Goal: Task Accomplishment & Management: Use online tool/utility

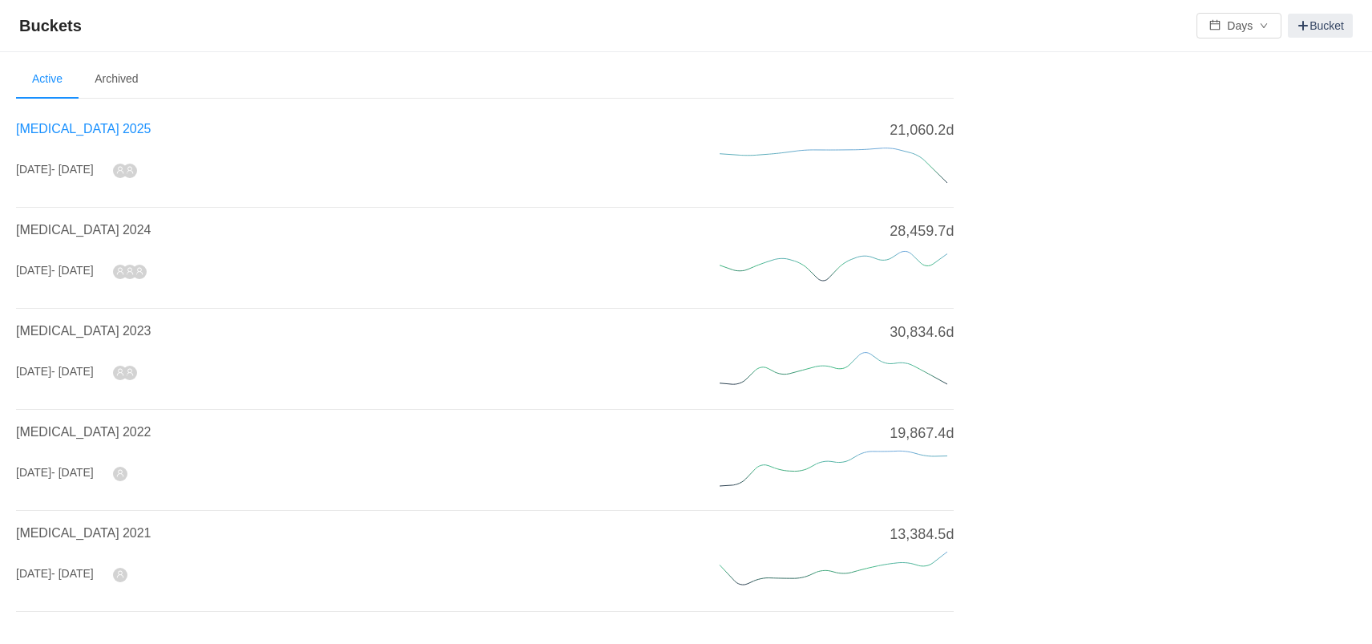
click at [73, 131] on span "[MEDICAL_DATA] 2025" at bounding box center [83, 129] width 135 height 14
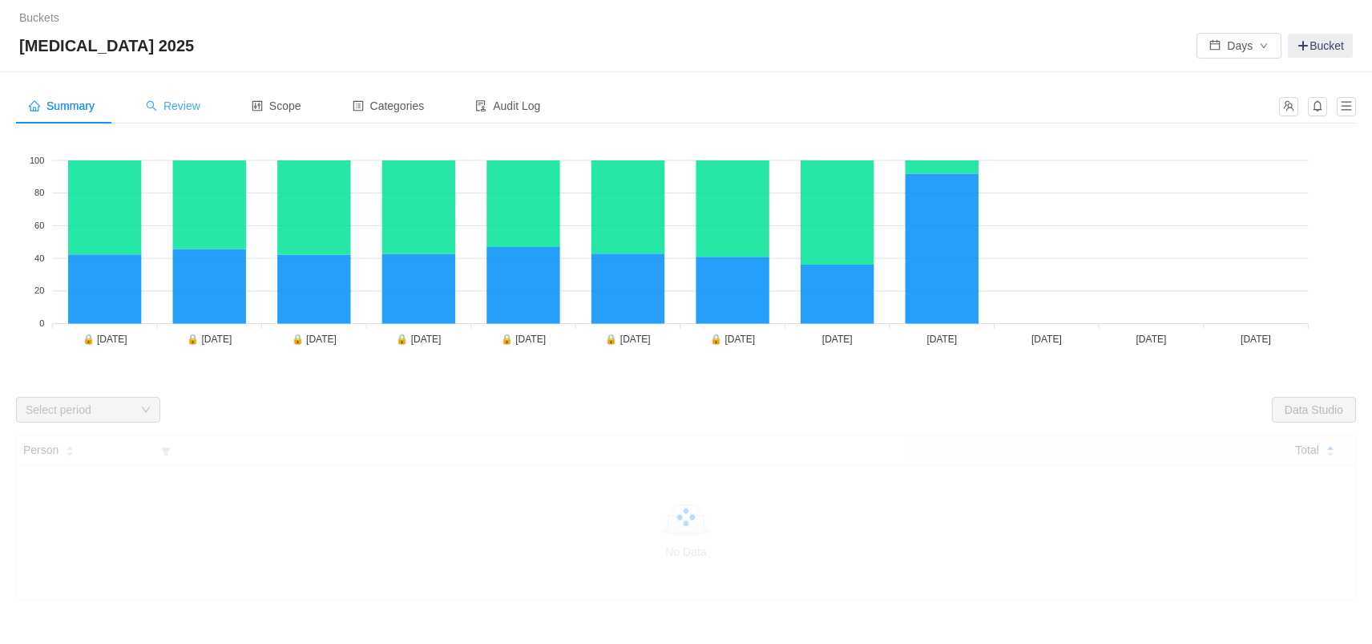
click at [185, 96] on div "Review" at bounding box center [173, 106] width 80 height 36
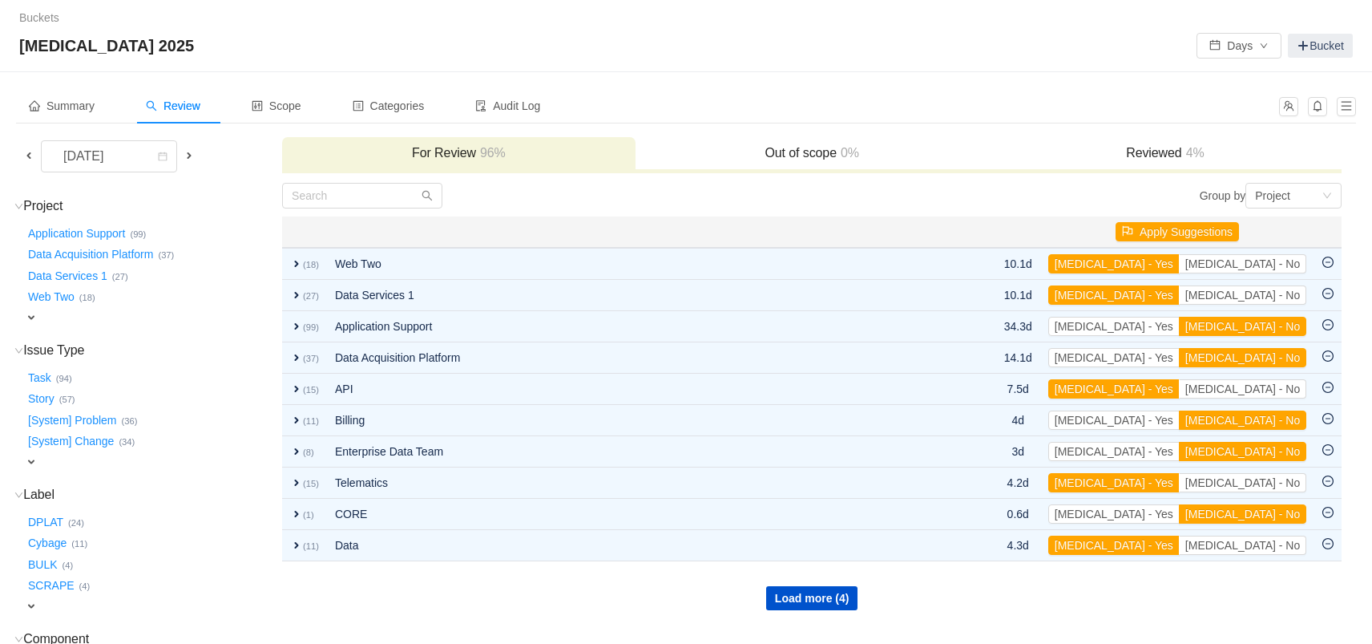
click at [32, 158] on span at bounding box center [28, 155] width 13 height 13
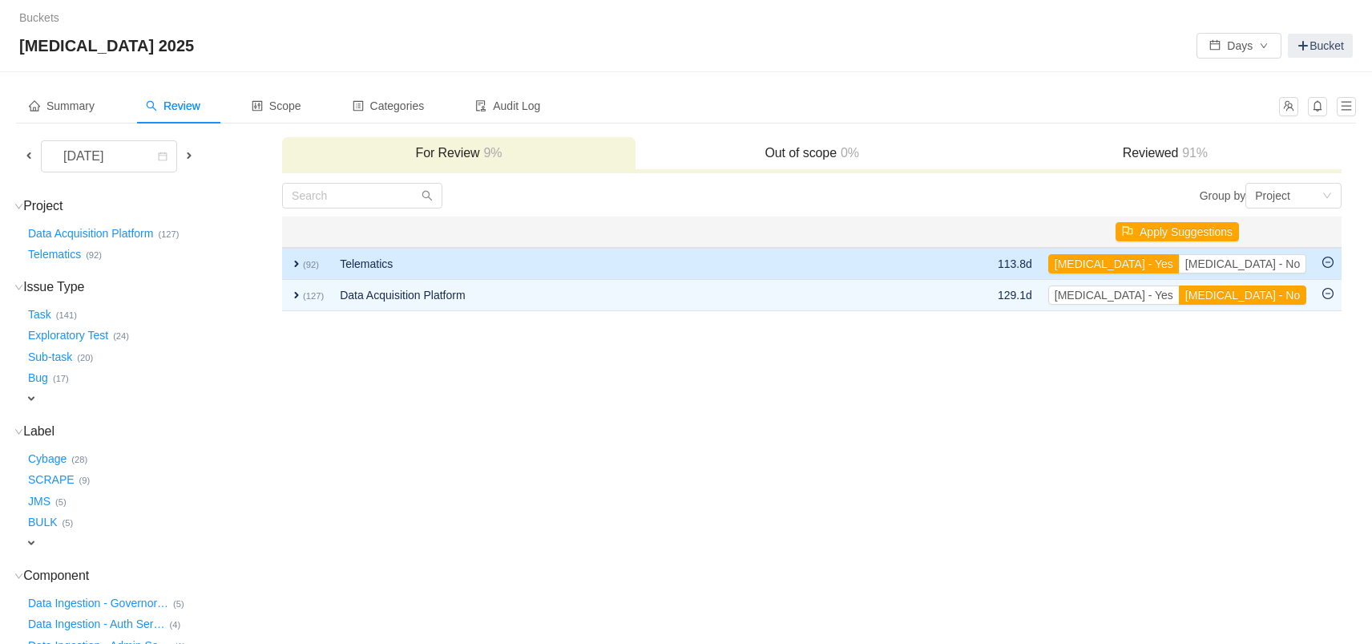
click at [299, 263] on span "expand" at bounding box center [296, 263] width 13 height 13
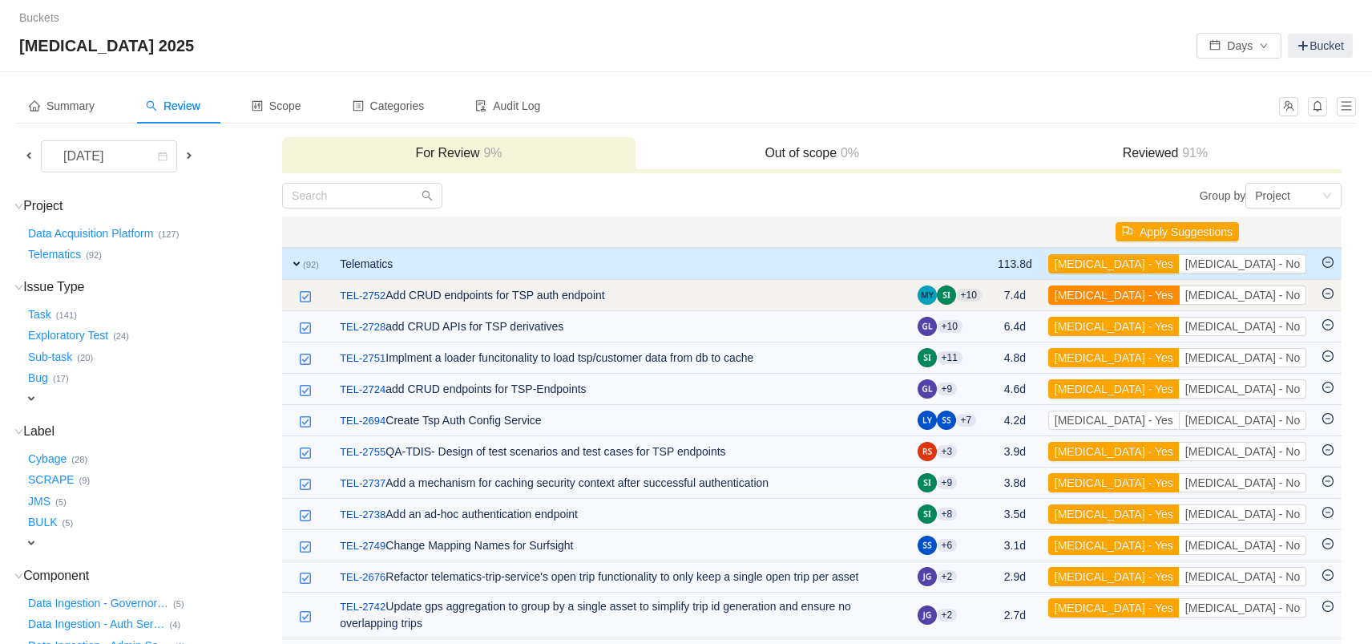
click at [1180, 298] on button "[MEDICAL_DATA] - Yes" at bounding box center [1113, 294] width 131 height 19
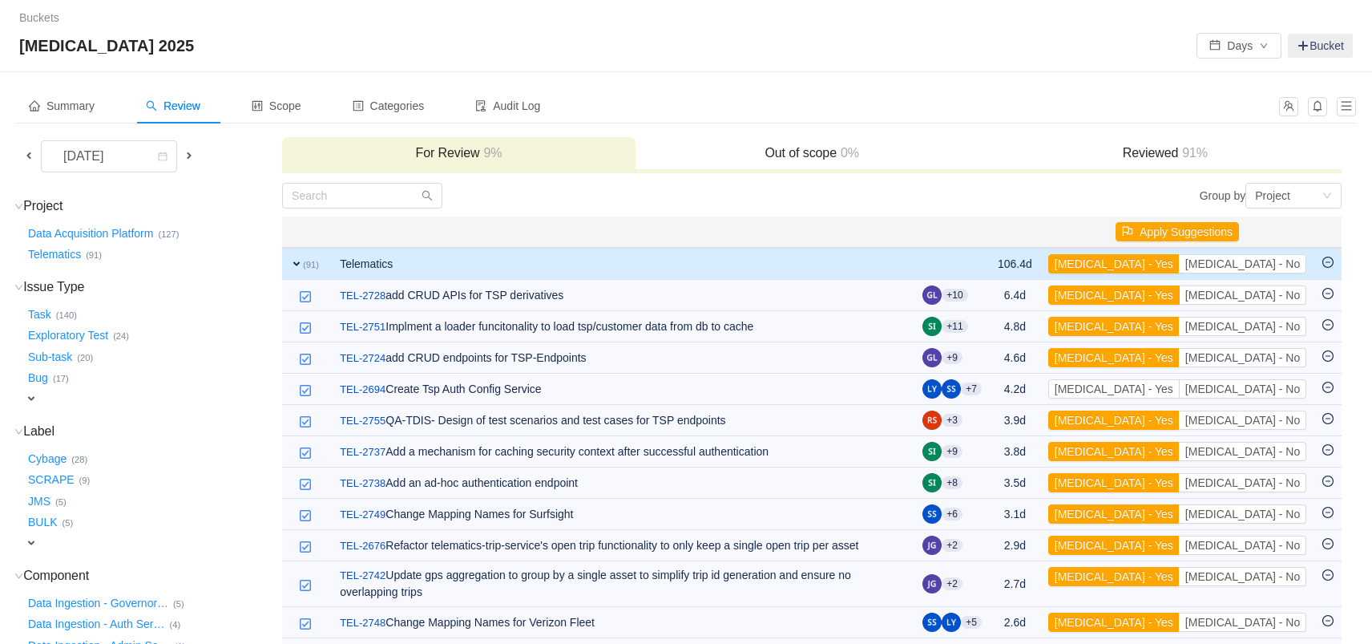
click at [1180, 298] on button "[MEDICAL_DATA] - Yes" at bounding box center [1113, 294] width 131 height 19
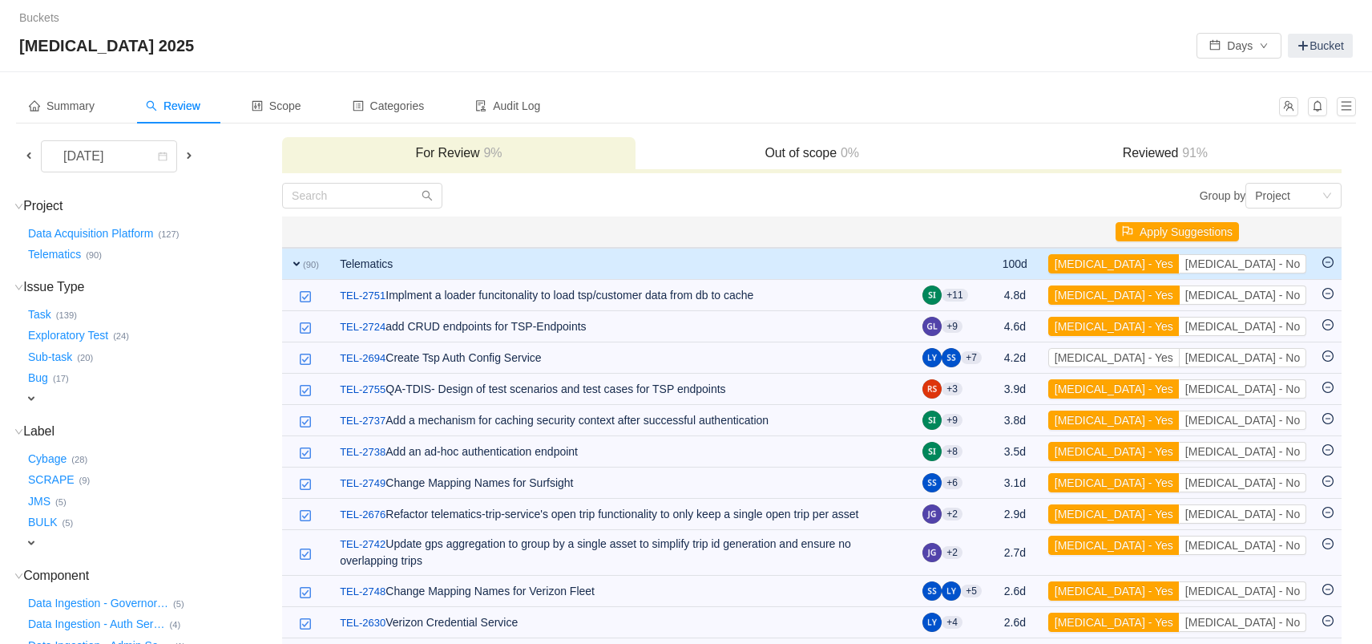
click at [1180, 298] on button "[MEDICAL_DATA] - Yes" at bounding box center [1113, 294] width 131 height 19
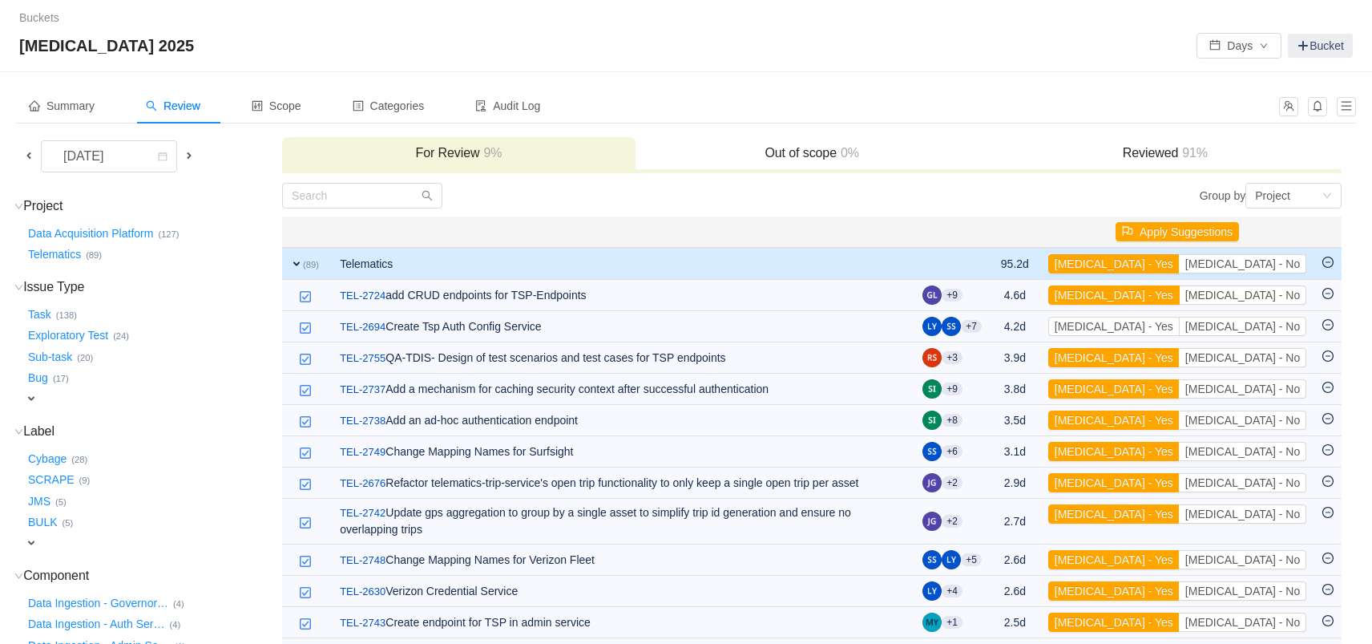
click at [1180, 298] on button "[MEDICAL_DATA] - Yes" at bounding box center [1113, 294] width 131 height 19
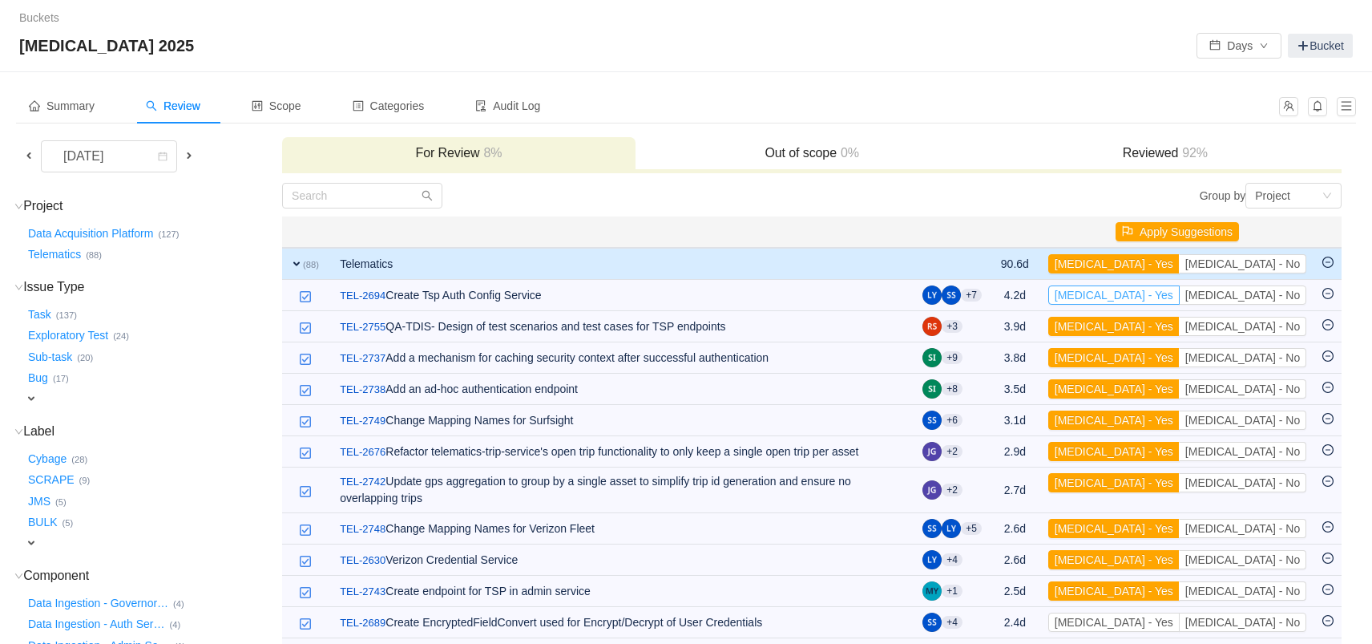
click at [1180, 298] on button "[MEDICAL_DATA] - Yes" at bounding box center [1113, 294] width 131 height 19
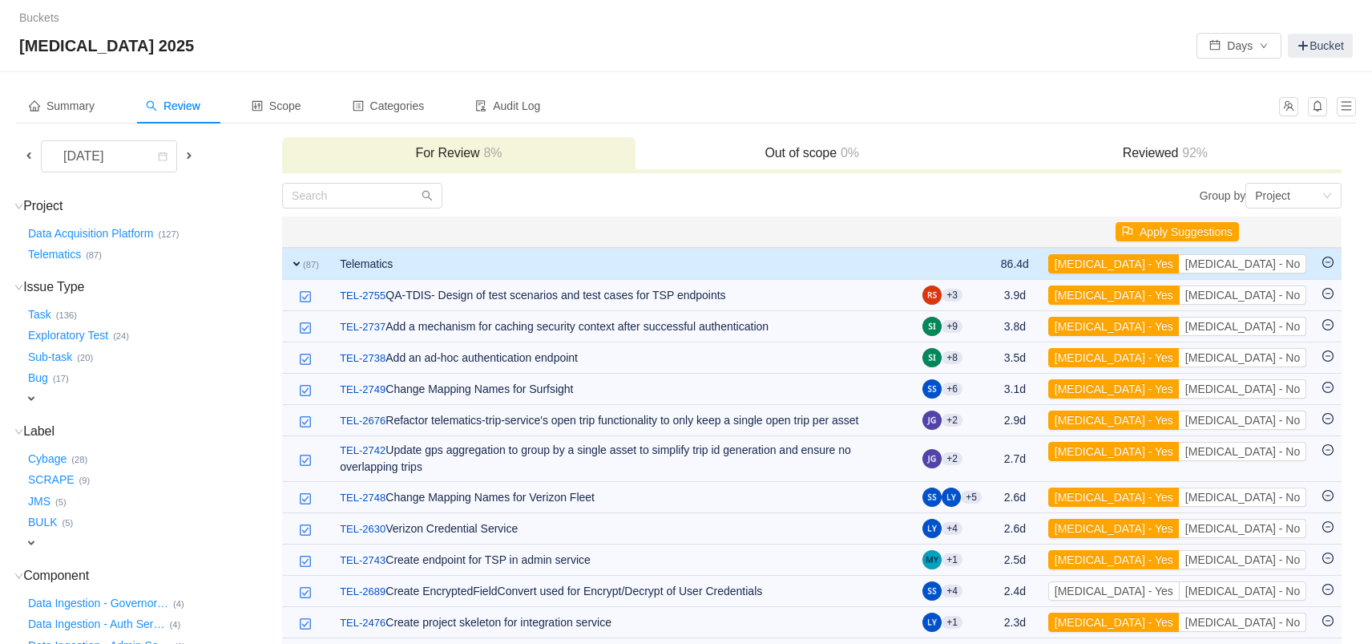
click at [1180, 298] on button "[MEDICAL_DATA] - Yes" at bounding box center [1113, 294] width 131 height 19
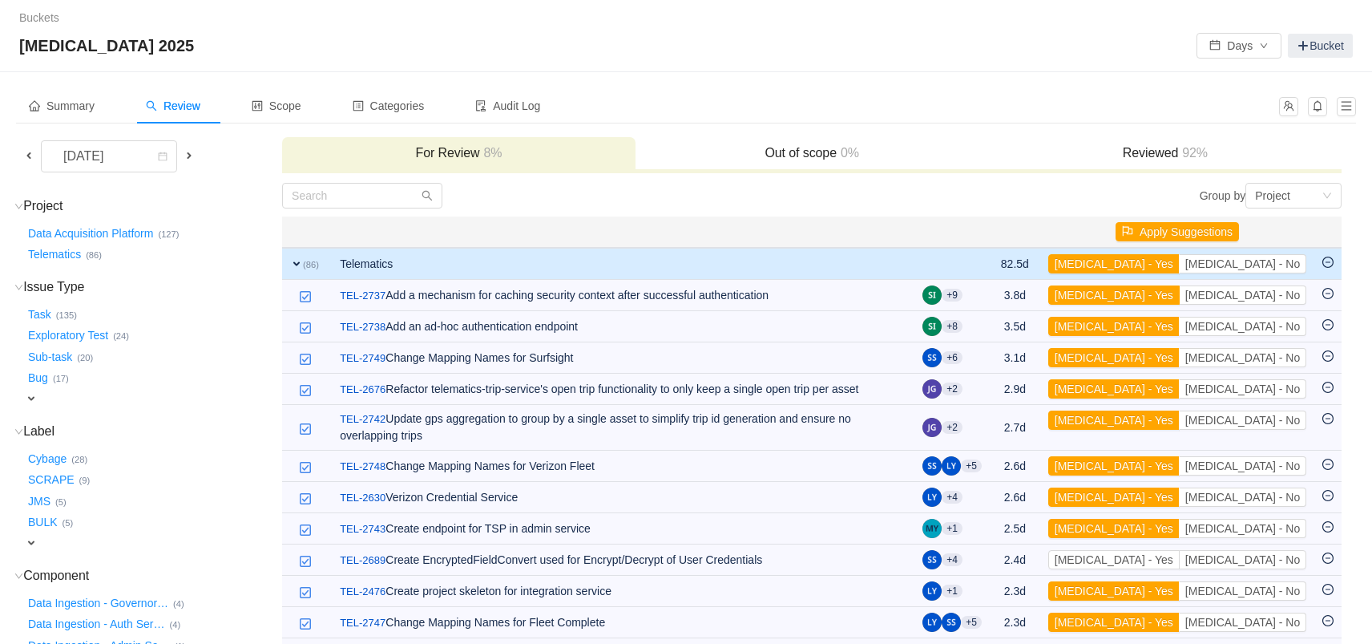
click at [1180, 298] on button "[MEDICAL_DATA] - Yes" at bounding box center [1113, 294] width 131 height 19
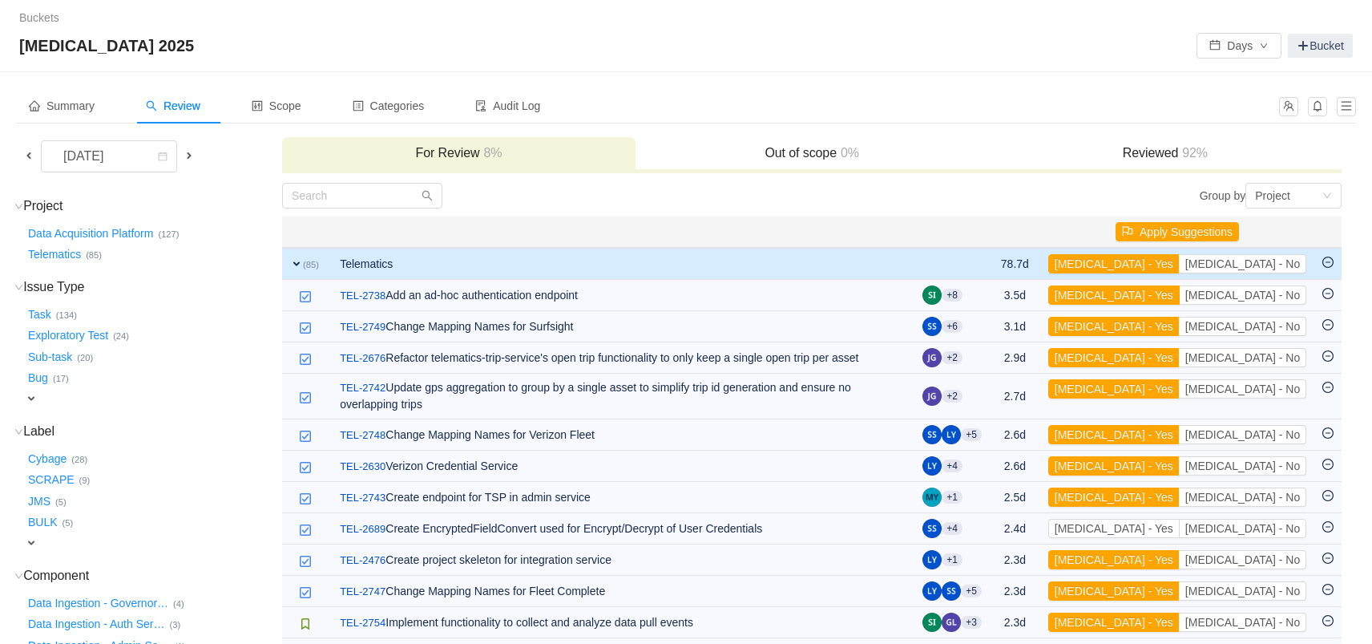
click at [1180, 298] on button "[MEDICAL_DATA] - Yes" at bounding box center [1113, 294] width 131 height 19
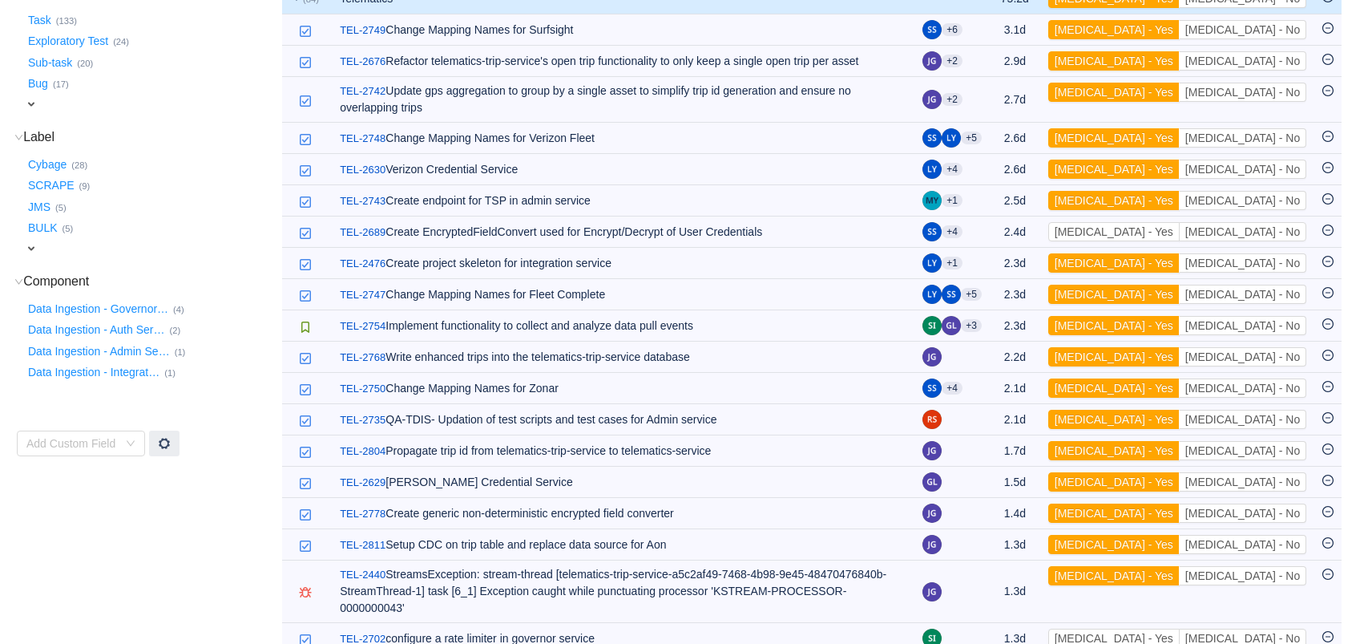
scroll to position [194, 0]
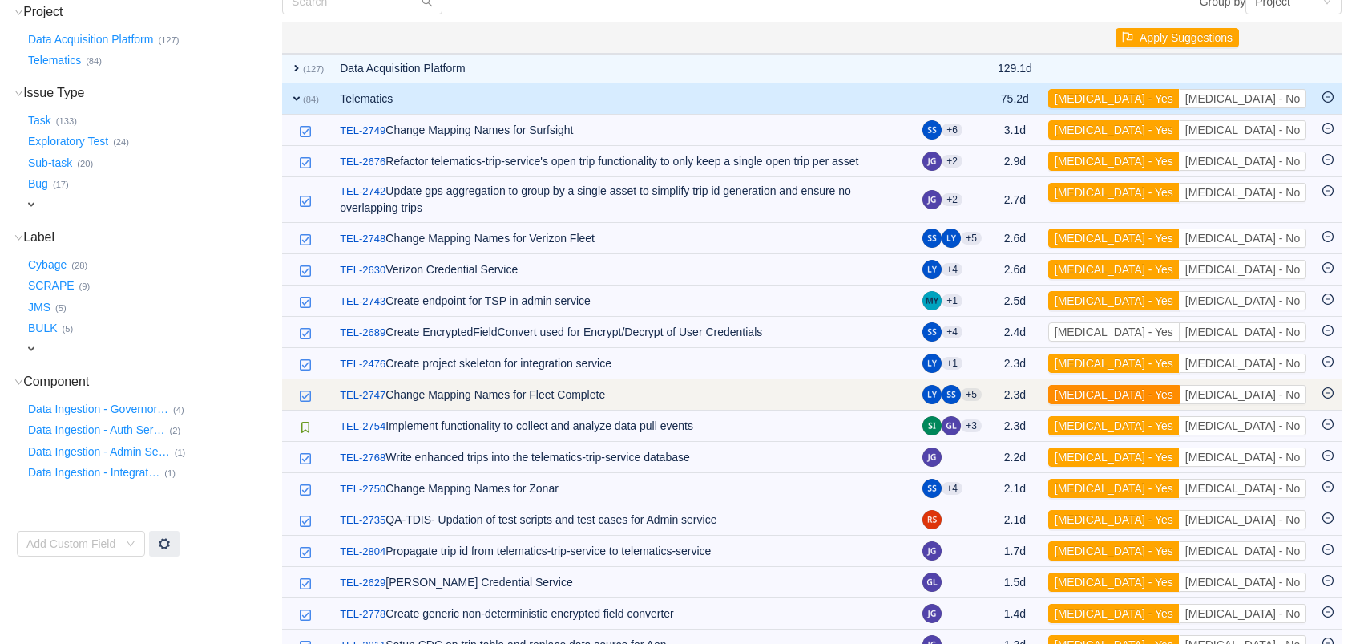
click at [1177, 385] on button "[MEDICAL_DATA] - Yes" at bounding box center [1113, 394] width 131 height 19
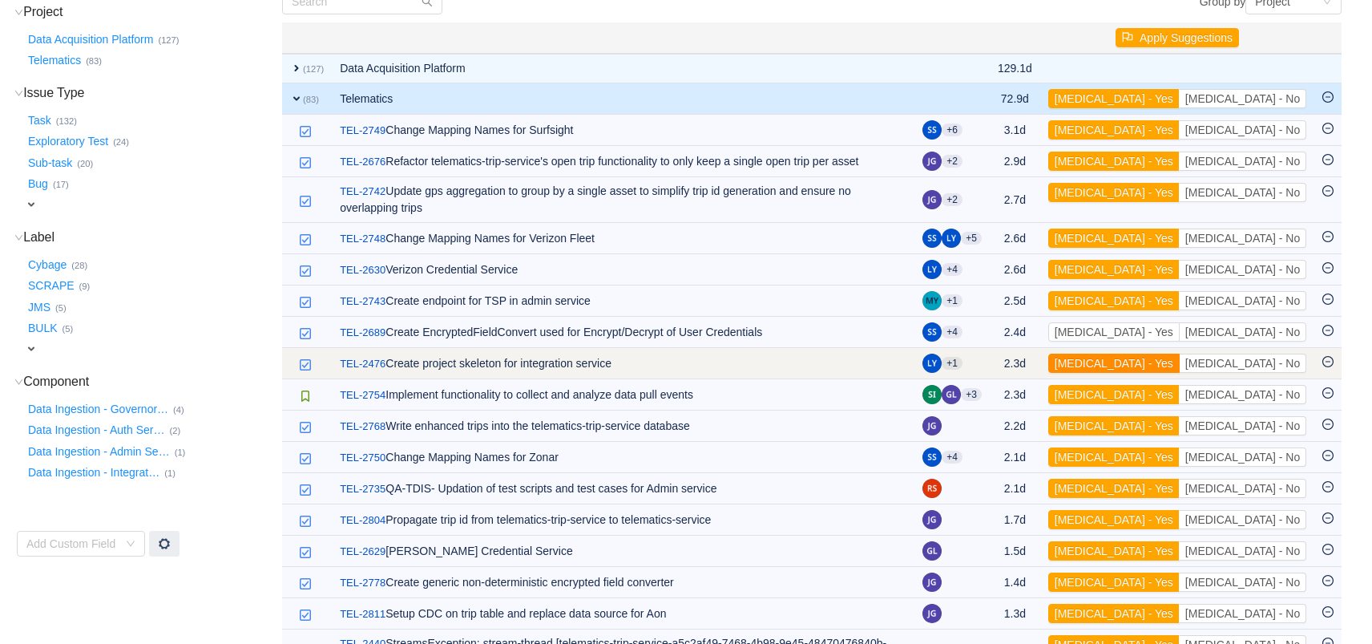
click at [1178, 354] on button "[MEDICAL_DATA] - Yes" at bounding box center [1113, 363] width 131 height 19
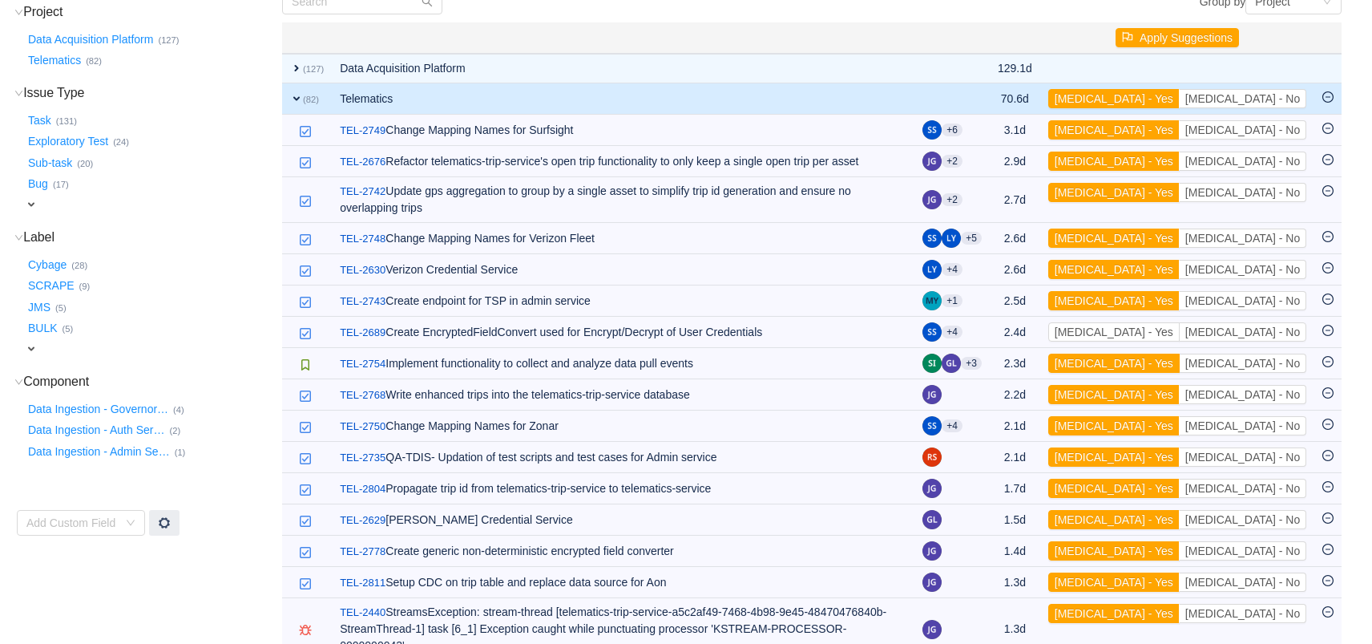
click at [1178, 354] on button "[MEDICAL_DATA] - Yes" at bounding box center [1113, 363] width 131 height 19
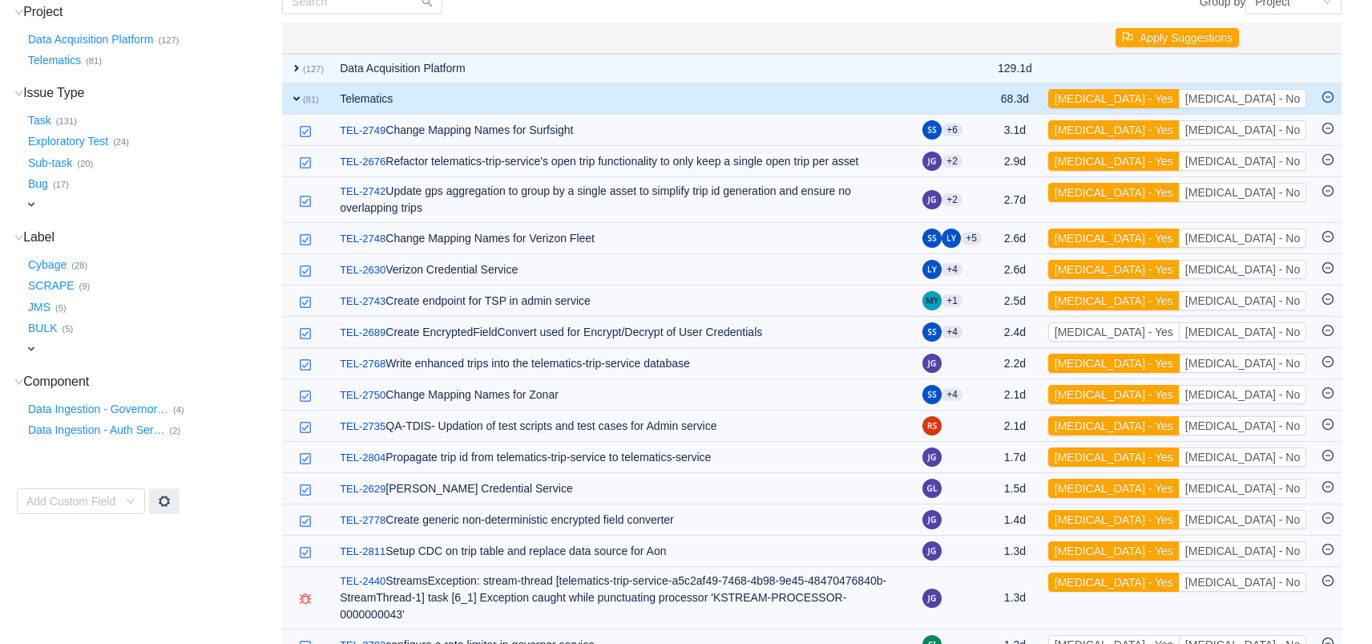
click at [1178, 354] on button "[MEDICAL_DATA] - Yes" at bounding box center [1113, 363] width 131 height 19
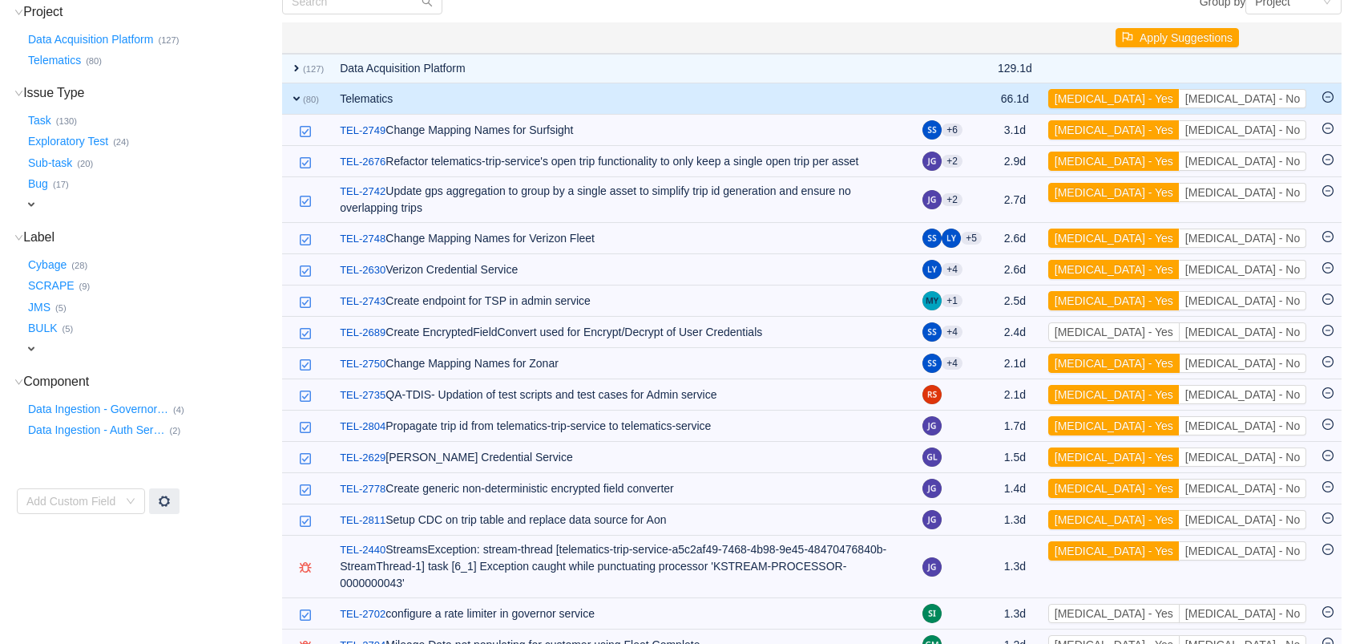
click at [1178, 354] on button "[MEDICAL_DATA] - Yes" at bounding box center [1113, 363] width 131 height 19
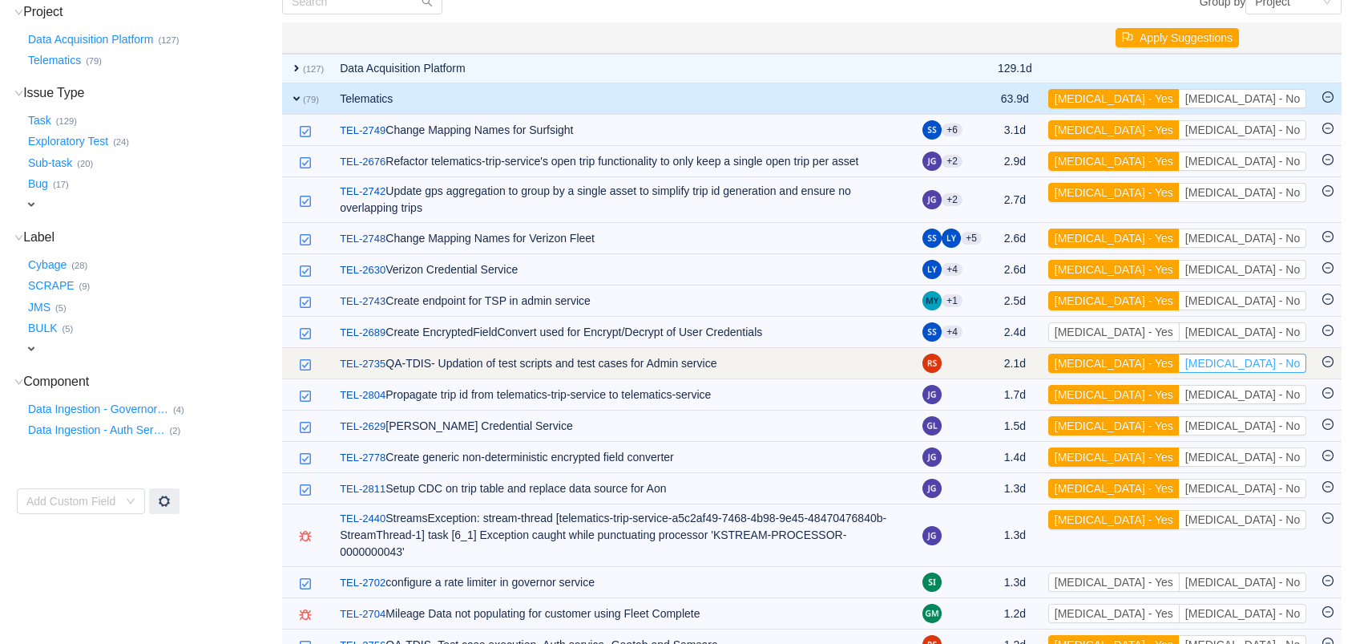
click at [1282, 354] on button "[MEDICAL_DATA] - No" at bounding box center [1242, 363] width 127 height 19
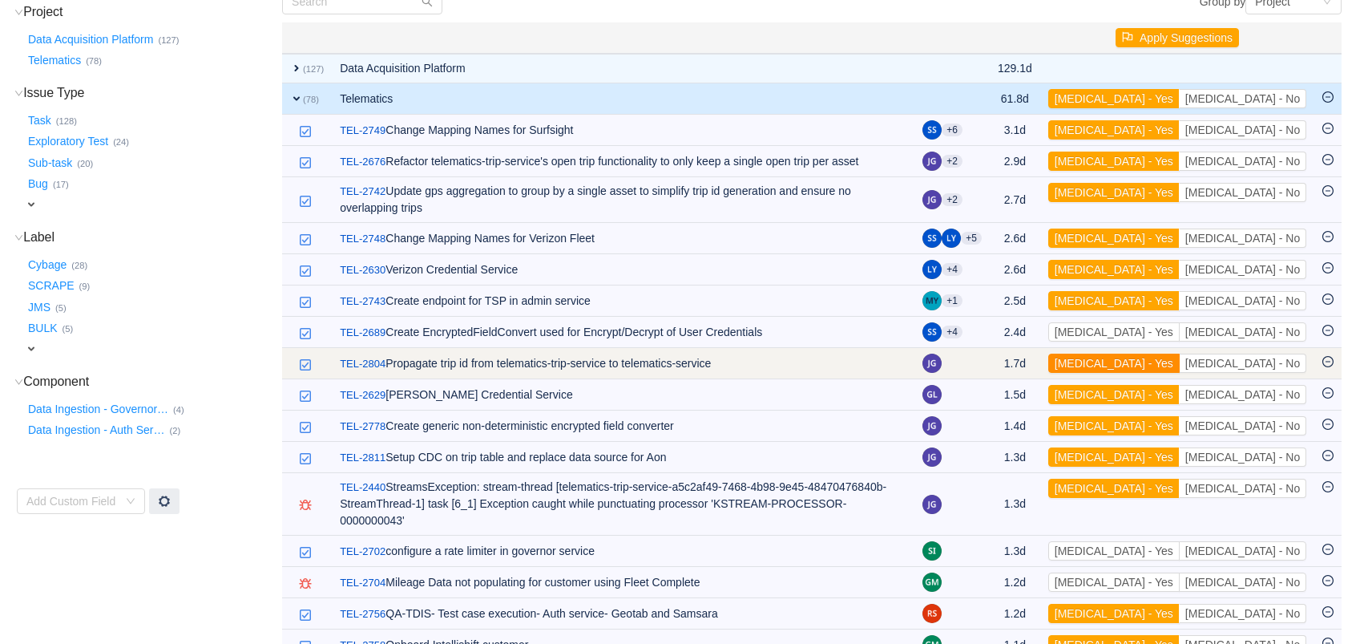
click at [1178, 354] on button "[MEDICAL_DATA] - Yes" at bounding box center [1113, 363] width 131 height 19
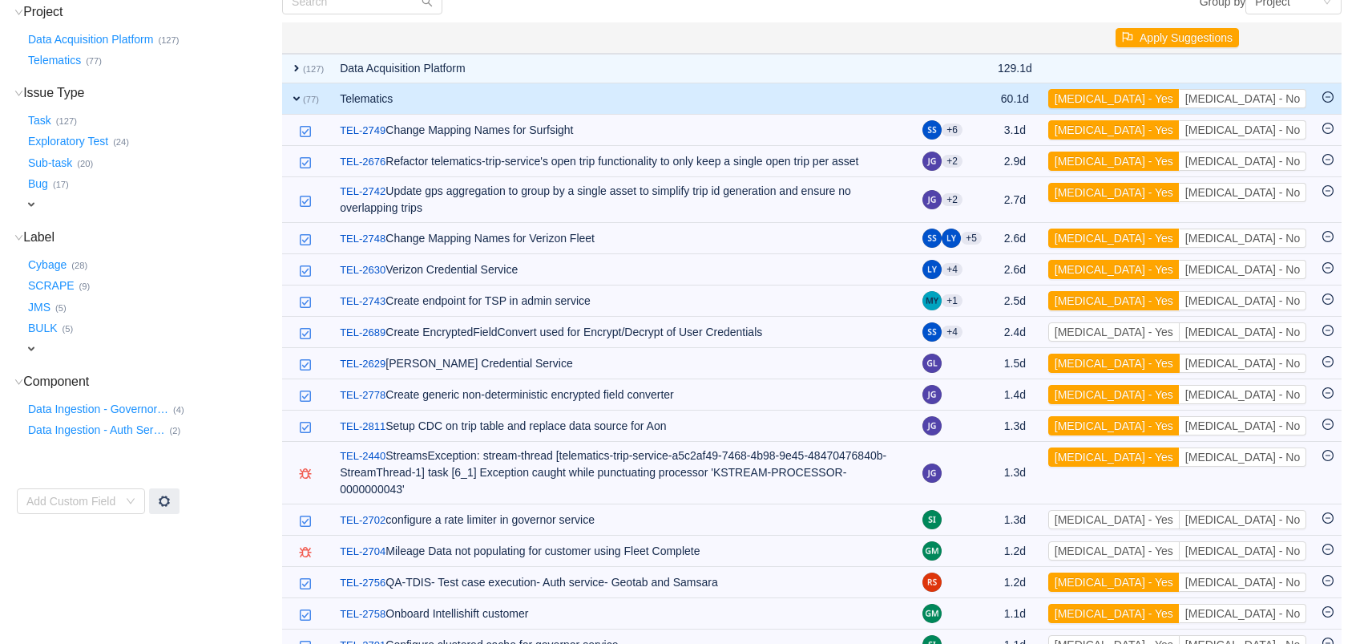
click at [1178, 354] on button "[MEDICAL_DATA] - Yes" at bounding box center [1113, 363] width 131 height 19
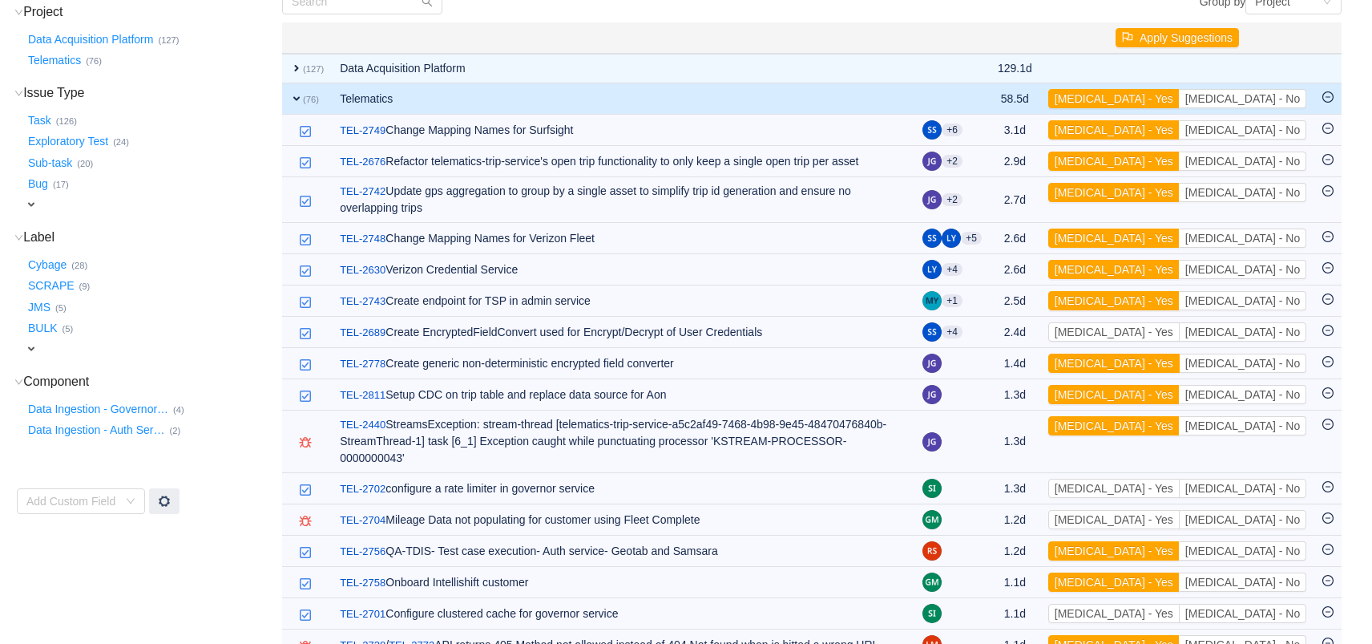
click at [1178, 354] on button "[MEDICAL_DATA] - Yes" at bounding box center [1113, 363] width 131 height 19
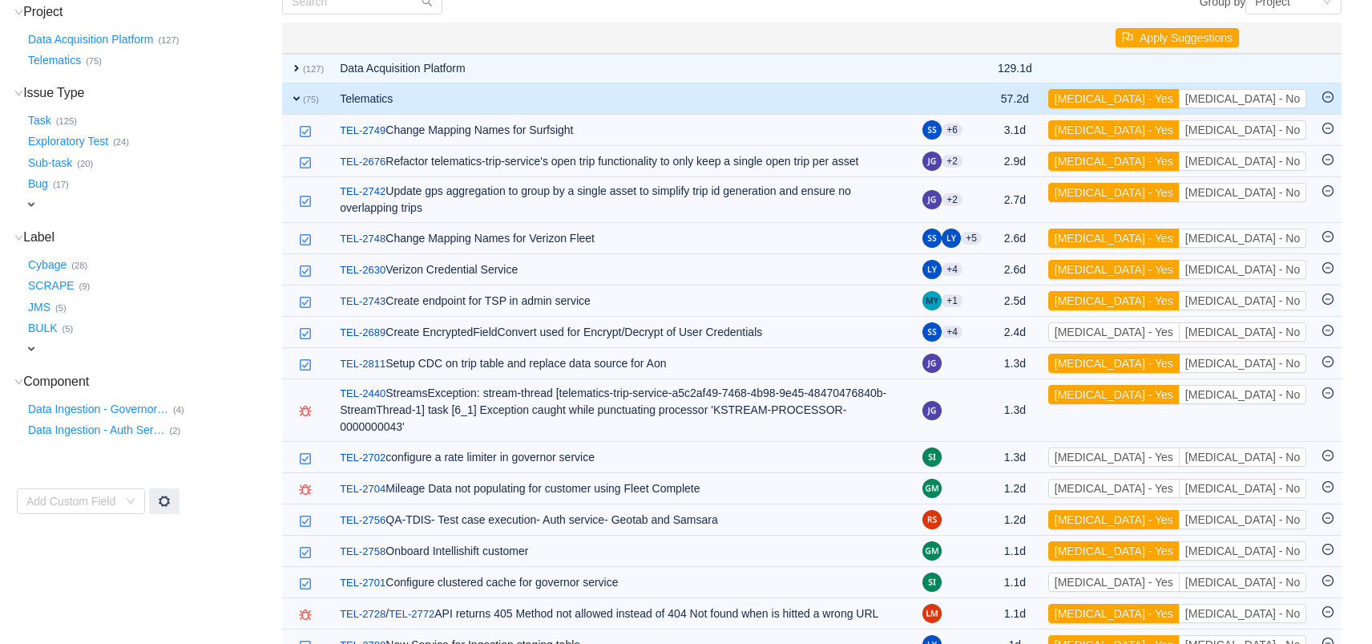
click at [1178, 354] on button "[MEDICAL_DATA] - Yes" at bounding box center [1113, 363] width 131 height 19
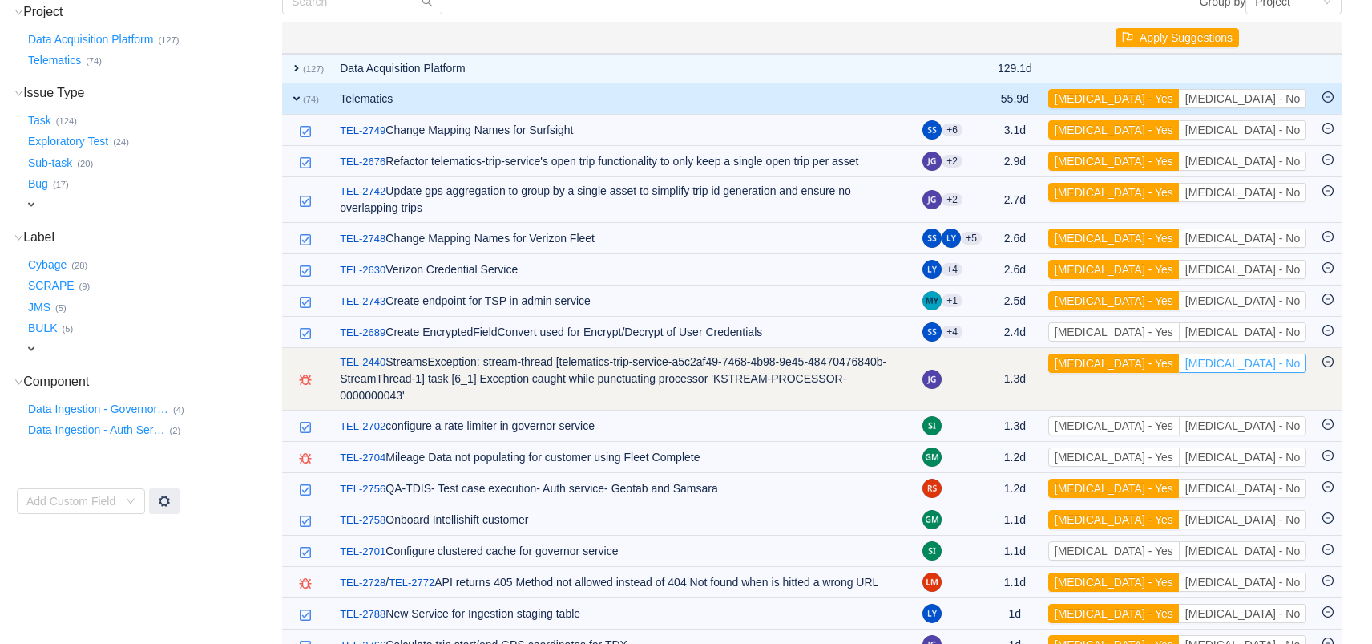
click at [1250, 354] on button "[MEDICAL_DATA] - No" at bounding box center [1242, 363] width 127 height 19
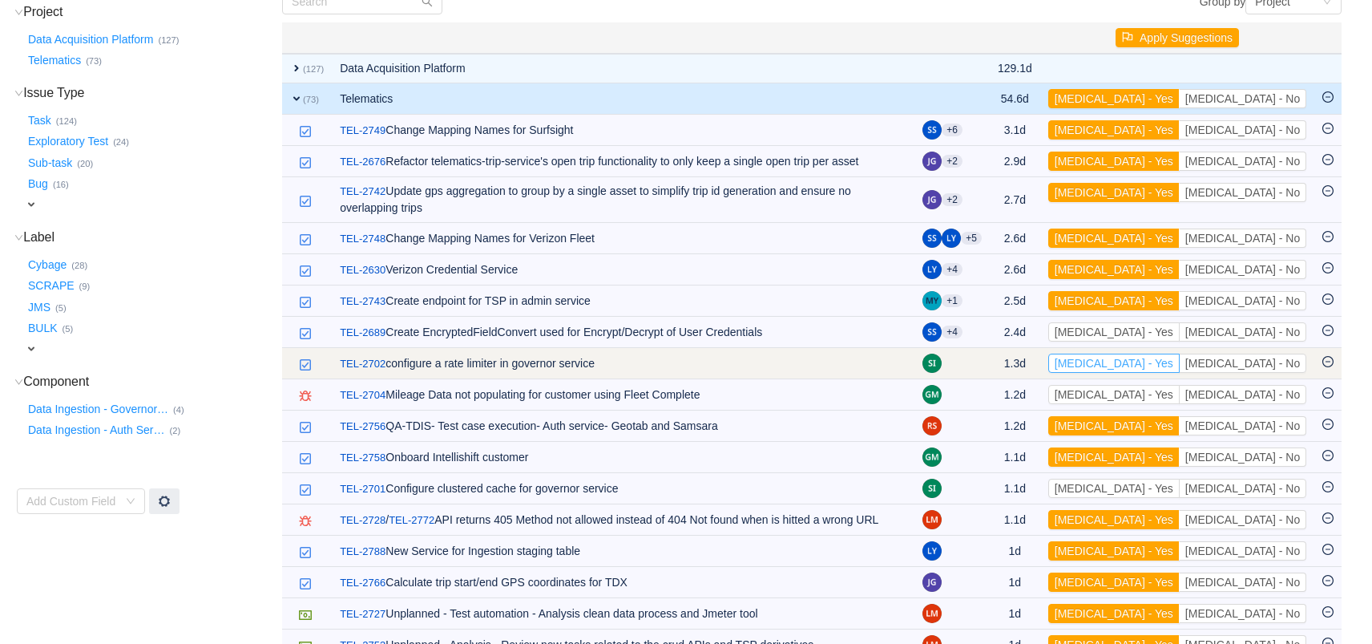
click at [1180, 354] on button "[MEDICAL_DATA] - Yes" at bounding box center [1113, 363] width 131 height 19
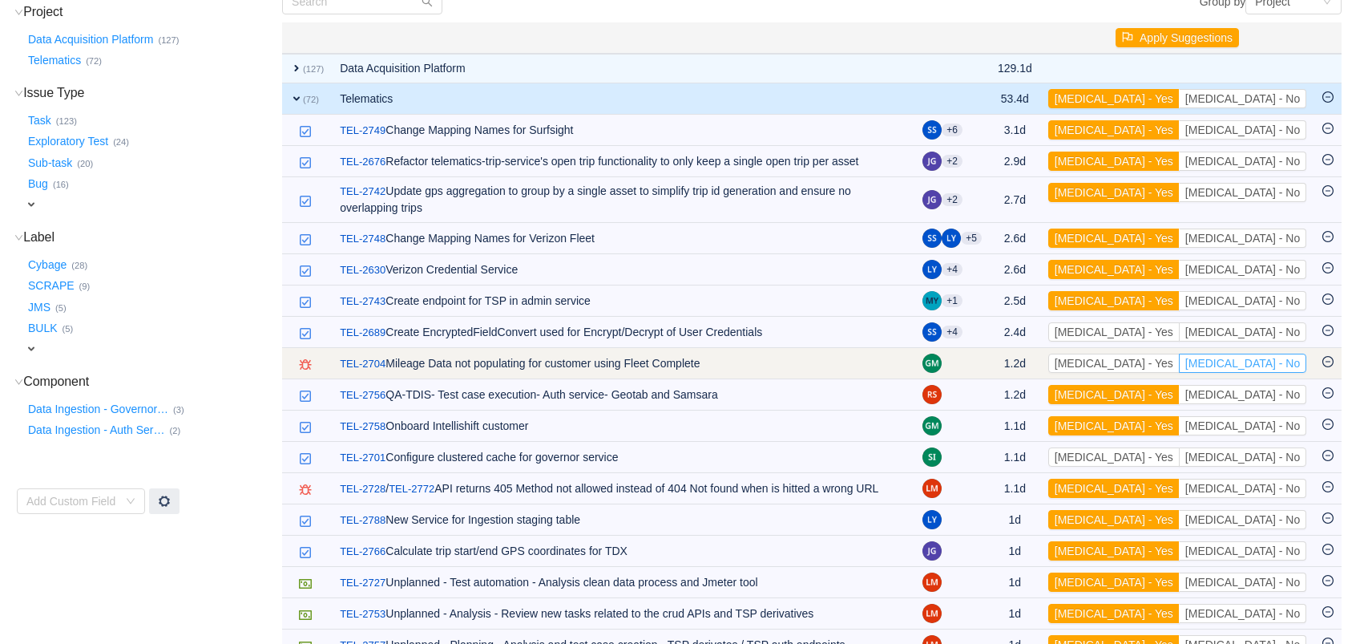
click at [1261, 354] on button "[MEDICAL_DATA] - No" at bounding box center [1242, 363] width 127 height 19
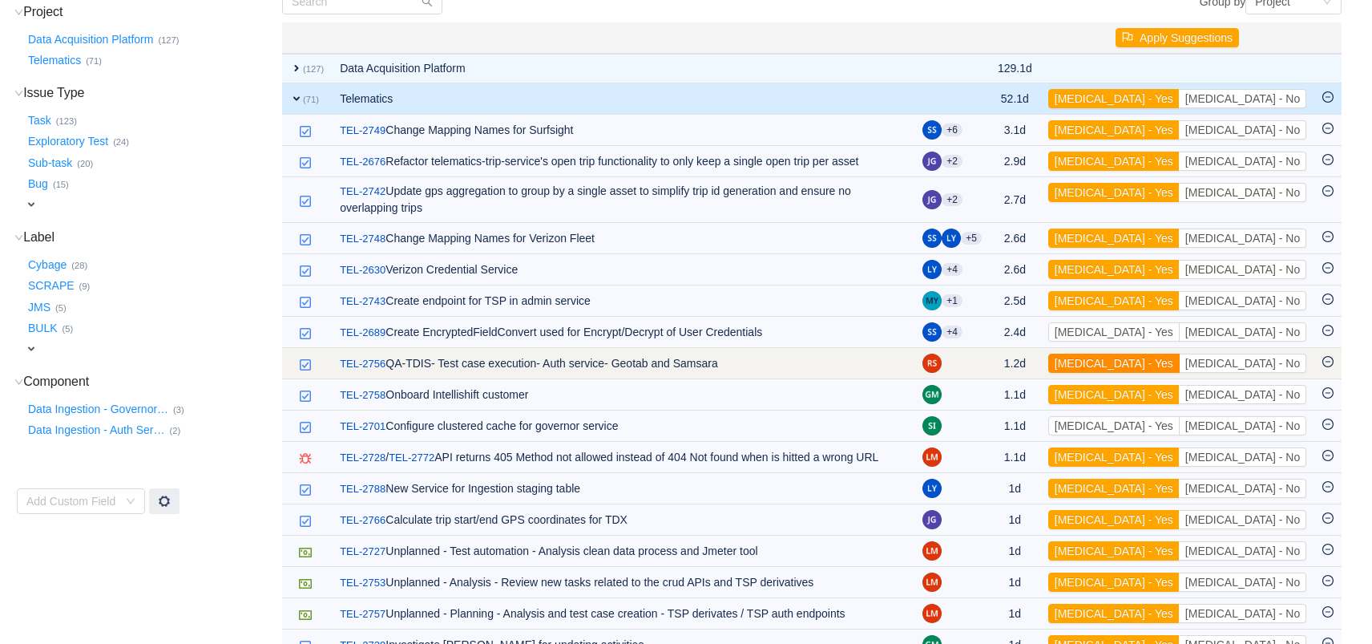
click at [1180, 354] on button "[MEDICAL_DATA] - Yes" at bounding box center [1113, 363] width 131 height 19
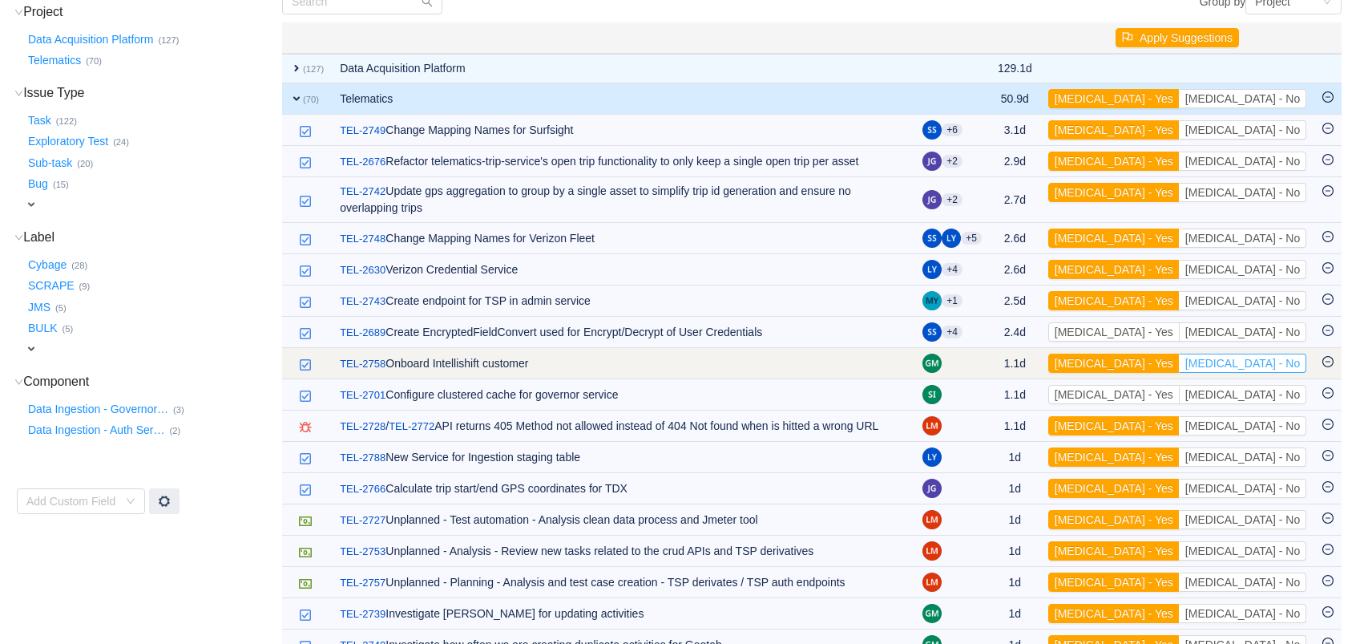
click at [1276, 354] on button "[MEDICAL_DATA] - No" at bounding box center [1242, 363] width 127 height 19
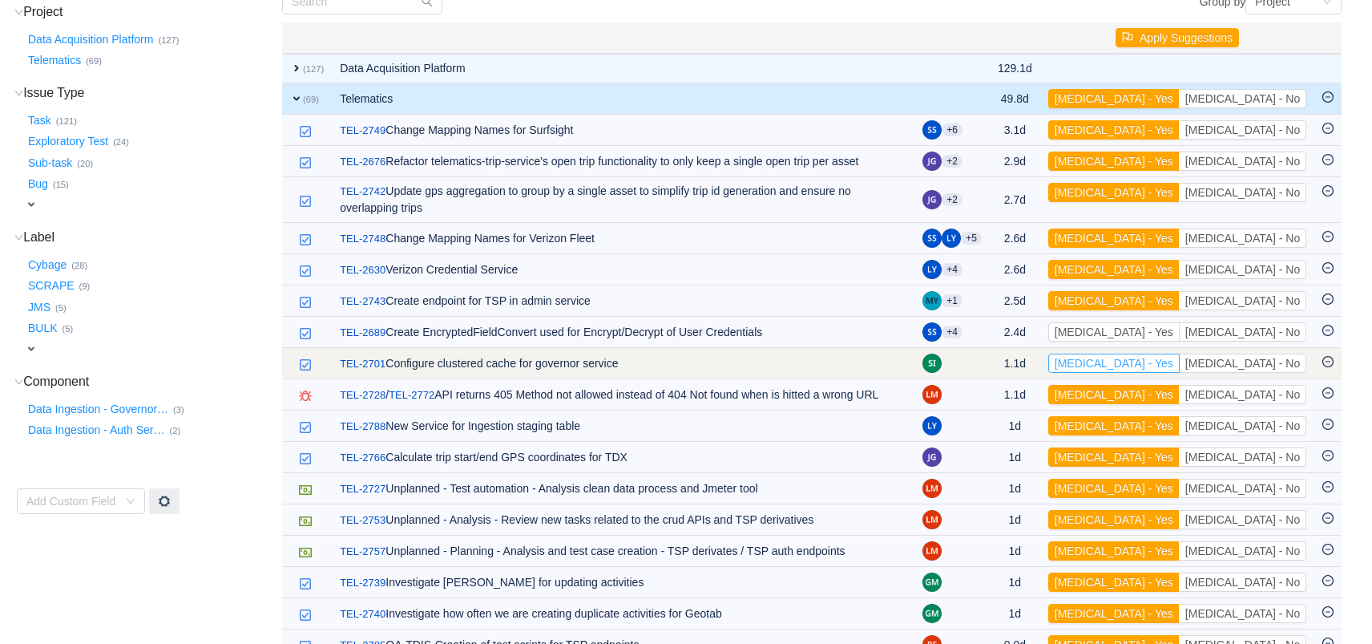
click at [1180, 354] on button "[MEDICAL_DATA] - Yes" at bounding box center [1113, 363] width 131 height 19
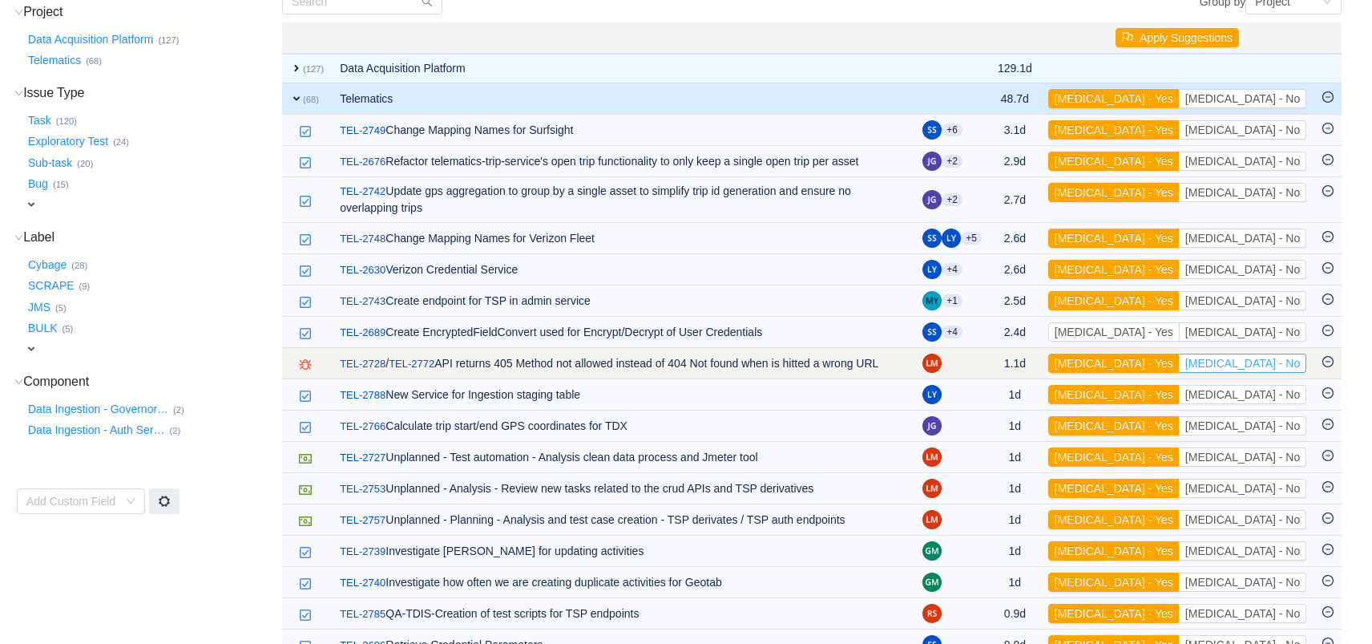
click at [1285, 354] on button "[MEDICAL_DATA] - No" at bounding box center [1242, 363] width 127 height 19
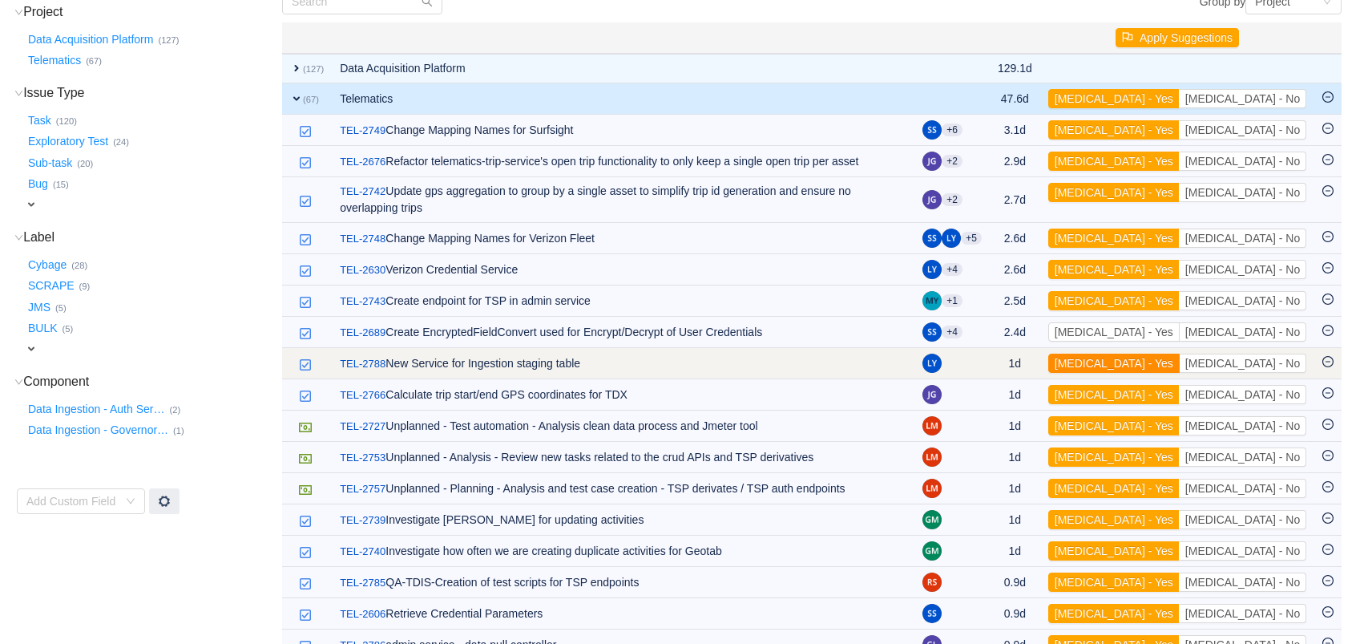
click at [1180, 354] on button "[MEDICAL_DATA] - Yes" at bounding box center [1113, 363] width 131 height 19
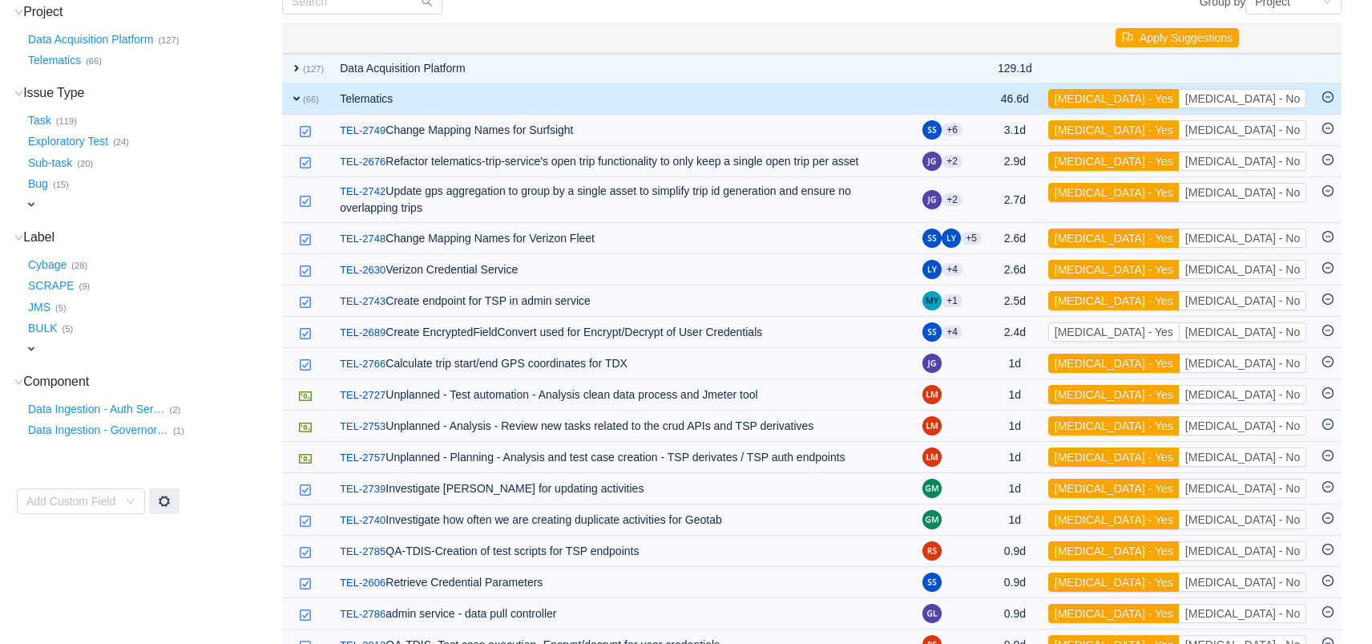
click at [1180, 354] on button "[MEDICAL_DATA] - Yes" at bounding box center [1113, 363] width 131 height 19
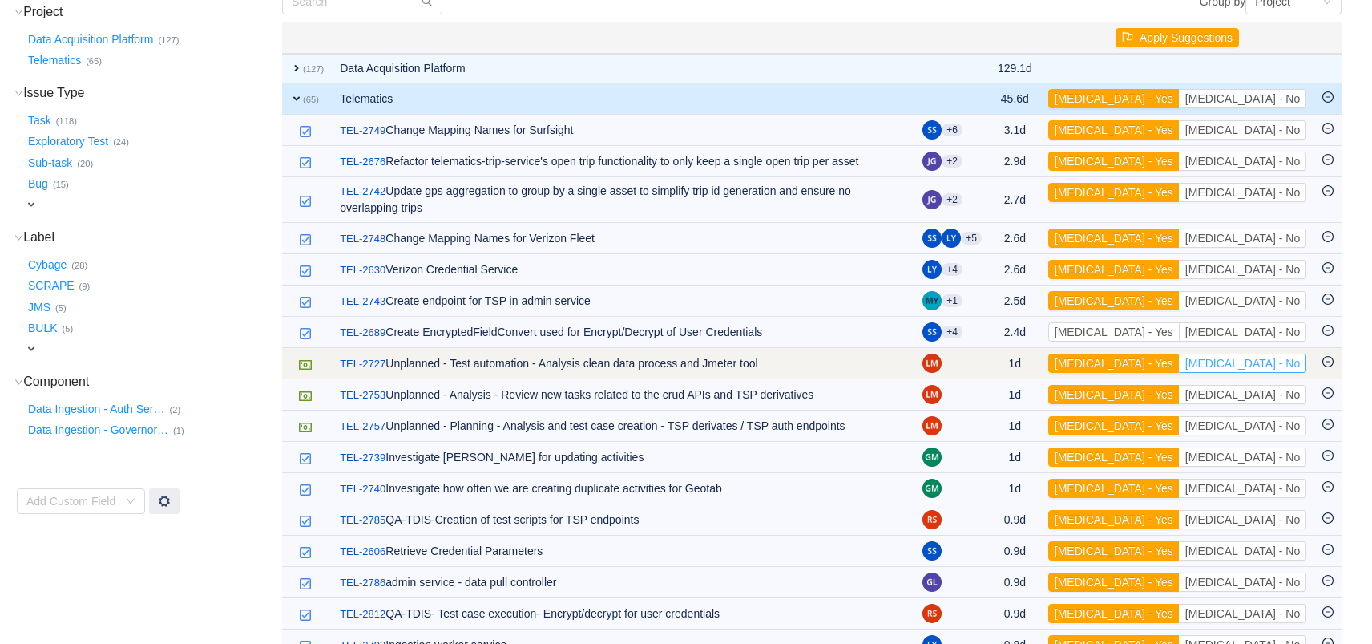
click at [1292, 354] on button "[MEDICAL_DATA] - No" at bounding box center [1242, 363] width 127 height 19
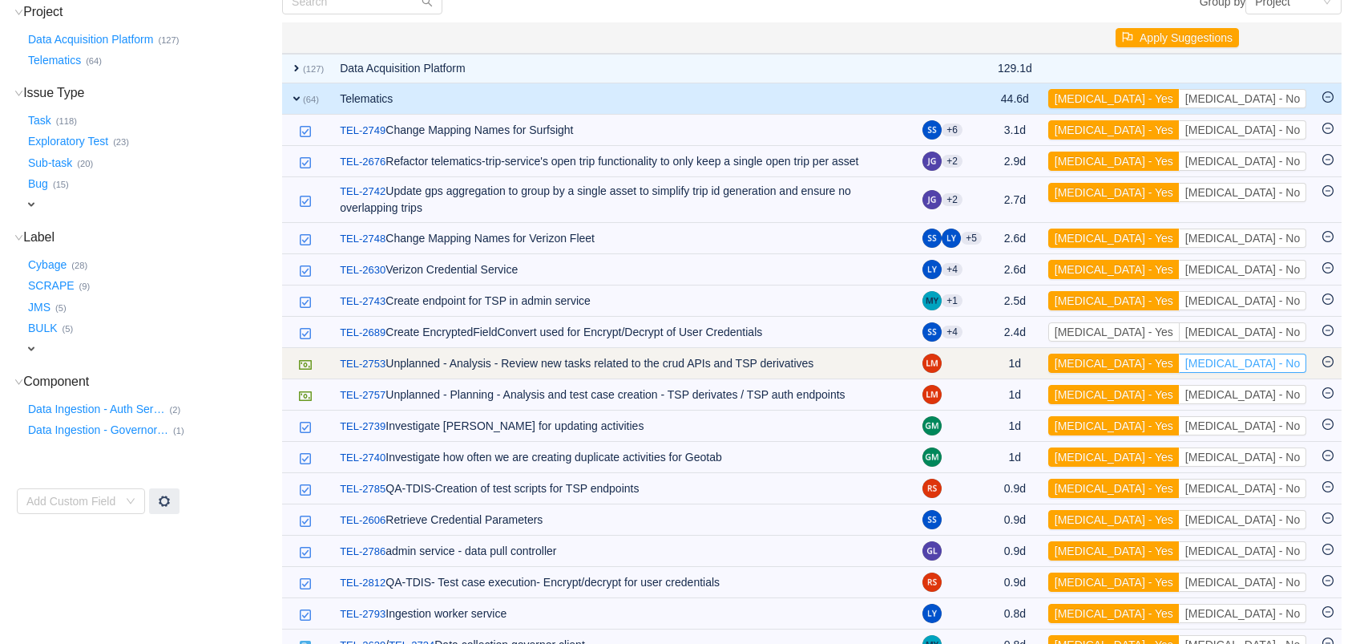
click at [1245, 354] on button "[MEDICAL_DATA] - No" at bounding box center [1242, 363] width 127 height 19
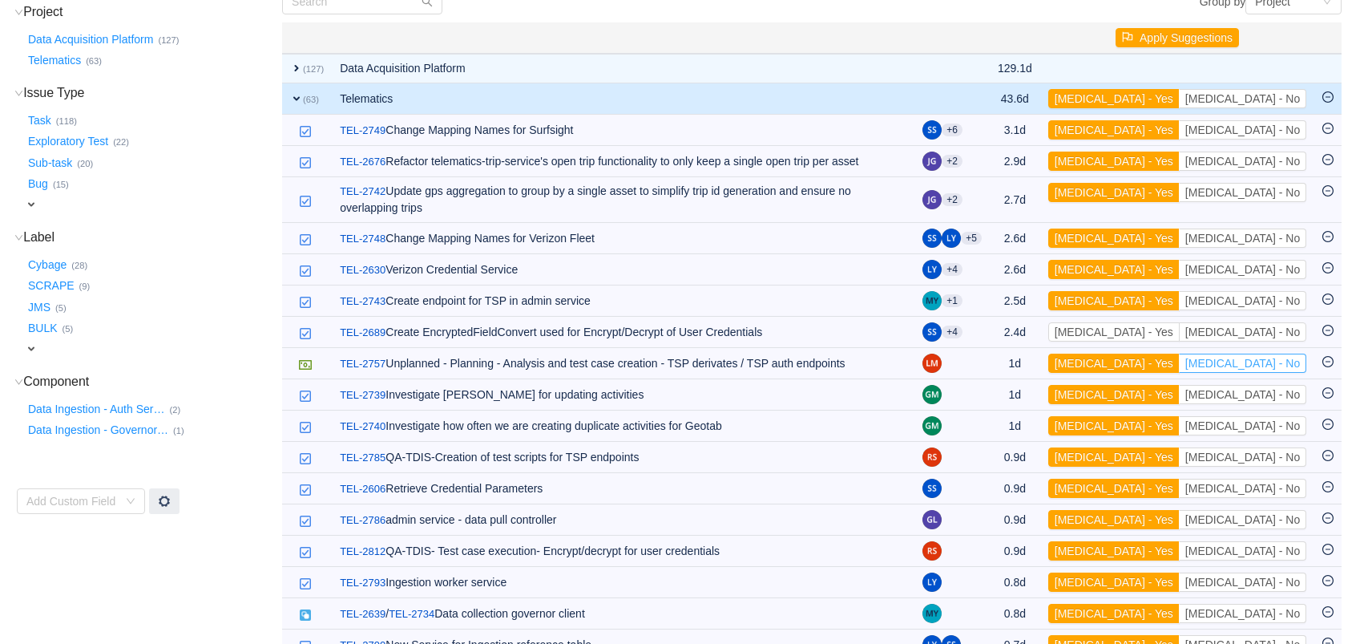
click at [1245, 354] on button "[MEDICAL_DATA] - No" at bounding box center [1242, 363] width 127 height 19
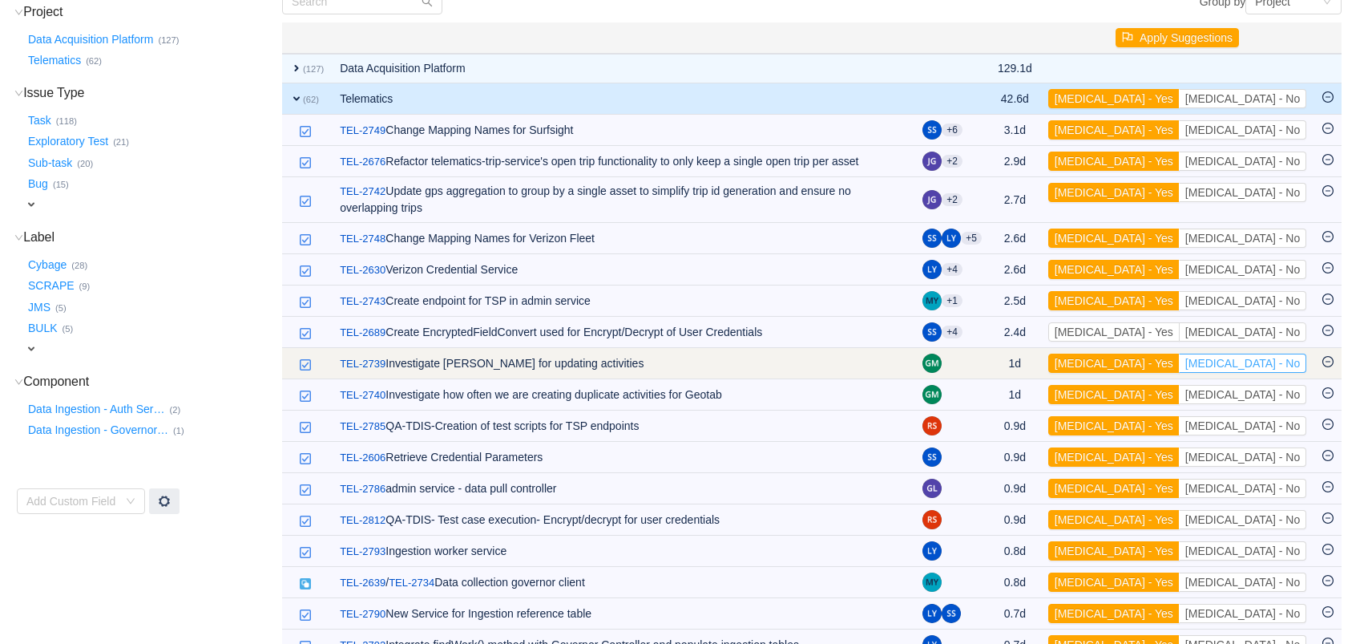
click at [1258, 355] on button "[MEDICAL_DATA] - No" at bounding box center [1242, 363] width 127 height 19
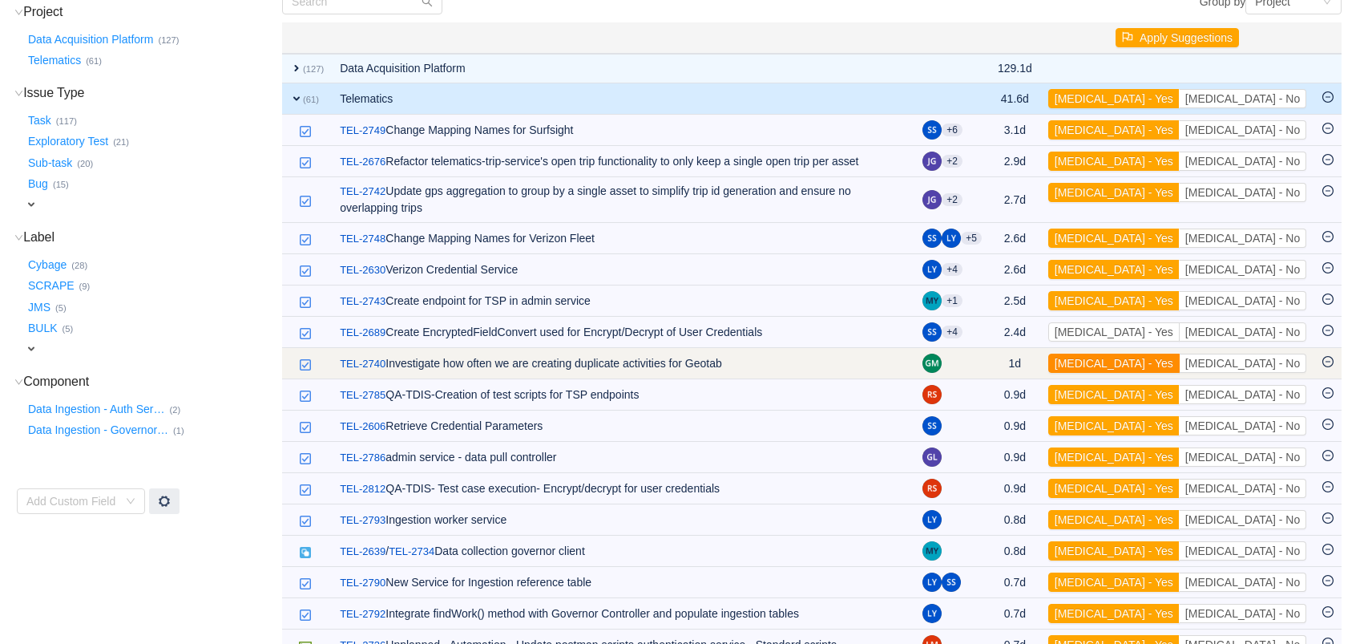
click at [1180, 354] on button "[MEDICAL_DATA] - Yes" at bounding box center [1113, 363] width 131 height 19
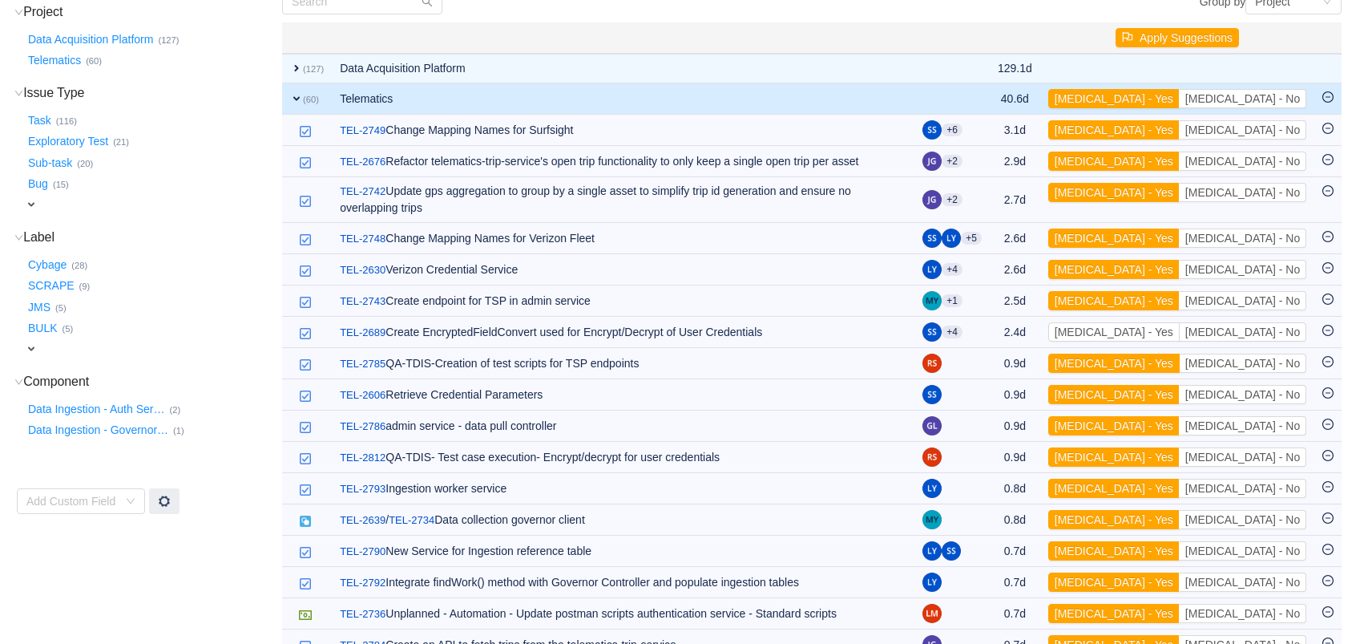
click at [1180, 354] on button "[MEDICAL_DATA] - Yes" at bounding box center [1113, 363] width 131 height 19
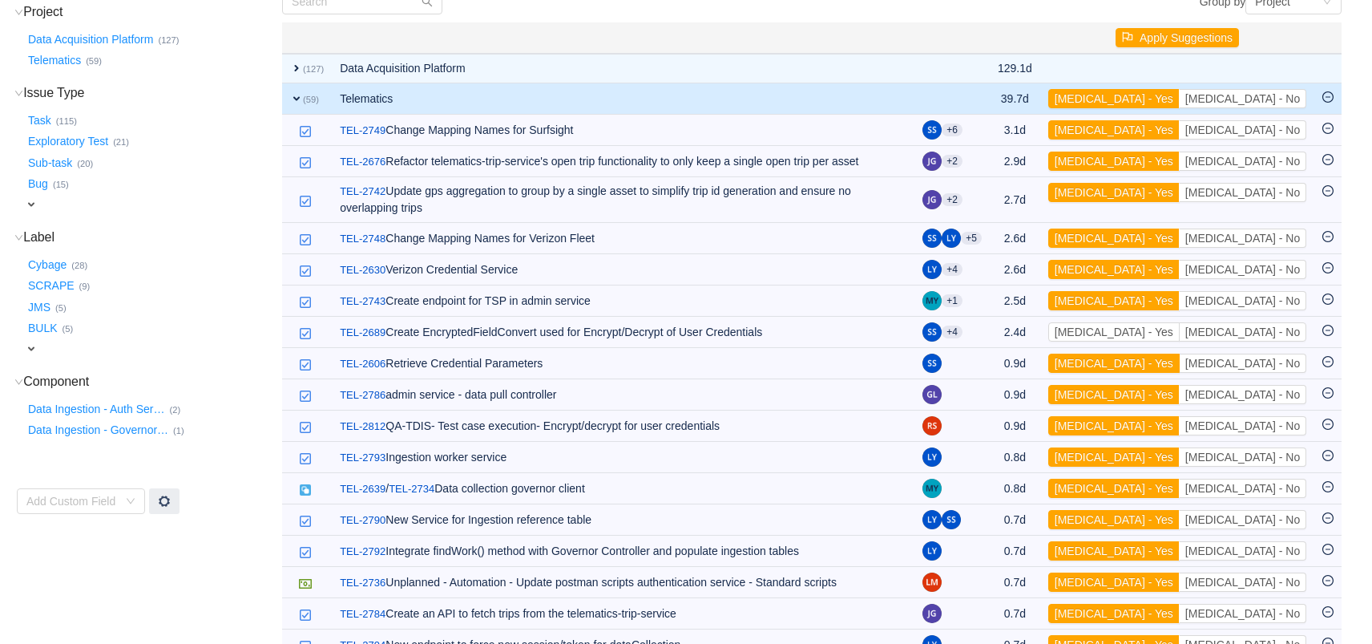
click at [1180, 354] on button "[MEDICAL_DATA] - Yes" at bounding box center [1113, 363] width 131 height 19
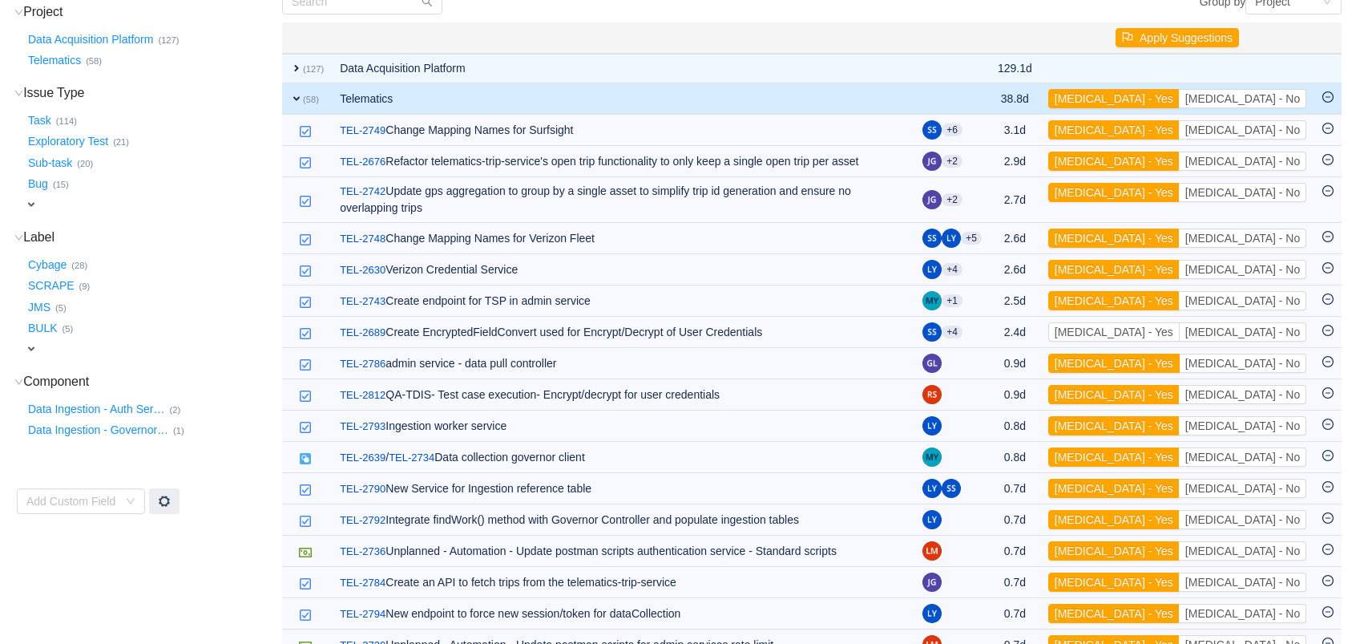
click at [1180, 354] on button "[MEDICAL_DATA] - Yes" at bounding box center [1113, 363] width 131 height 19
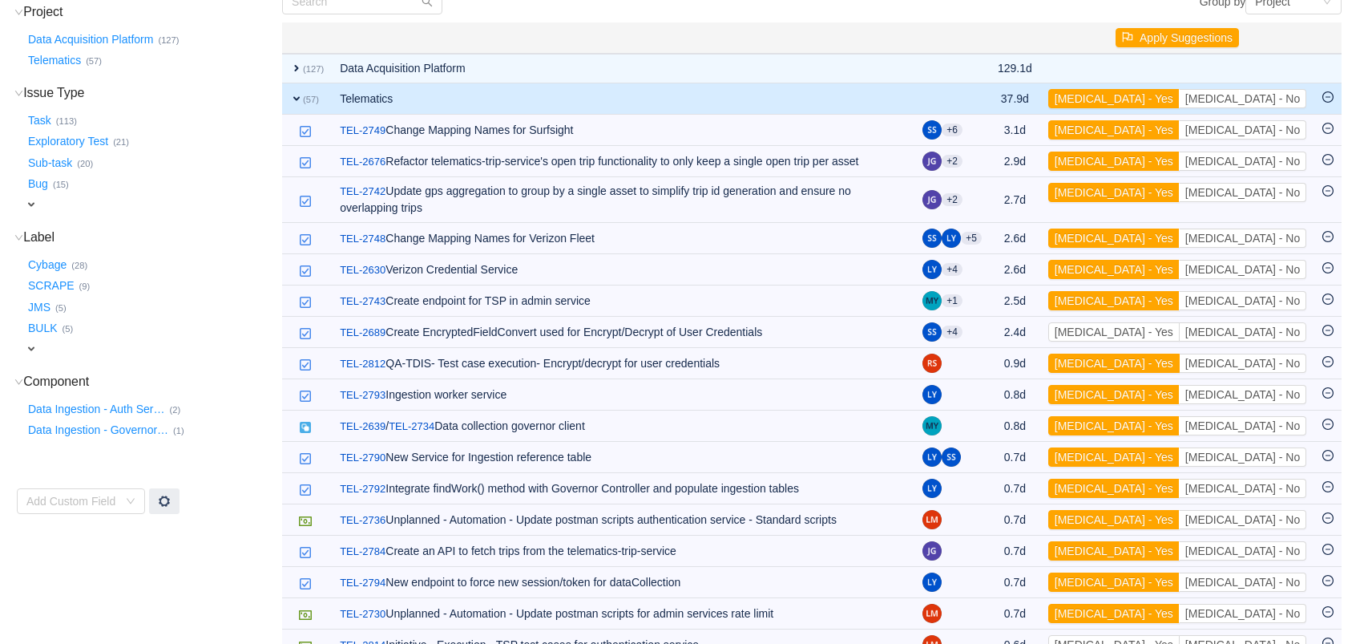
click at [1180, 354] on button "[MEDICAL_DATA] - Yes" at bounding box center [1113, 363] width 131 height 19
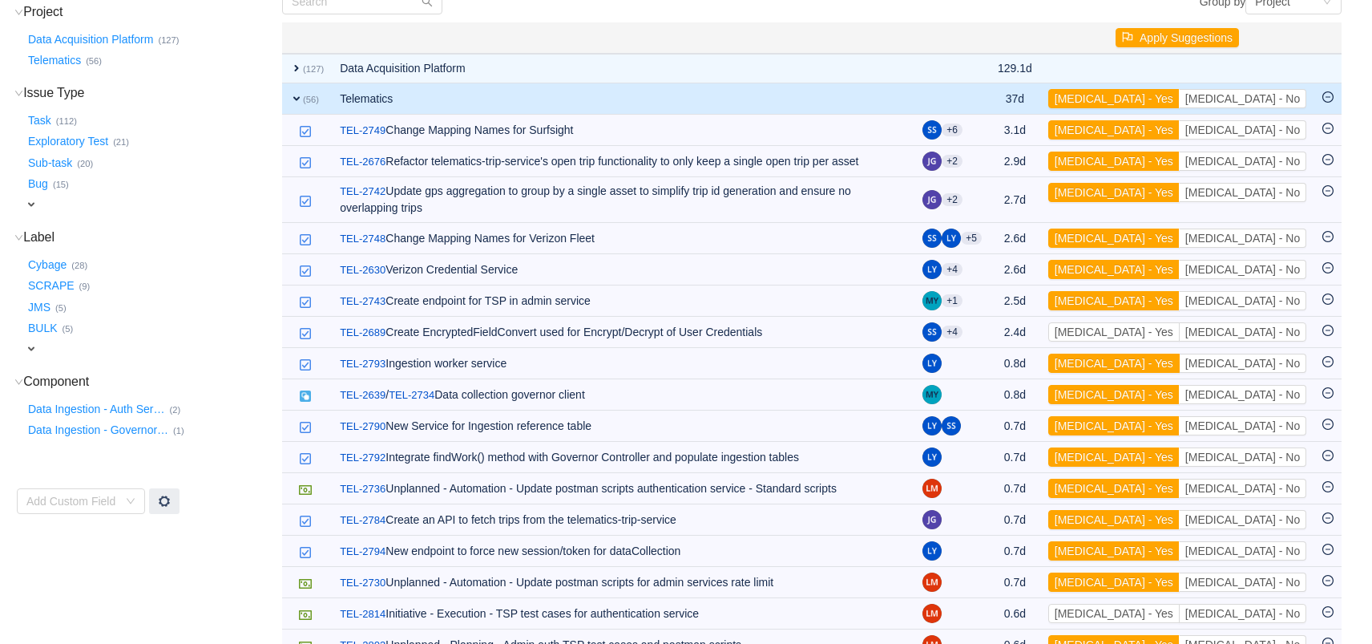
click at [1180, 354] on button "[MEDICAL_DATA] - Yes" at bounding box center [1113, 363] width 131 height 19
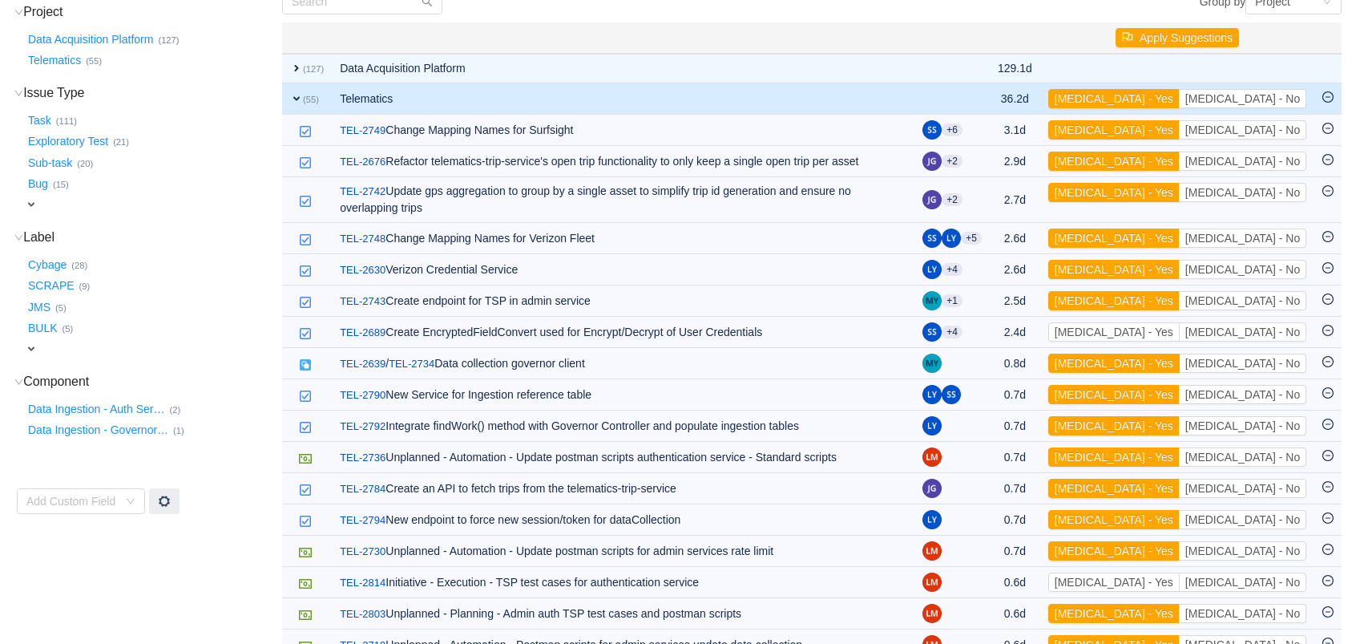
click at [1180, 354] on button "[MEDICAL_DATA] - Yes" at bounding box center [1113, 363] width 131 height 19
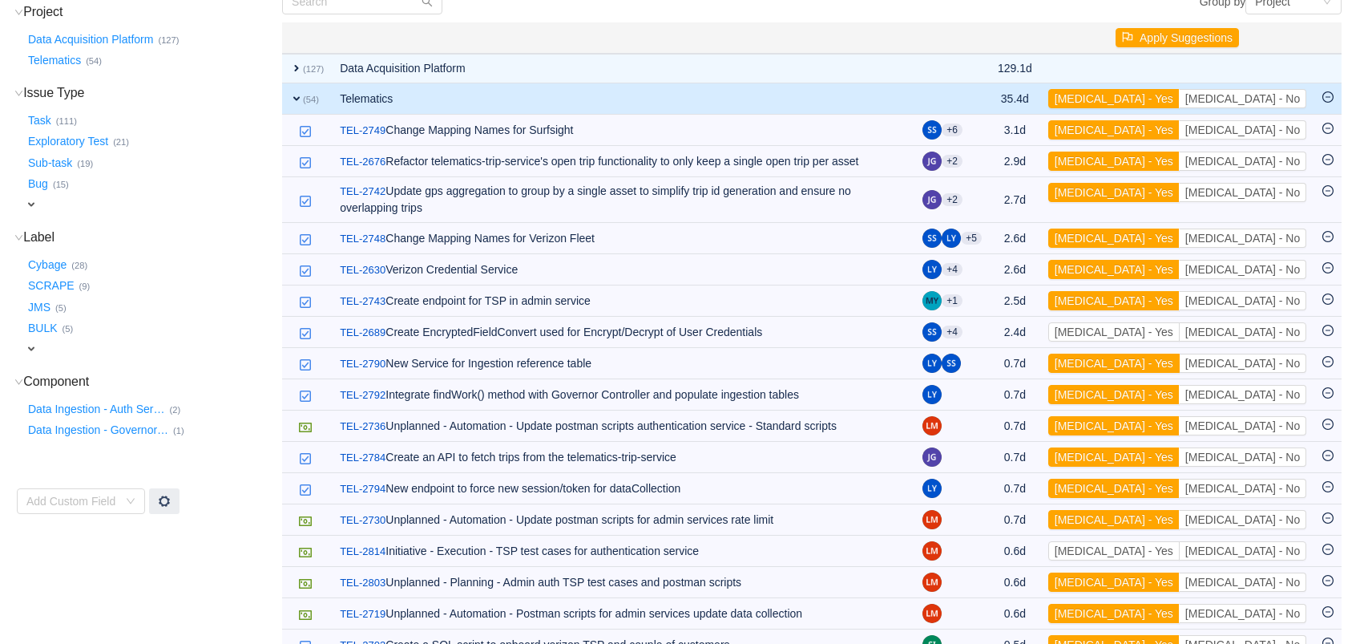
click at [1180, 354] on button "[MEDICAL_DATA] - Yes" at bounding box center [1113, 363] width 131 height 19
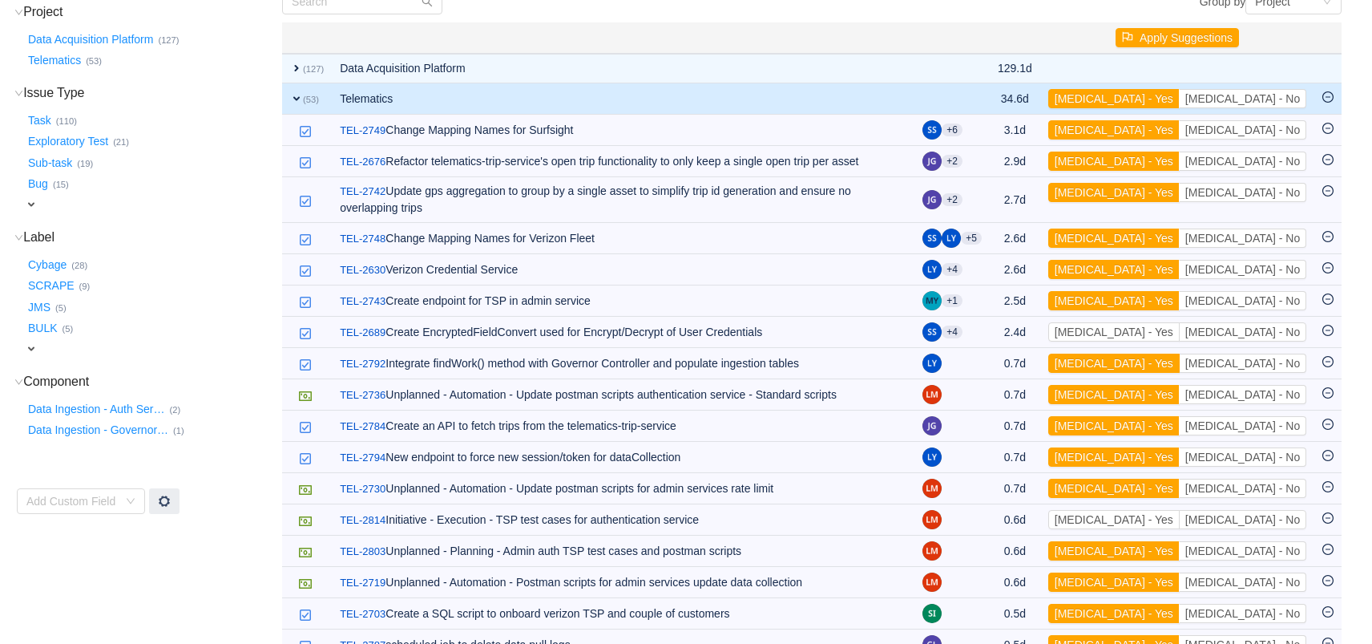
click at [1180, 354] on button "[MEDICAL_DATA] - Yes" at bounding box center [1113, 363] width 131 height 19
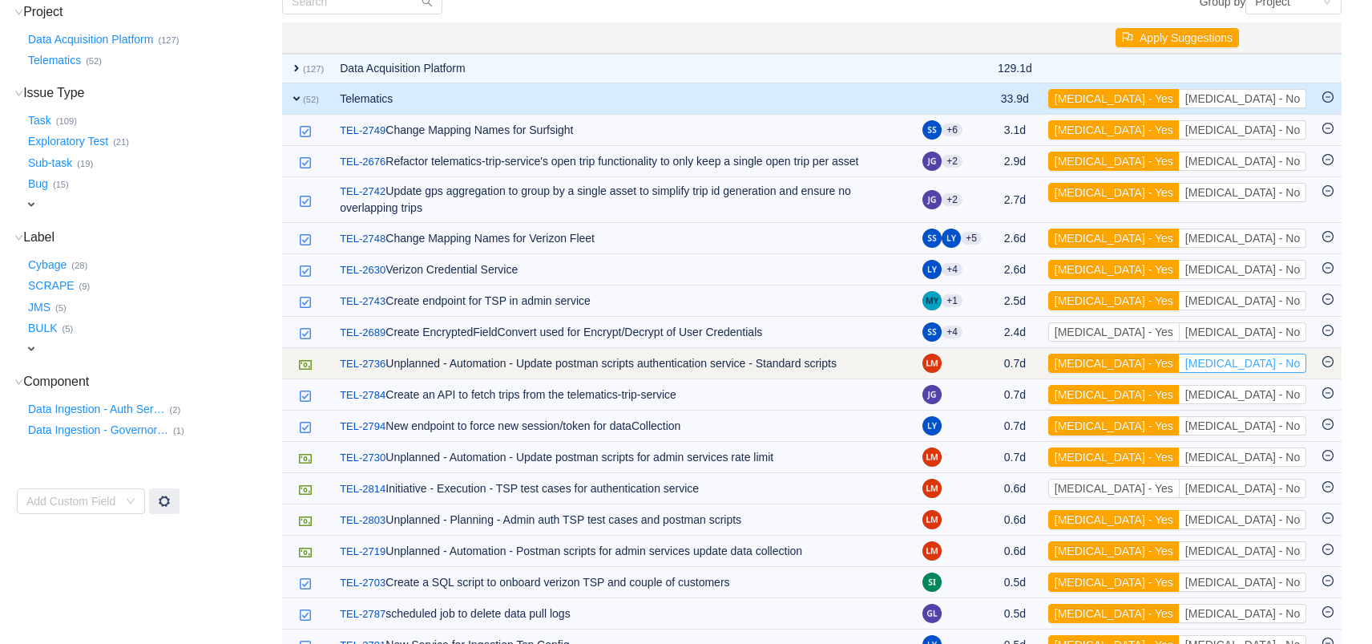
click at [1269, 354] on button "[MEDICAL_DATA] - No" at bounding box center [1242, 363] width 127 height 19
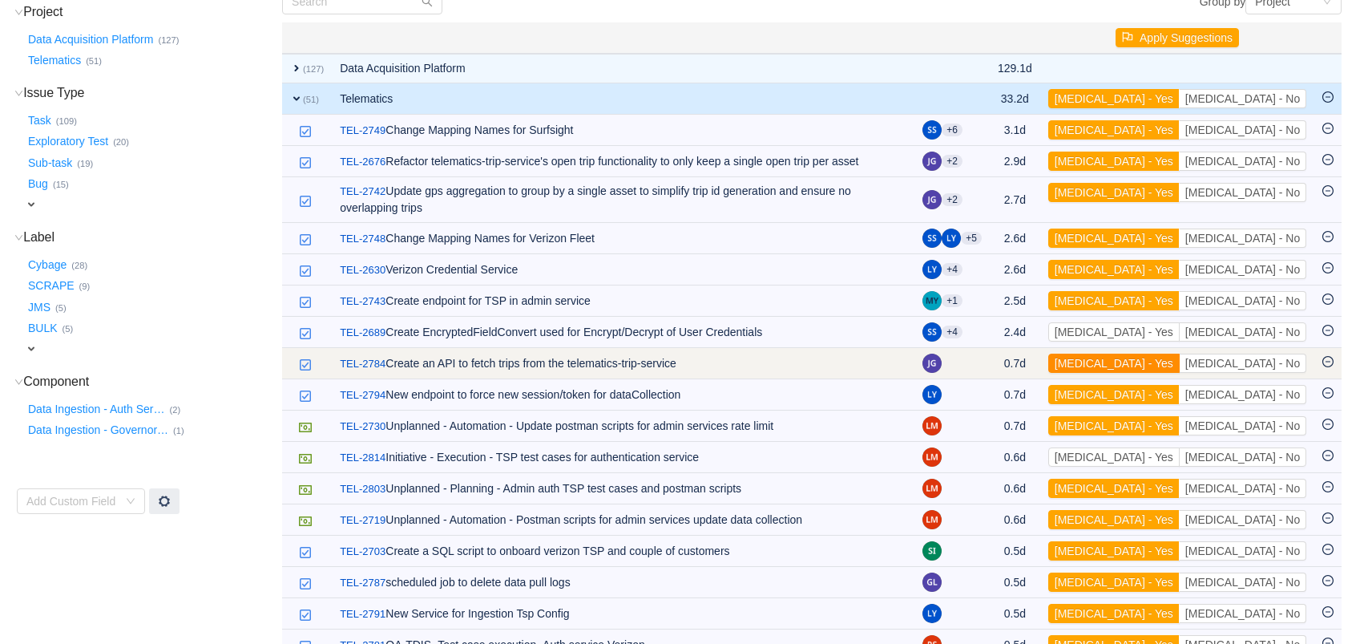
click at [1169, 354] on button "[MEDICAL_DATA] - Yes" at bounding box center [1113, 363] width 131 height 19
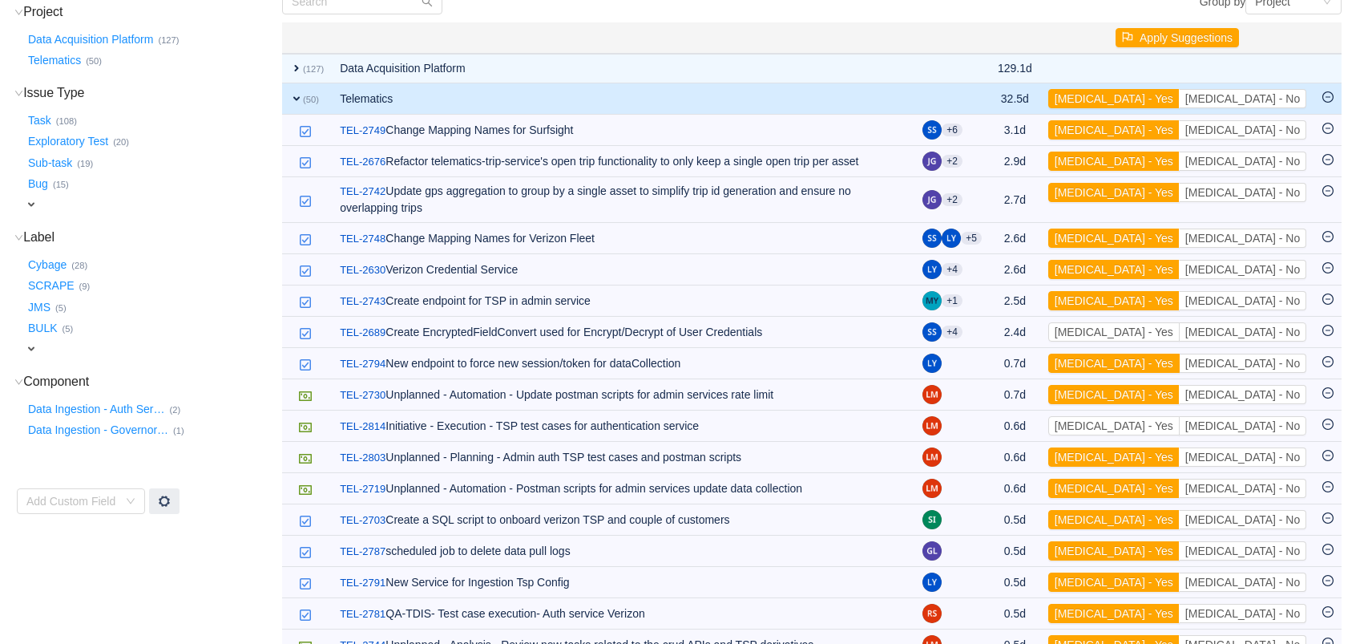
click at [1169, 354] on button "[MEDICAL_DATA] - Yes" at bounding box center [1113, 363] width 131 height 19
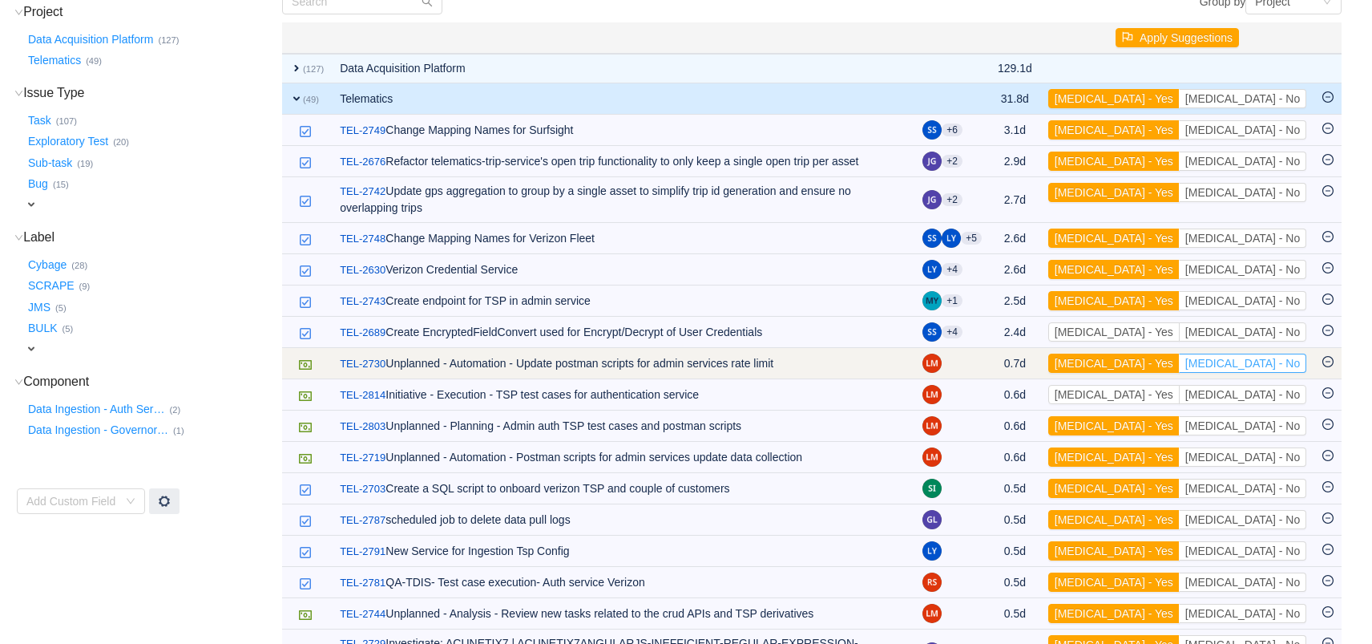
click at [1254, 354] on button "[MEDICAL_DATA] - No" at bounding box center [1242, 363] width 127 height 19
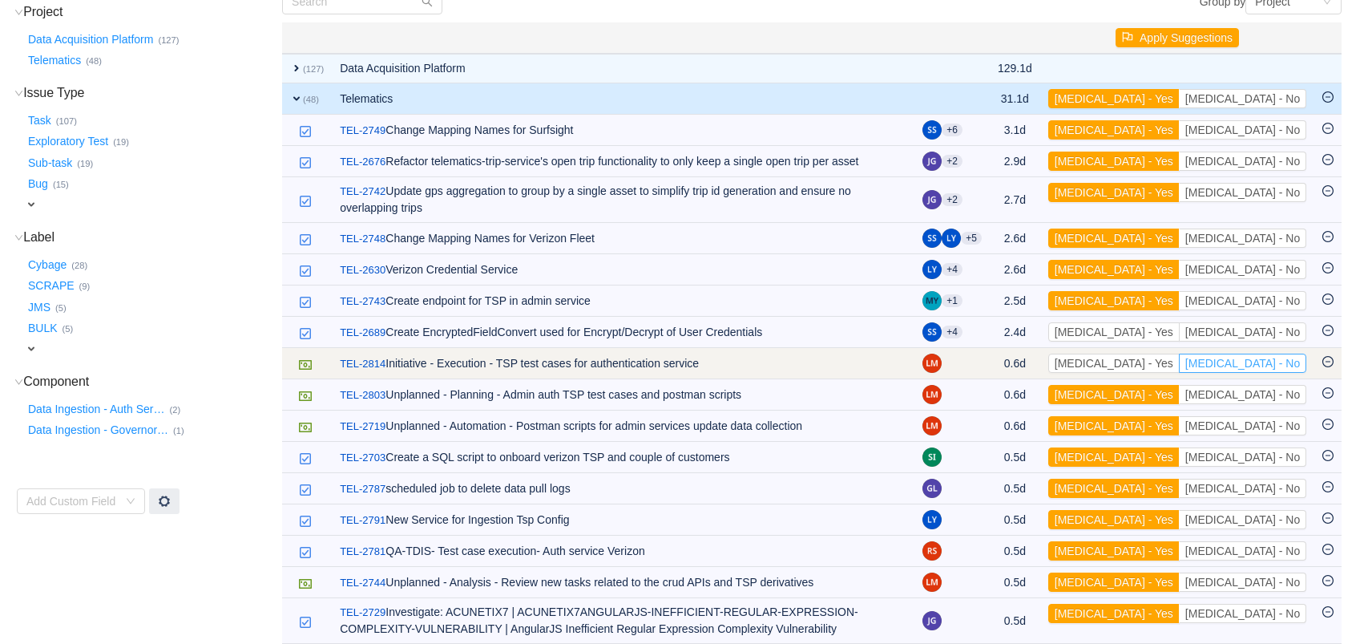
click at [1271, 357] on button "[MEDICAL_DATA] - No" at bounding box center [1242, 363] width 127 height 19
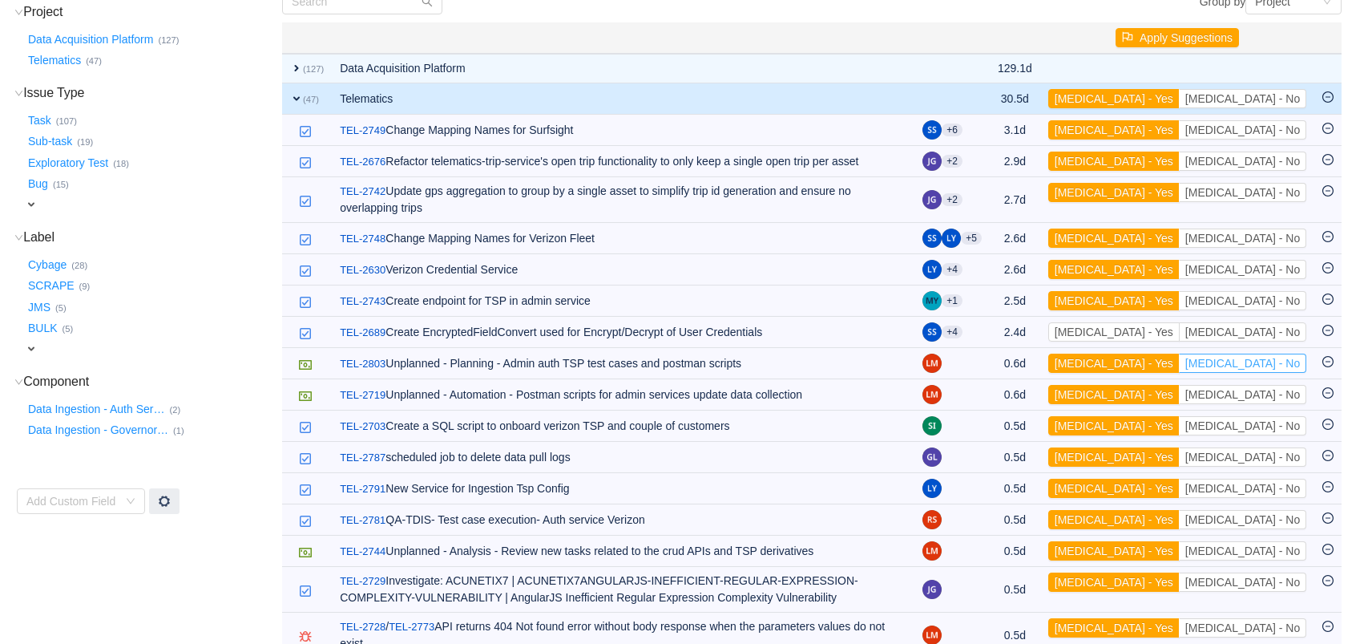
click at [1271, 357] on button "[MEDICAL_DATA] - No" at bounding box center [1242, 363] width 127 height 19
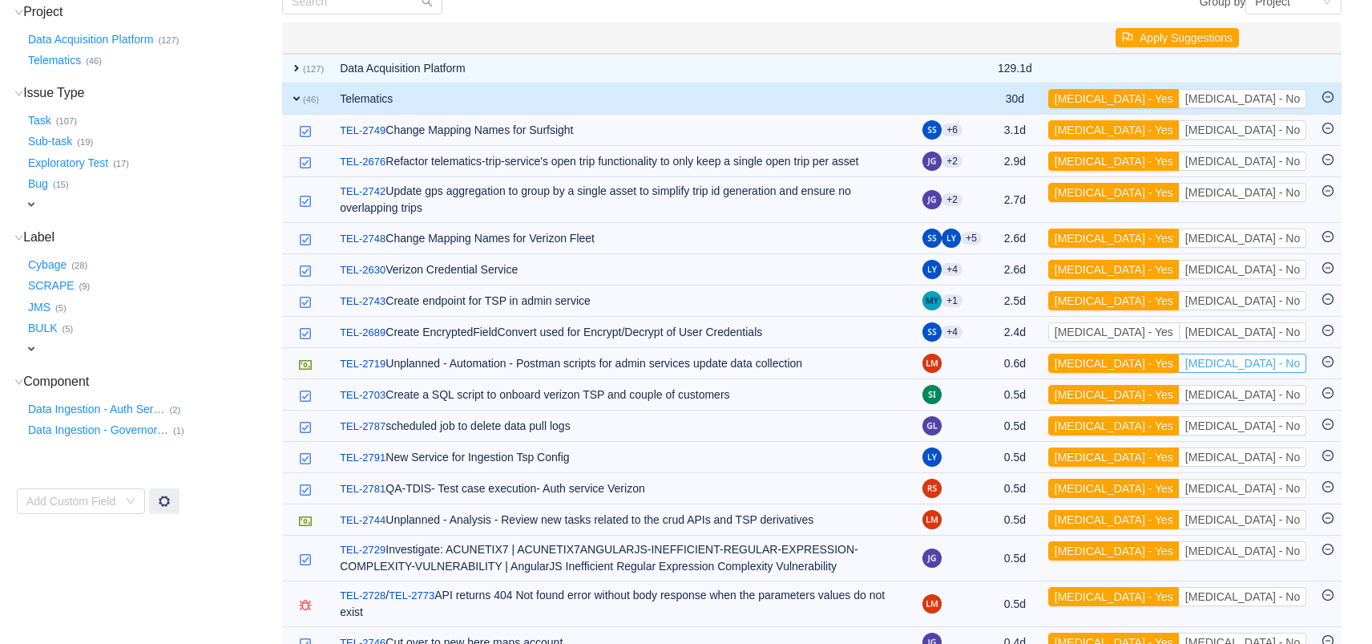
click at [1271, 357] on button "[MEDICAL_DATA] - No" at bounding box center [1242, 363] width 127 height 19
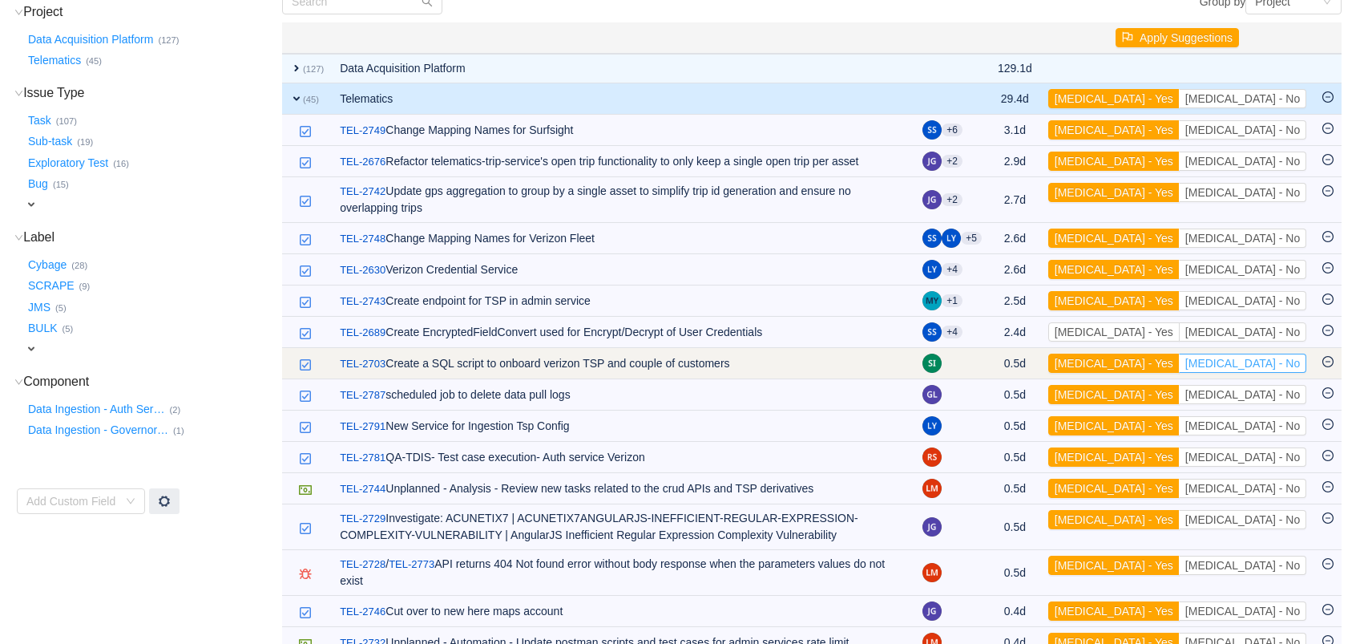
click at [1279, 354] on button "[MEDICAL_DATA] - No" at bounding box center [1242, 363] width 127 height 19
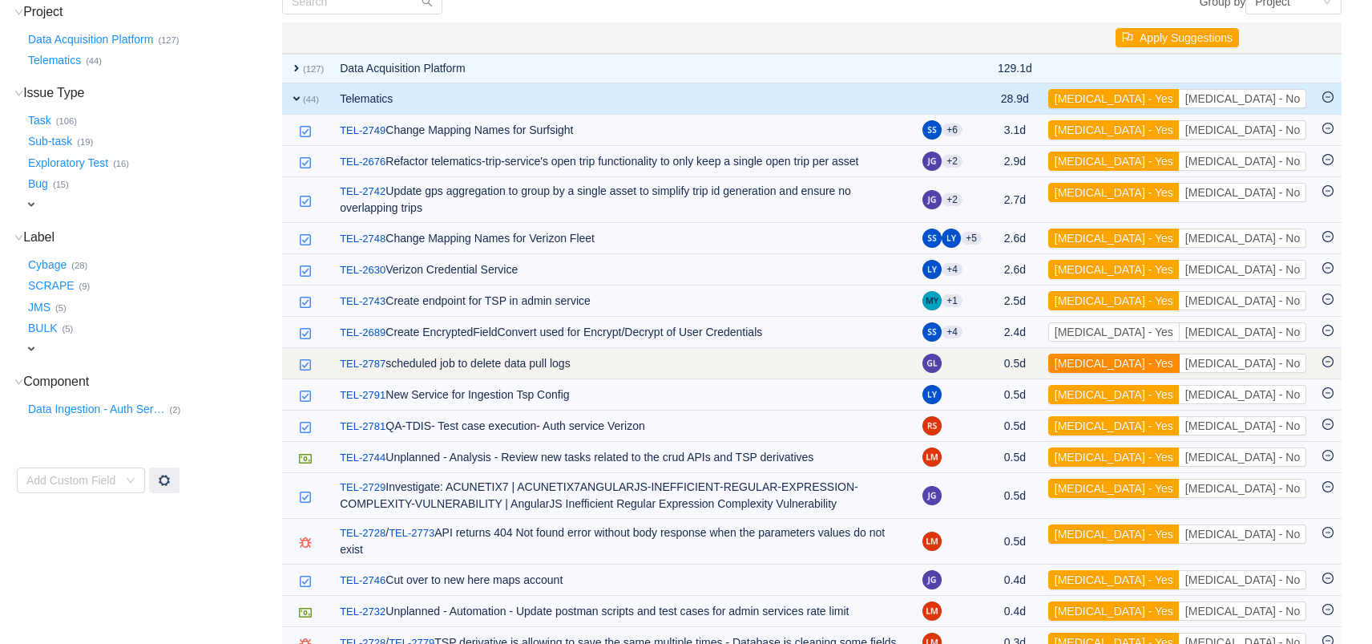
click at [1180, 354] on button "[MEDICAL_DATA] - Yes" at bounding box center [1113, 363] width 131 height 19
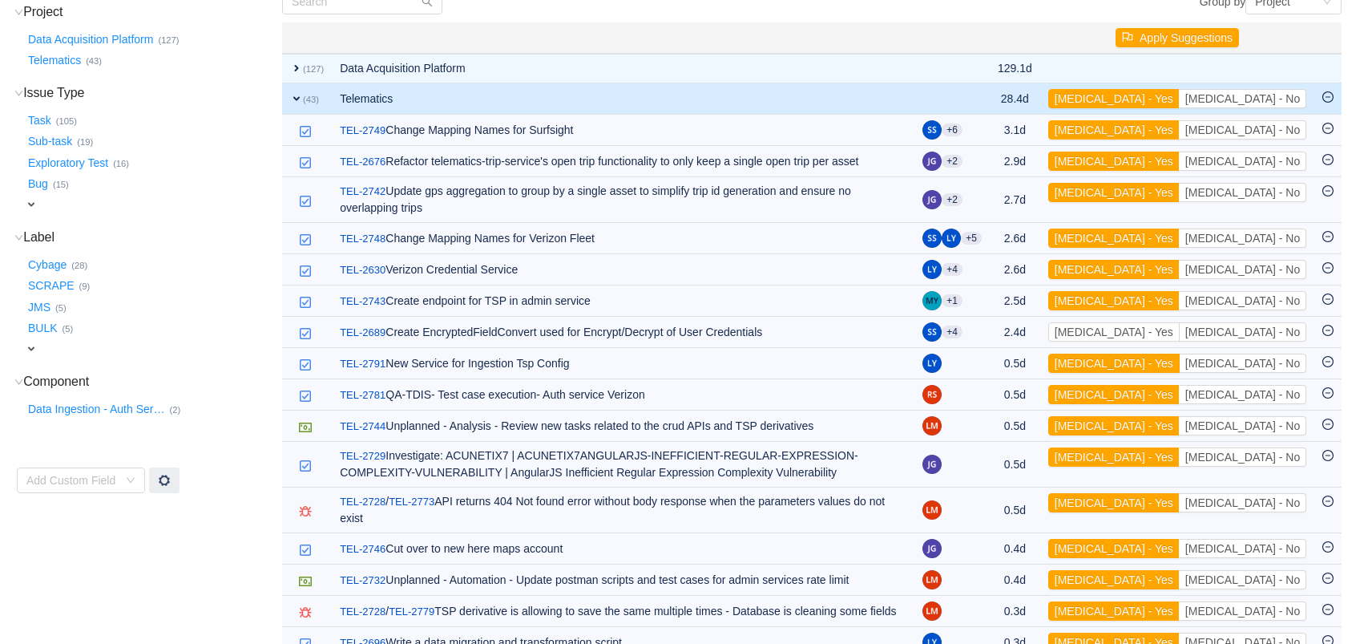
click at [1180, 354] on button "[MEDICAL_DATA] - Yes" at bounding box center [1113, 363] width 131 height 19
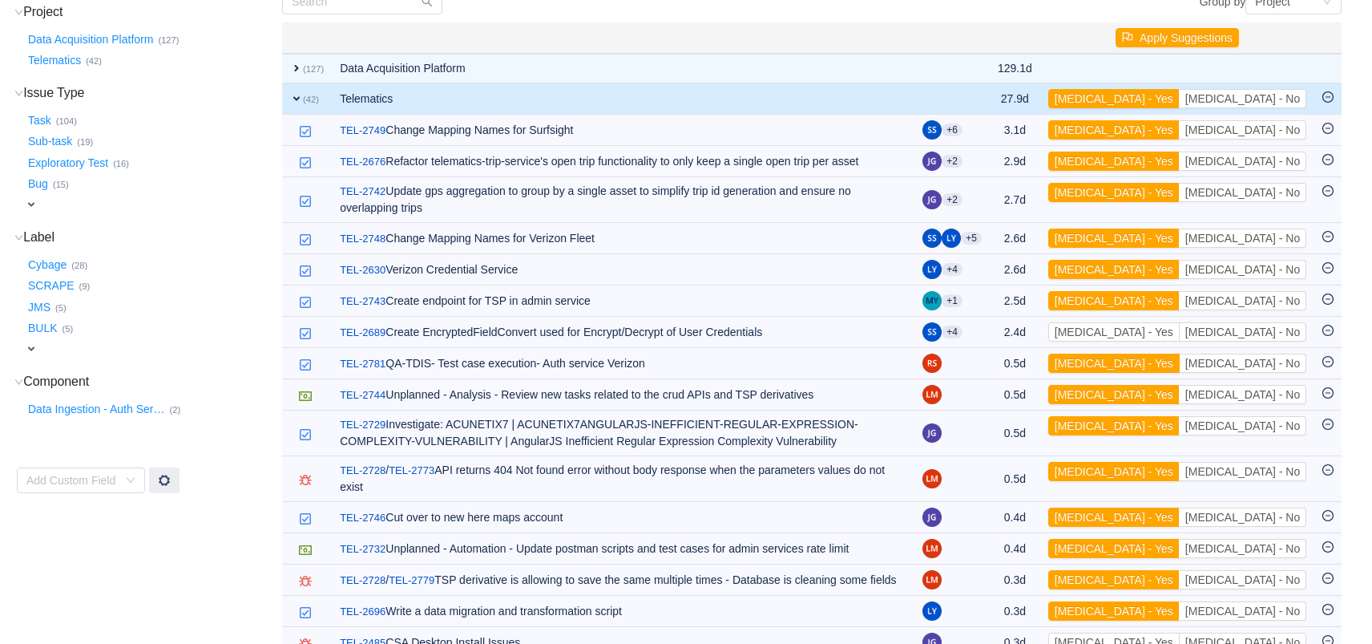
click at [1180, 354] on button "[MEDICAL_DATA] - Yes" at bounding box center [1113, 363] width 131 height 19
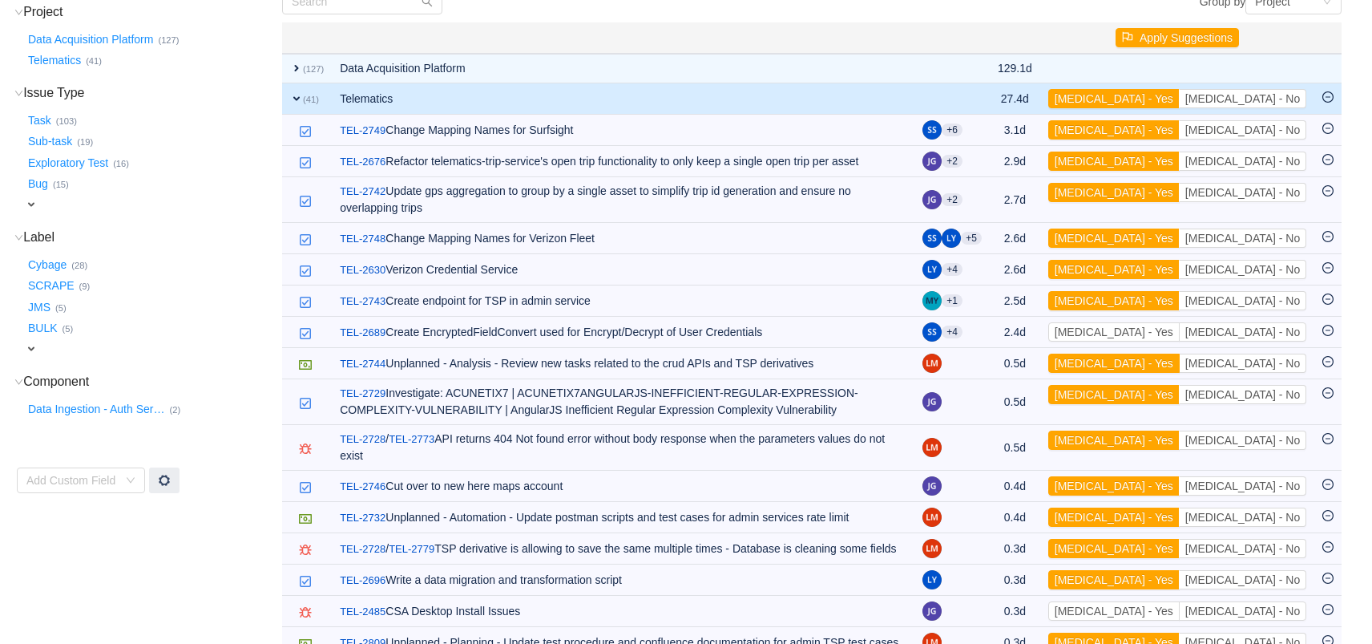
click at [1180, 354] on button "[MEDICAL_DATA] - Yes" at bounding box center [1113, 363] width 131 height 19
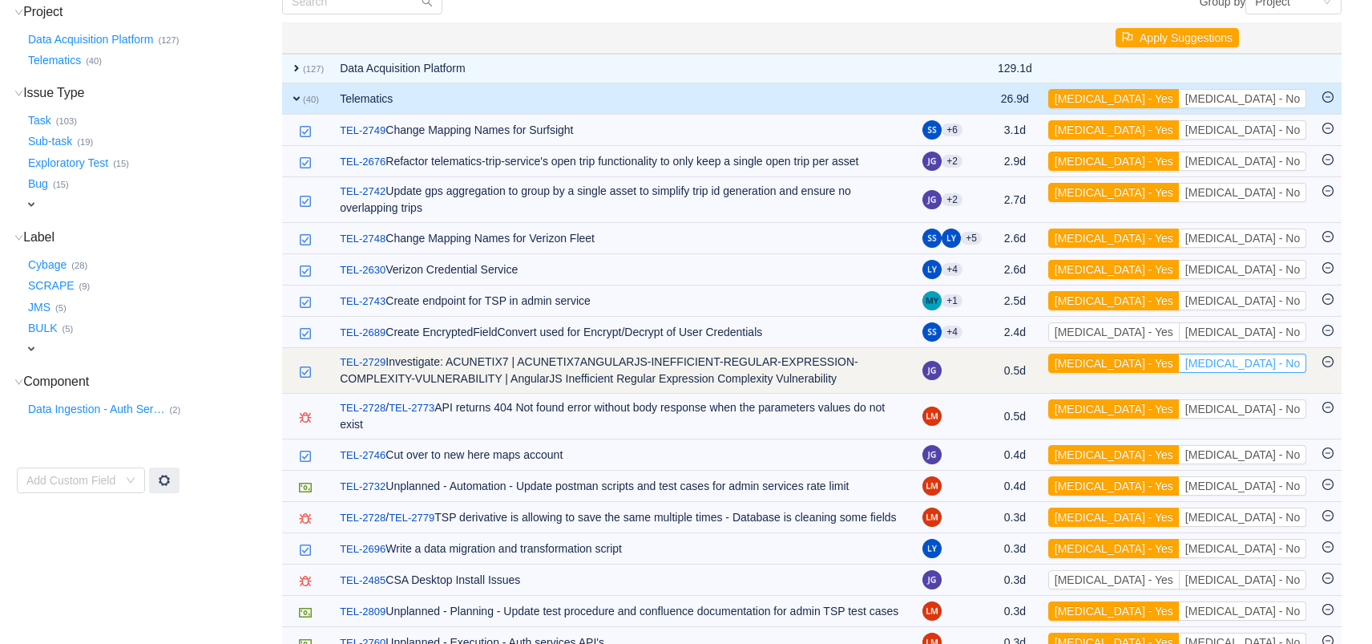
click at [1294, 354] on button "[MEDICAL_DATA] - No" at bounding box center [1242, 363] width 127 height 19
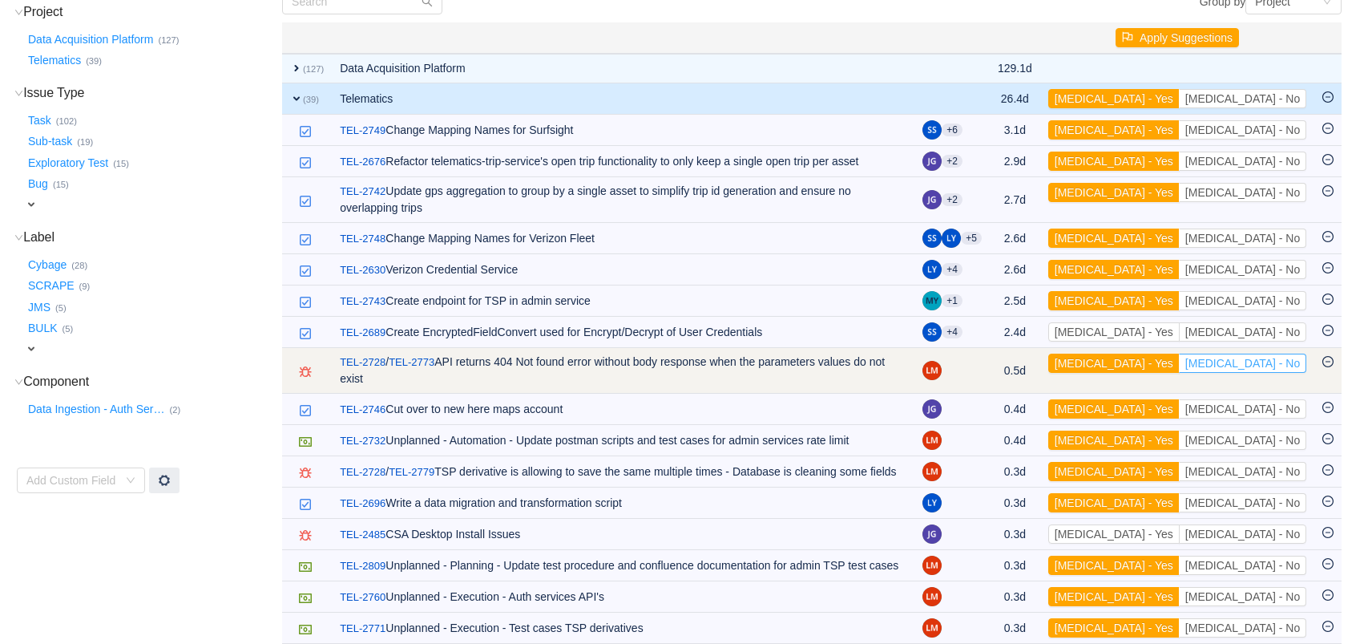
click at [1294, 354] on button "[MEDICAL_DATA] - No" at bounding box center [1242, 363] width 127 height 19
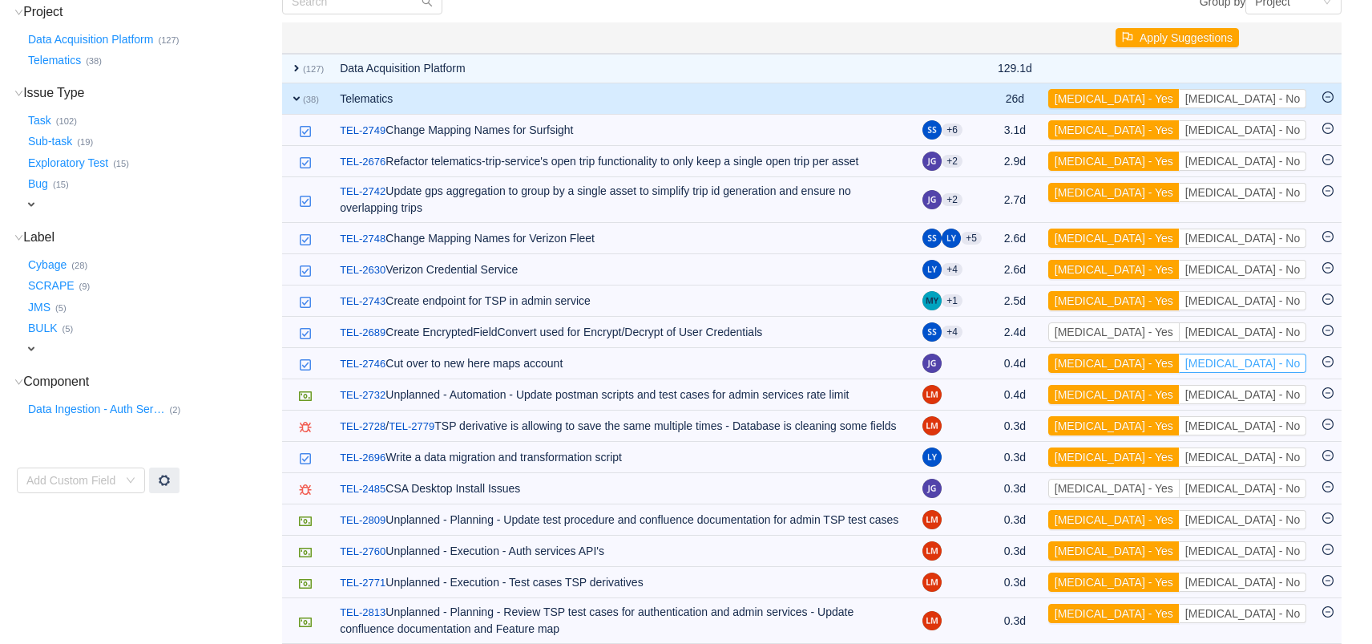
click at [1294, 354] on button "[MEDICAL_DATA] - No" at bounding box center [1242, 363] width 127 height 19
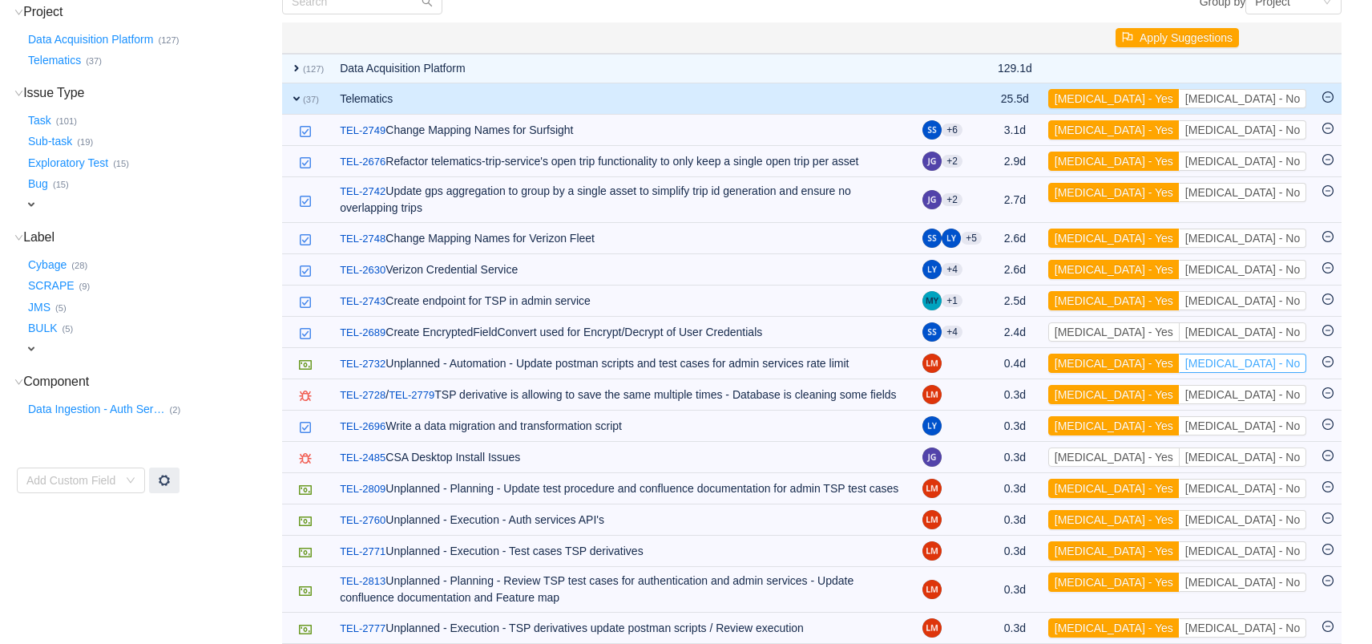
click at [1294, 354] on button "[MEDICAL_DATA] - No" at bounding box center [1242, 363] width 127 height 19
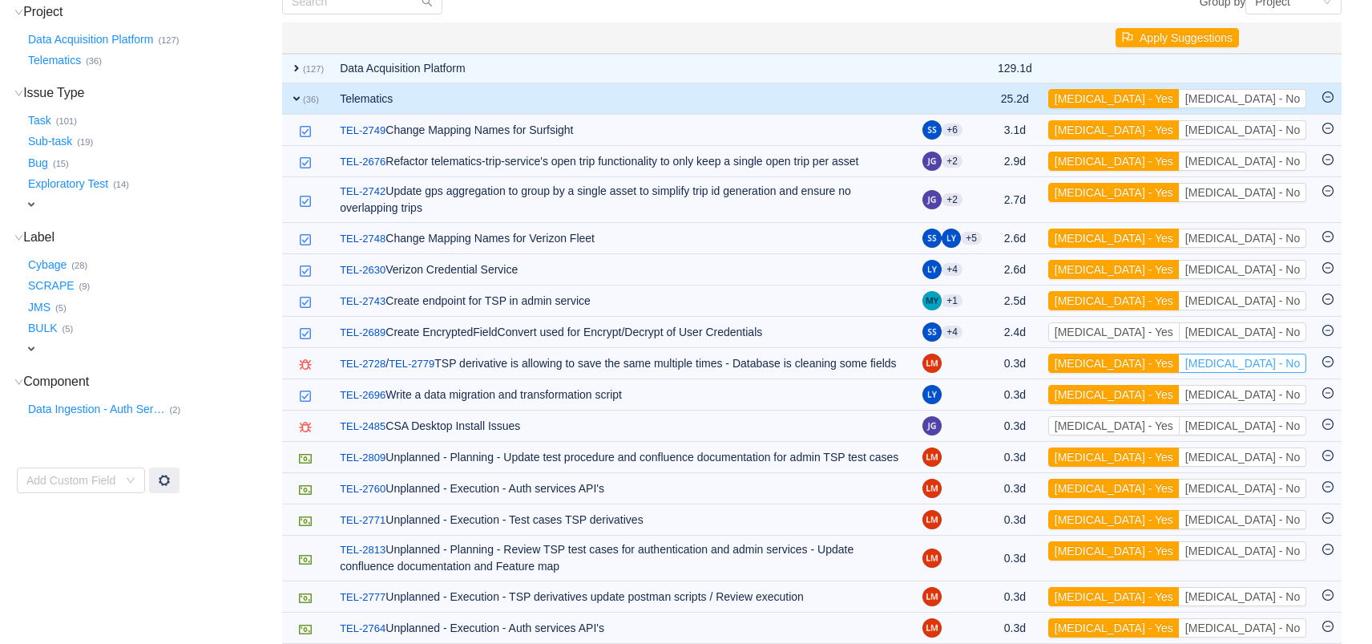
click at [1294, 354] on button "[MEDICAL_DATA] - No" at bounding box center [1242, 363] width 127 height 19
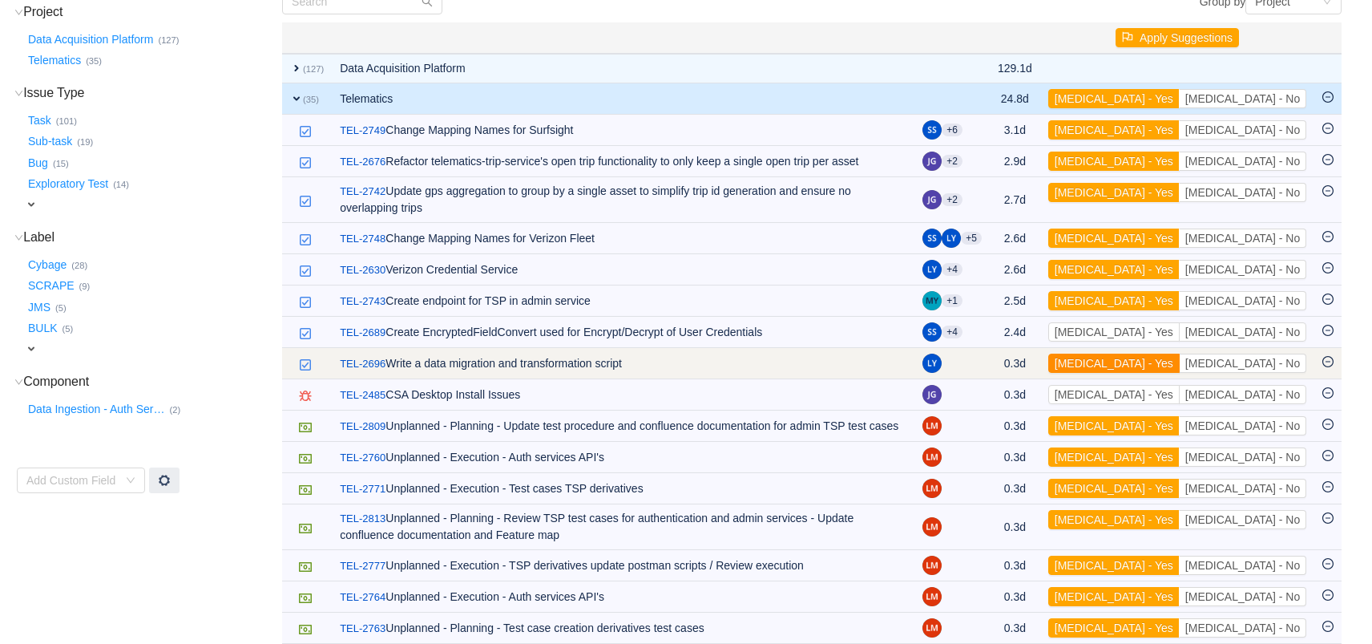
click at [1180, 354] on button "[MEDICAL_DATA] - Yes" at bounding box center [1113, 363] width 131 height 19
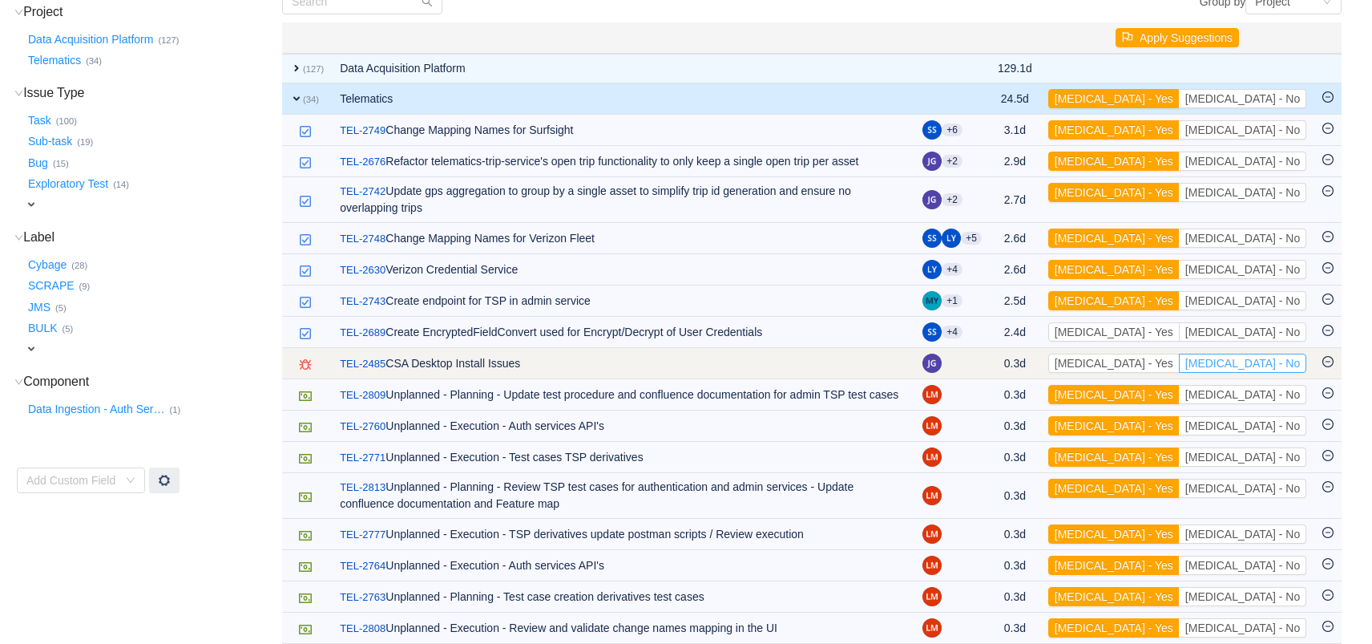
click at [1271, 354] on button "[MEDICAL_DATA] - No" at bounding box center [1242, 363] width 127 height 19
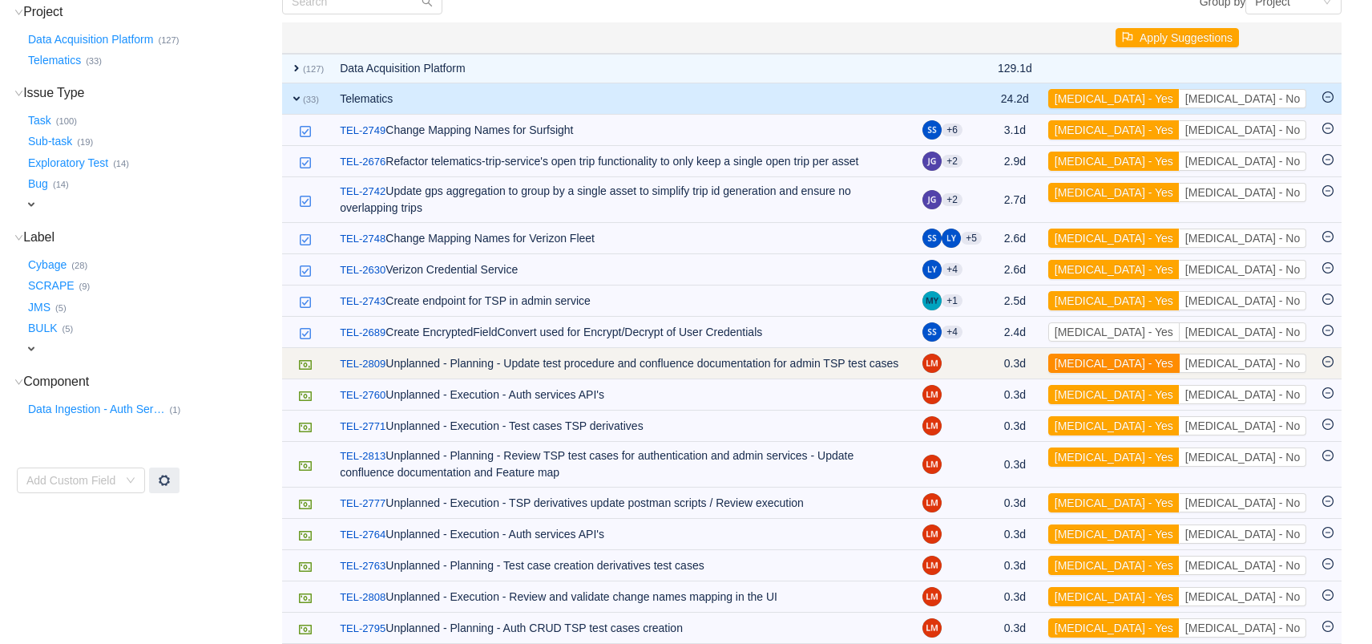
click at [1166, 354] on button "[MEDICAL_DATA] - Yes" at bounding box center [1113, 363] width 131 height 19
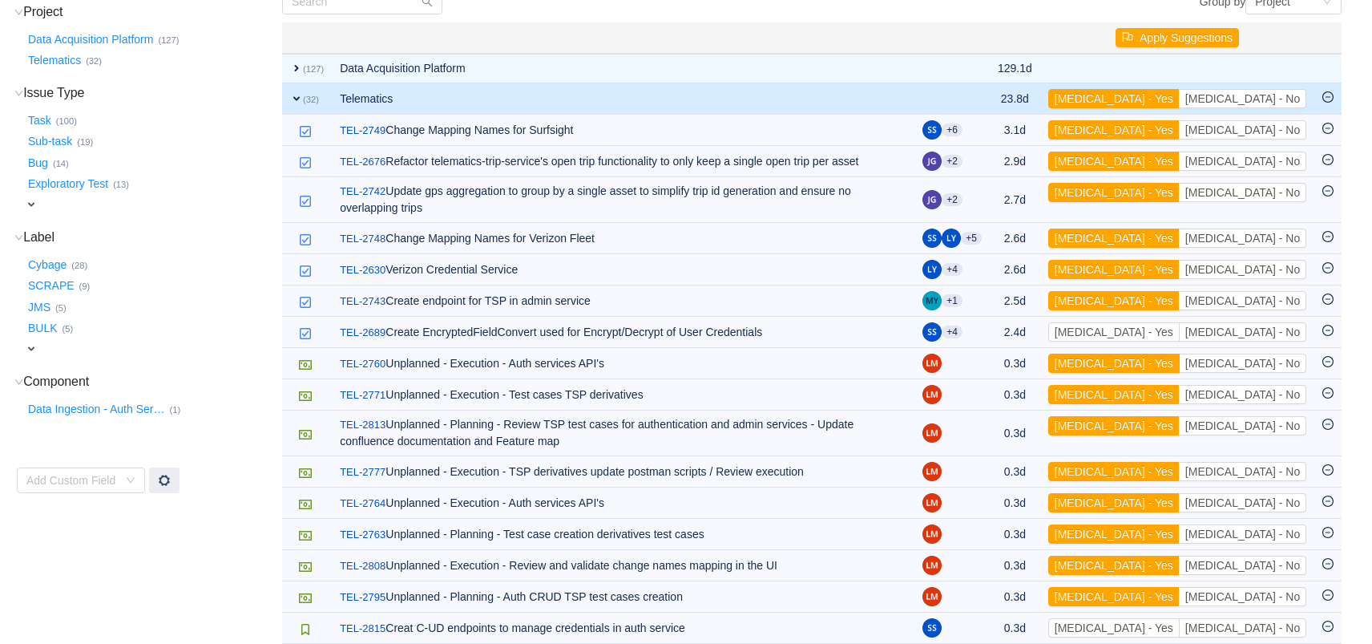
click at [1166, 354] on button "[MEDICAL_DATA] - Yes" at bounding box center [1113, 363] width 131 height 19
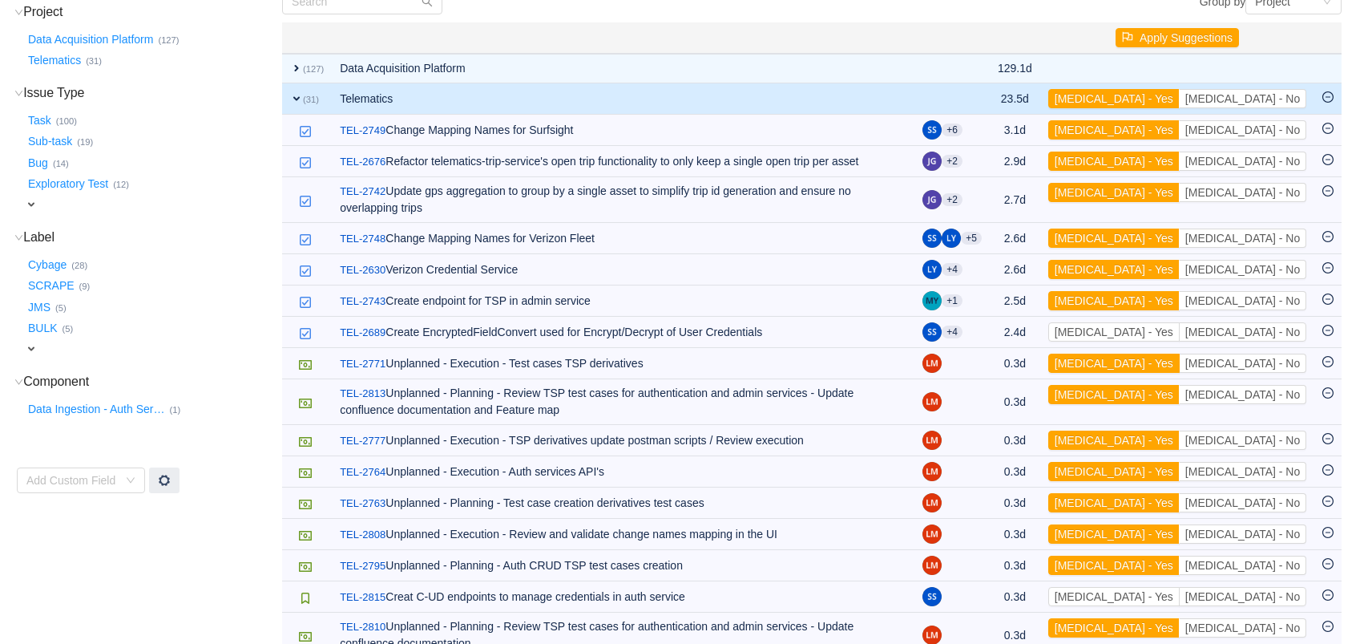
click at [1166, 354] on button "[MEDICAL_DATA] - Yes" at bounding box center [1113, 363] width 131 height 19
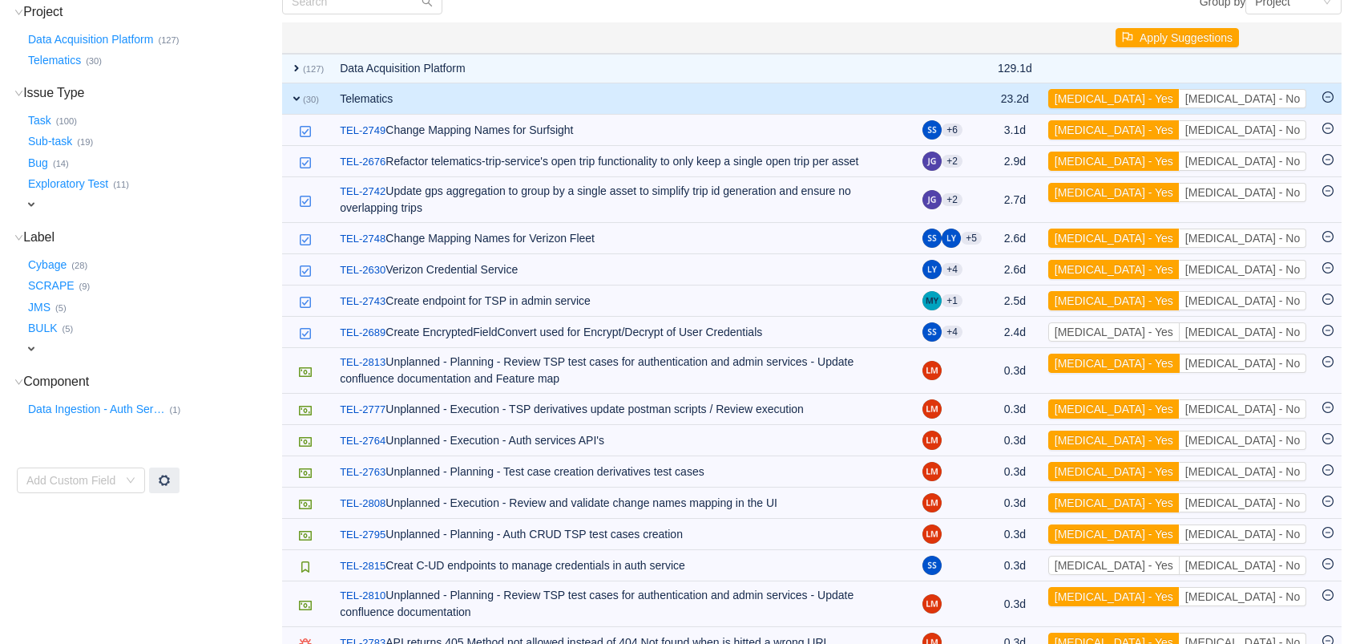
click at [1166, 354] on button "[MEDICAL_DATA] - Yes" at bounding box center [1113, 363] width 131 height 19
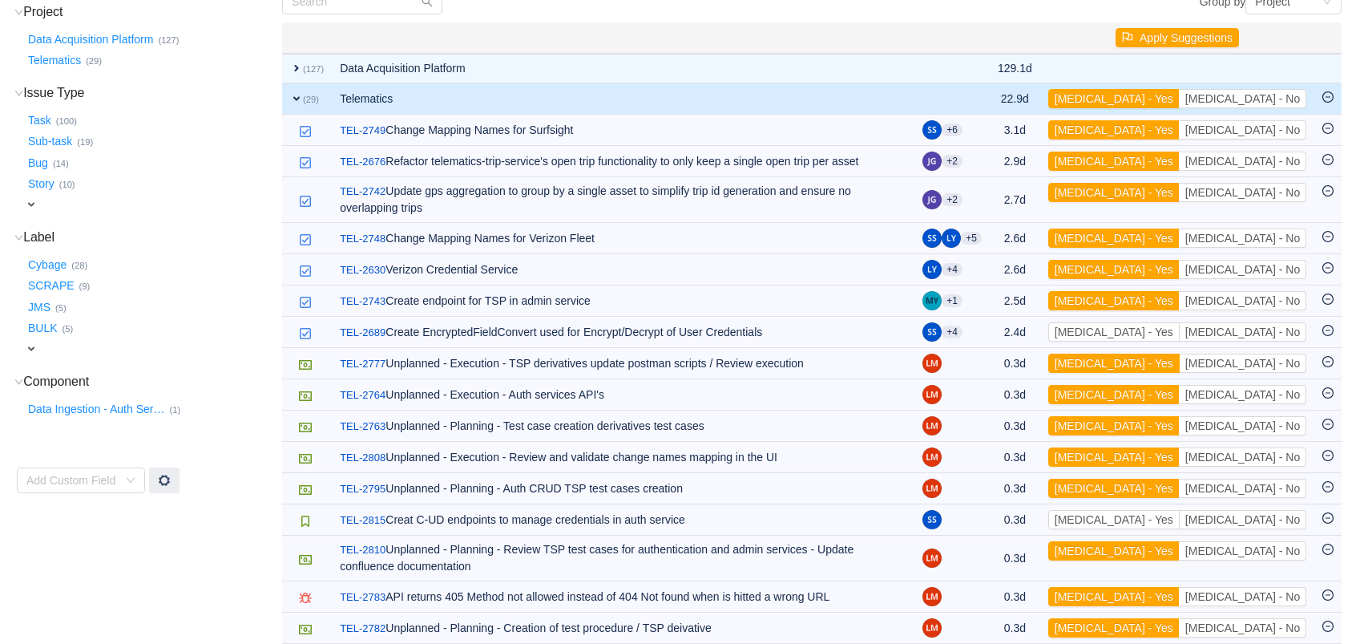
click at [1166, 354] on button "[MEDICAL_DATA] - Yes" at bounding box center [1113, 363] width 131 height 19
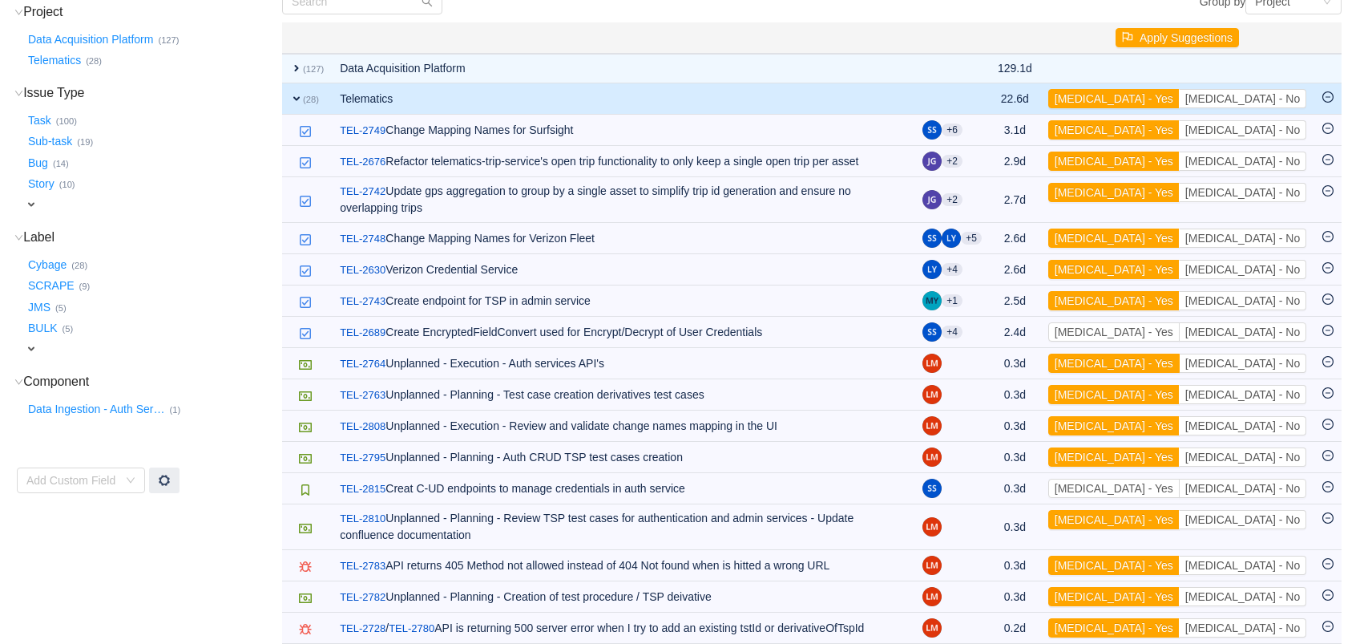
click at [1166, 354] on button "[MEDICAL_DATA] - Yes" at bounding box center [1113, 363] width 131 height 19
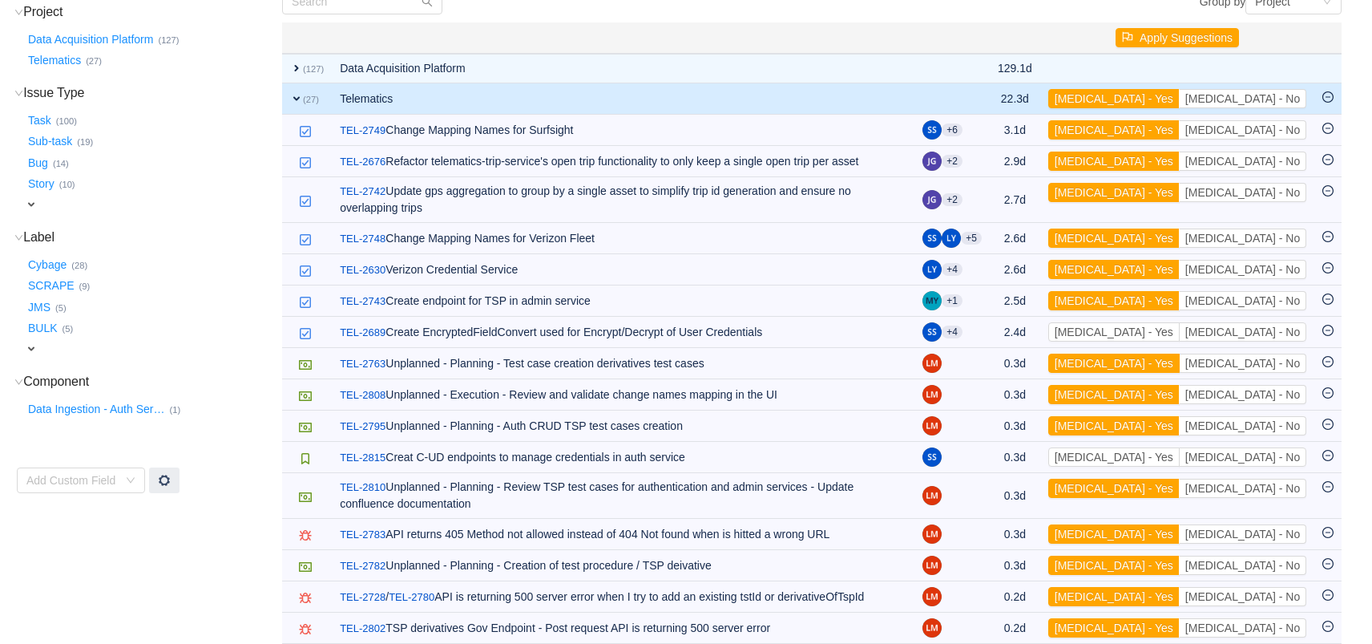
click at [1166, 354] on button "[MEDICAL_DATA] - Yes" at bounding box center [1113, 363] width 131 height 19
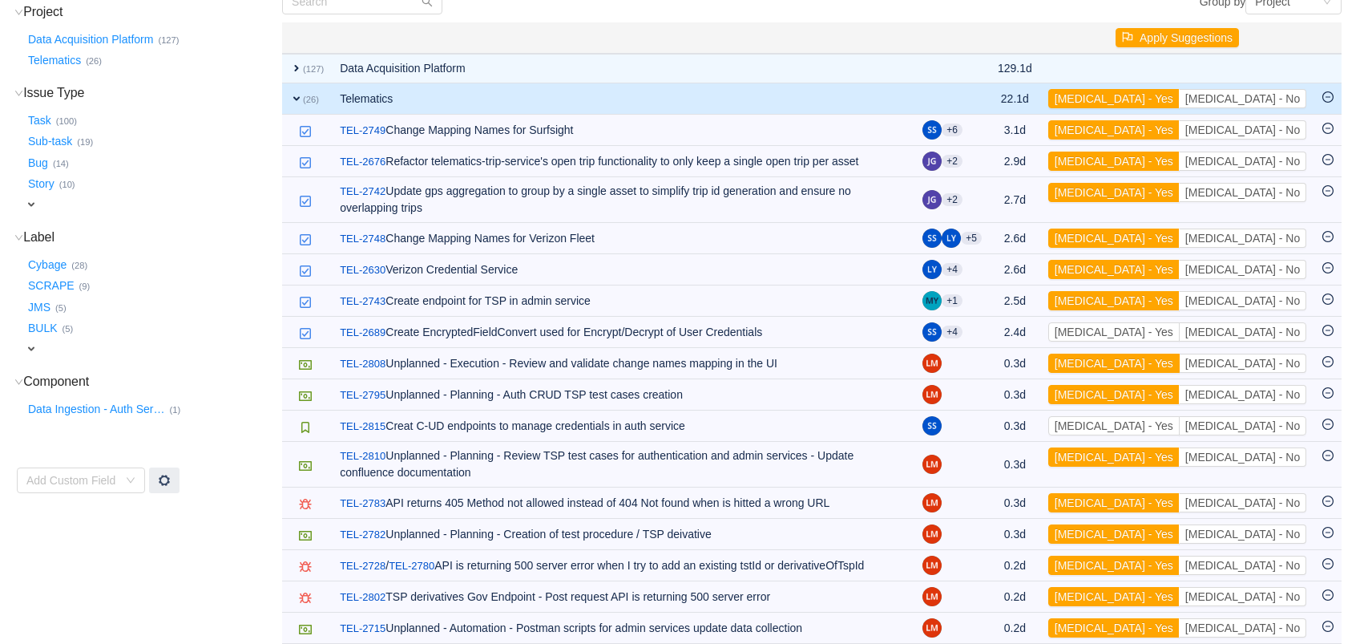
click at [1166, 354] on button "[MEDICAL_DATA] - Yes" at bounding box center [1113, 363] width 131 height 19
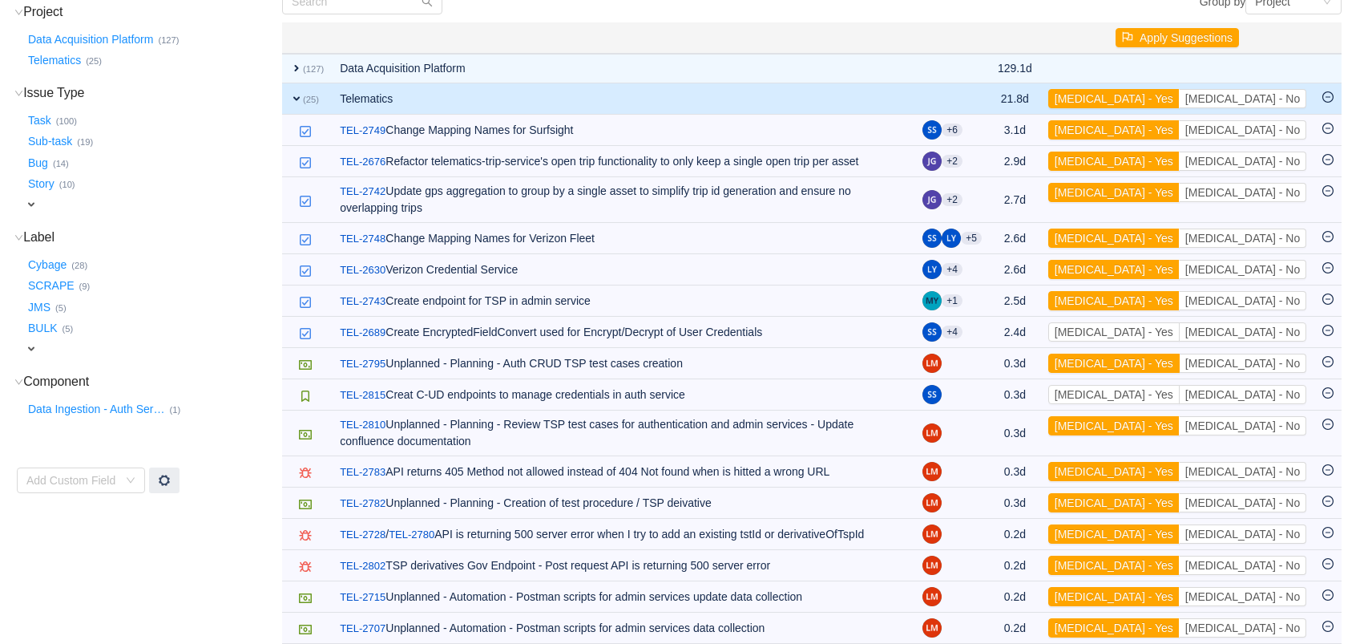
click at [1166, 354] on button "[MEDICAL_DATA] - Yes" at bounding box center [1113, 363] width 131 height 19
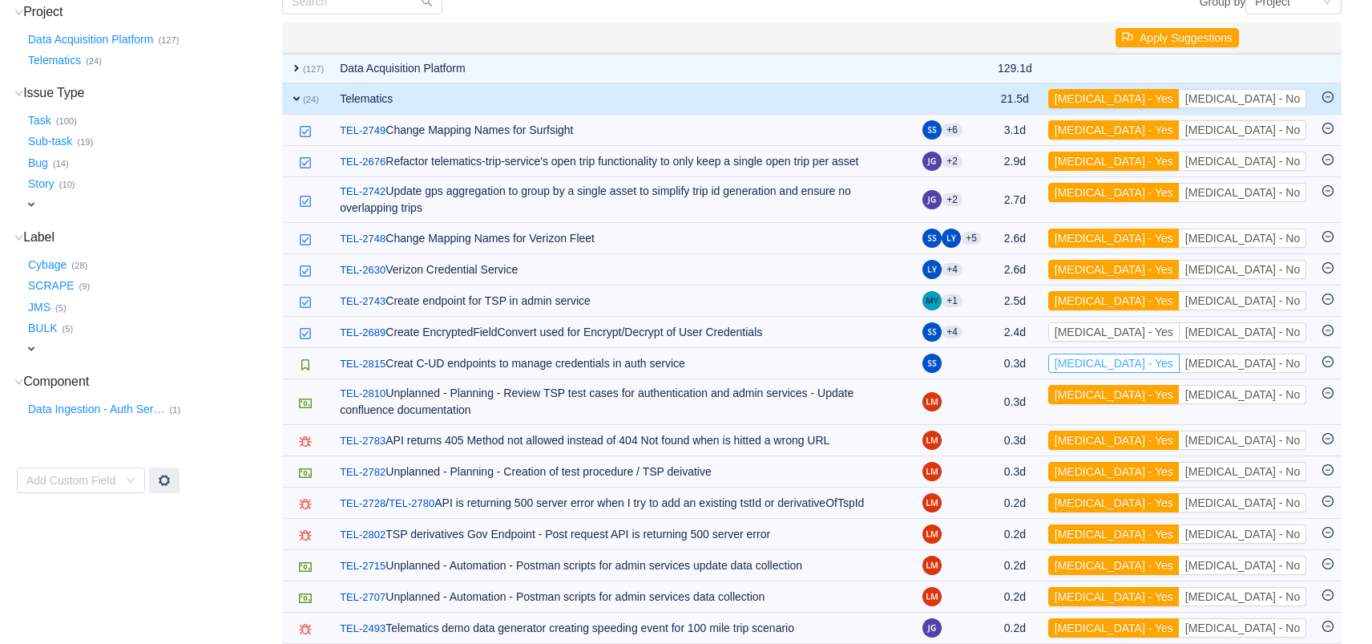
click at [1166, 354] on button "[MEDICAL_DATA] - Yes" at bounding box center [1113, 363] width 131 height 19
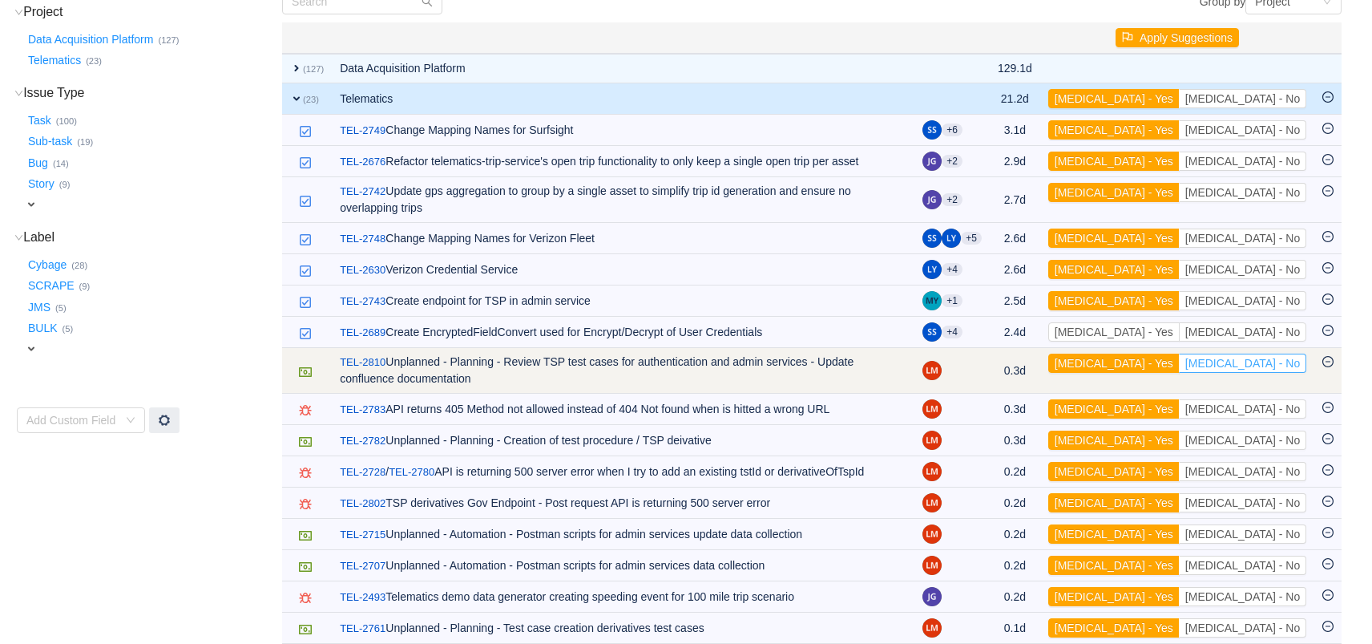
click at [1244, 354] on button "[MEDICAL_DATA] - No" at bounding box center [1242, 363] width 127 height 19
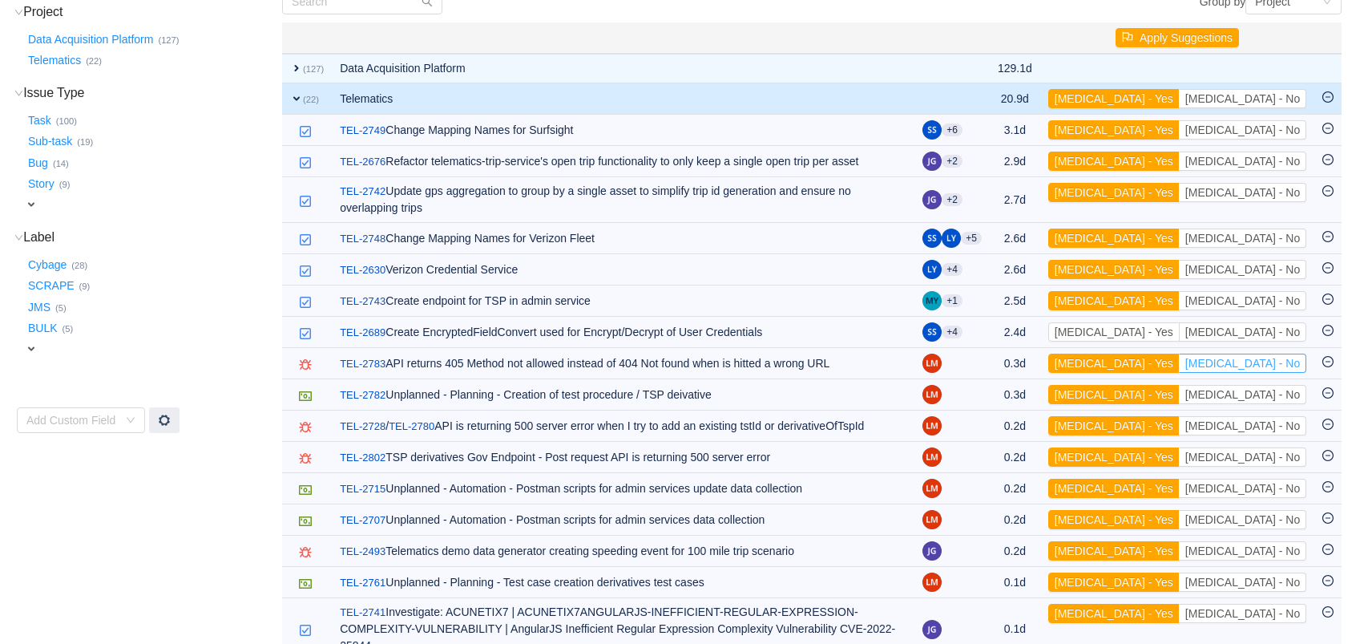
click at [1244, 354] on button "[MEDICAL_DATA] - No" at bounding box center [1242, 363] width 127 height 19
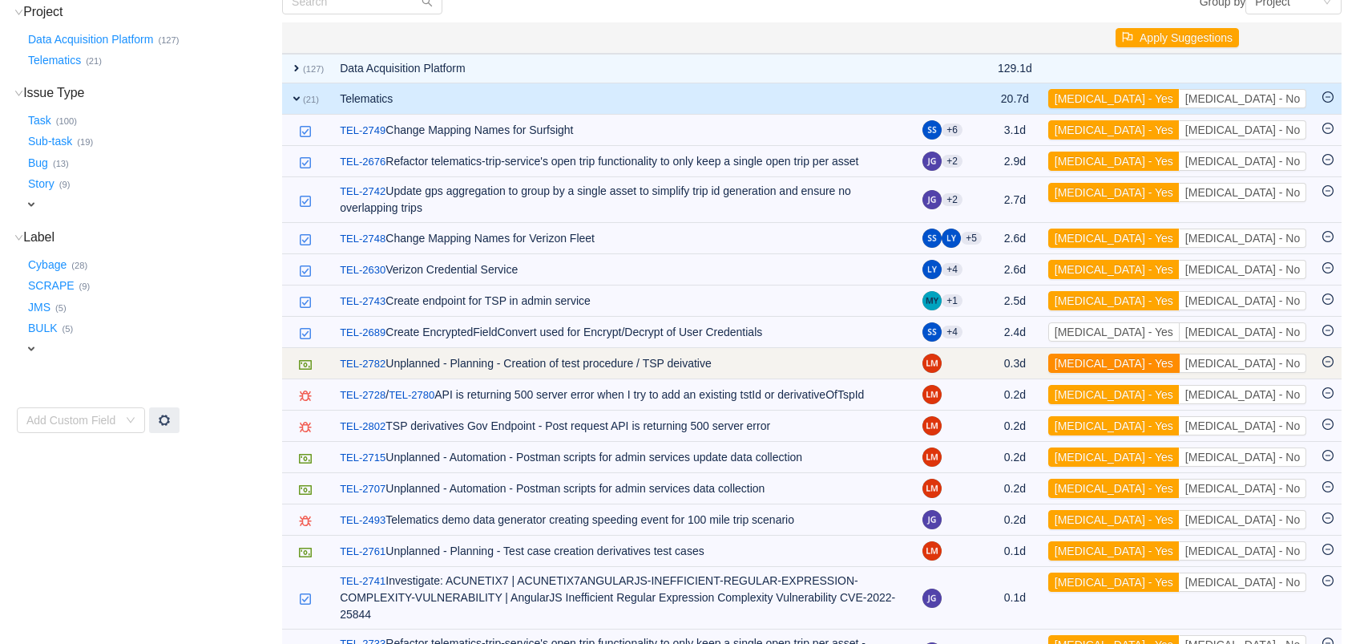
click at [1180, 354] on button "[MEDICAL_DATA] - Yes" at bounding box center [1113, 363] width 131 height 19
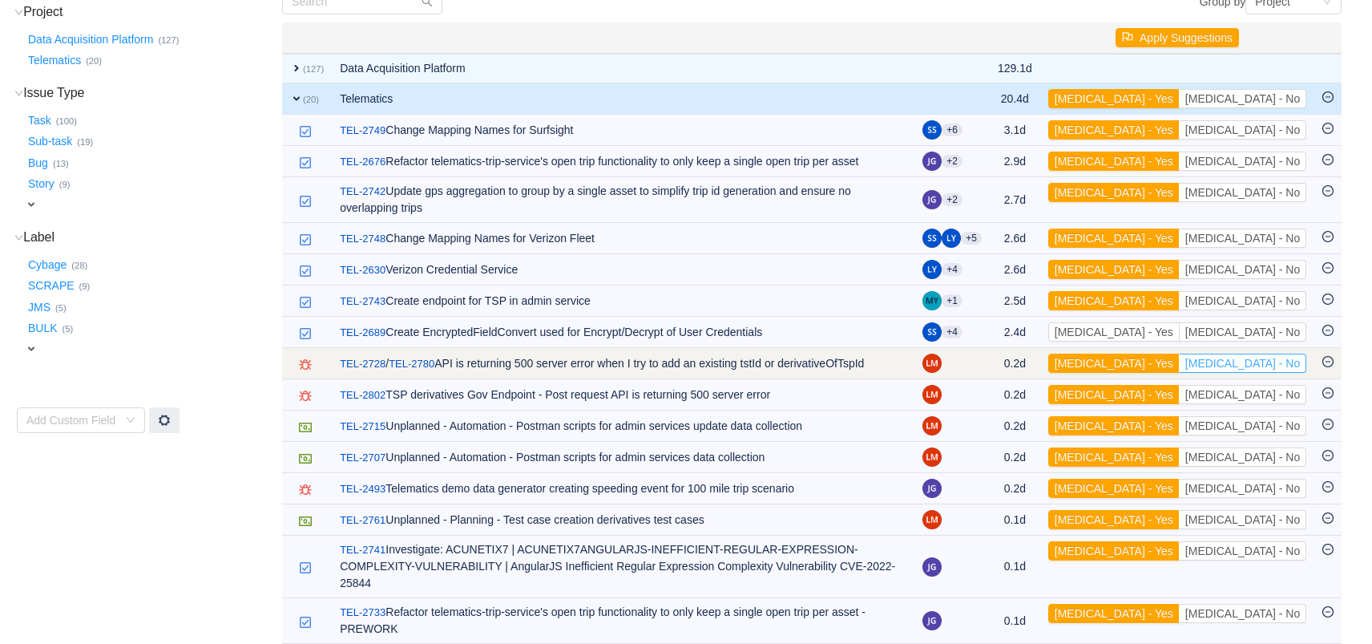
click at [1251, 354] on button "[MEDICAL_DATA] - No" at bounding box center [1242, 363] width 127 height 19
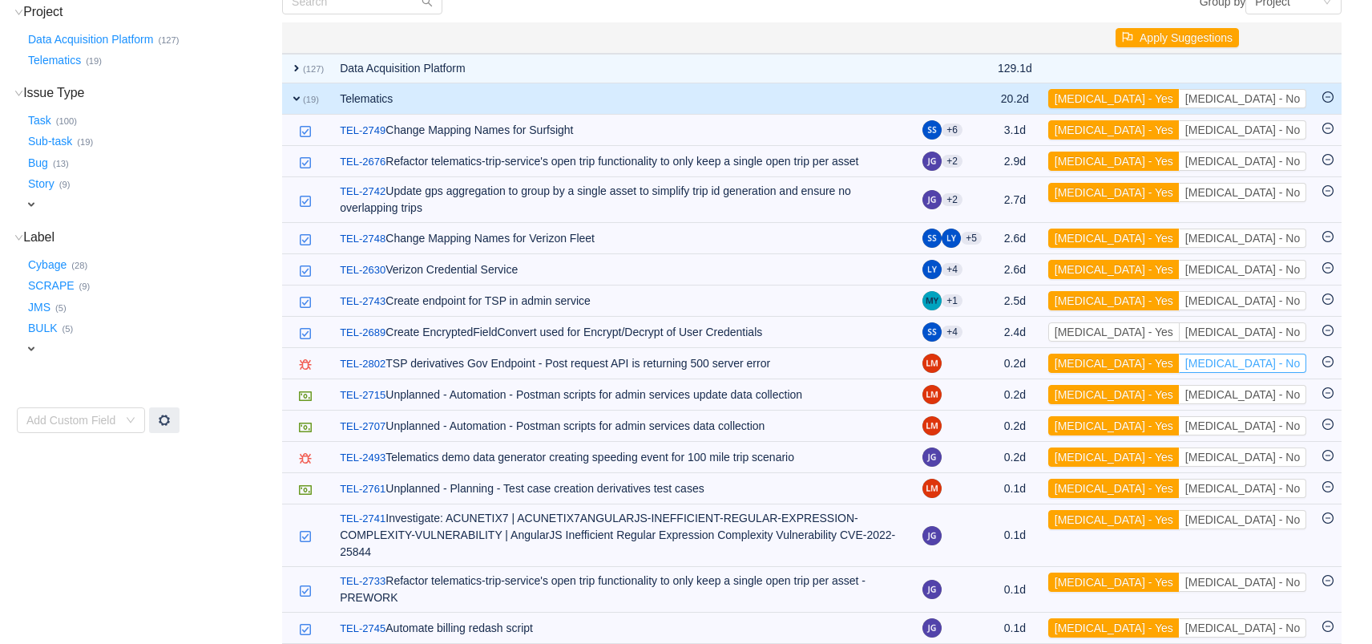
click at [1251, 354] on button "[MEDICAL_DATA] - No" at bounding box center [1242, 363] width 127 height 19
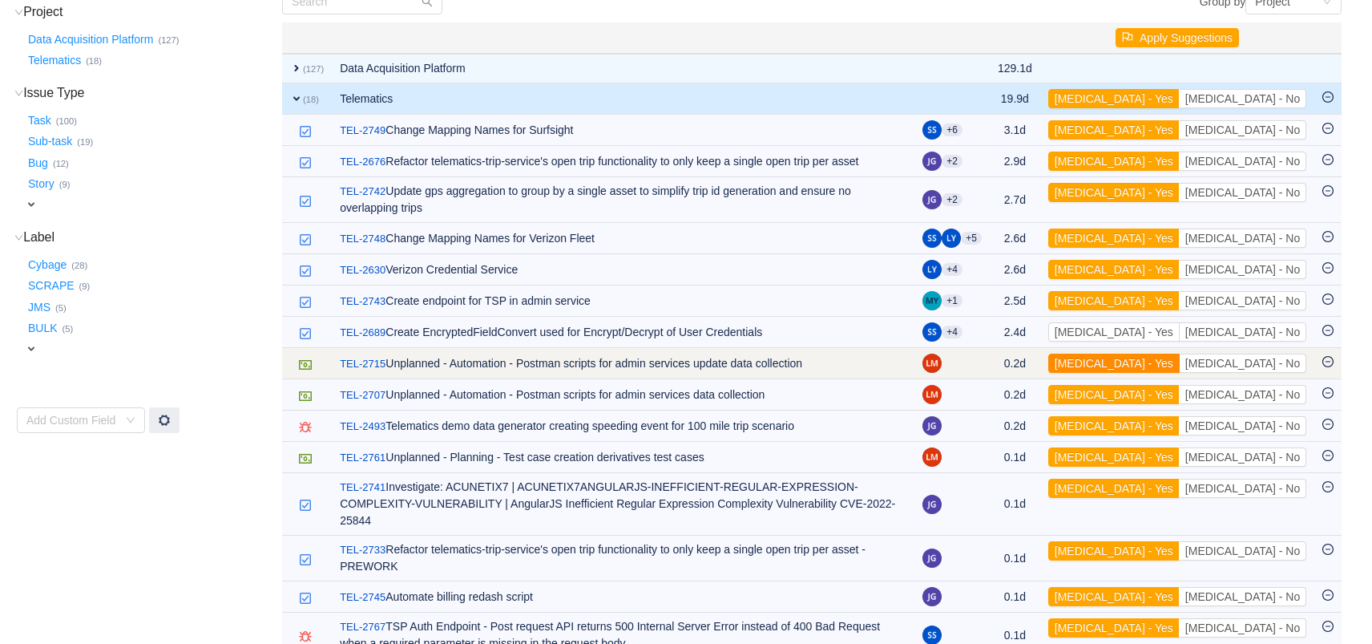
click at [1180, 354] on button "[MEDICAL_DATA] - Yes" at bounding box center [1113, 363] width 131 height 19
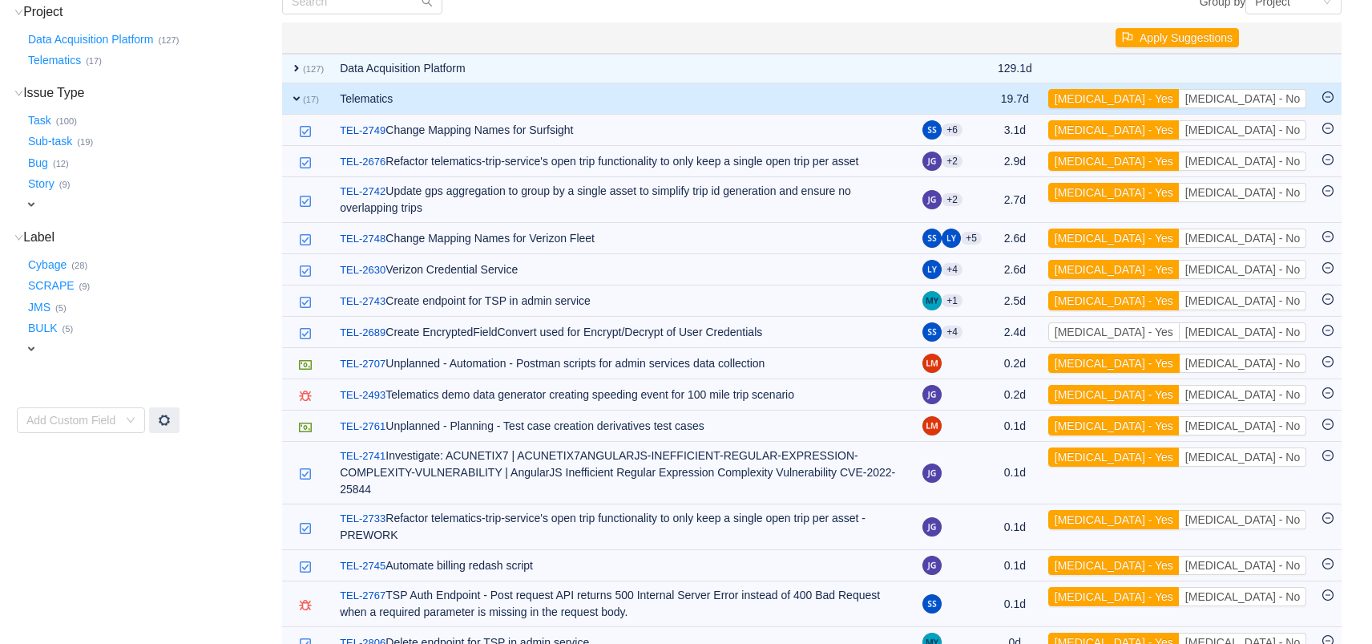
click at [1180, 354] on button "[MEDICAL_DATA] - Yes" at bounding box center [1113, 363] width 131 height 19
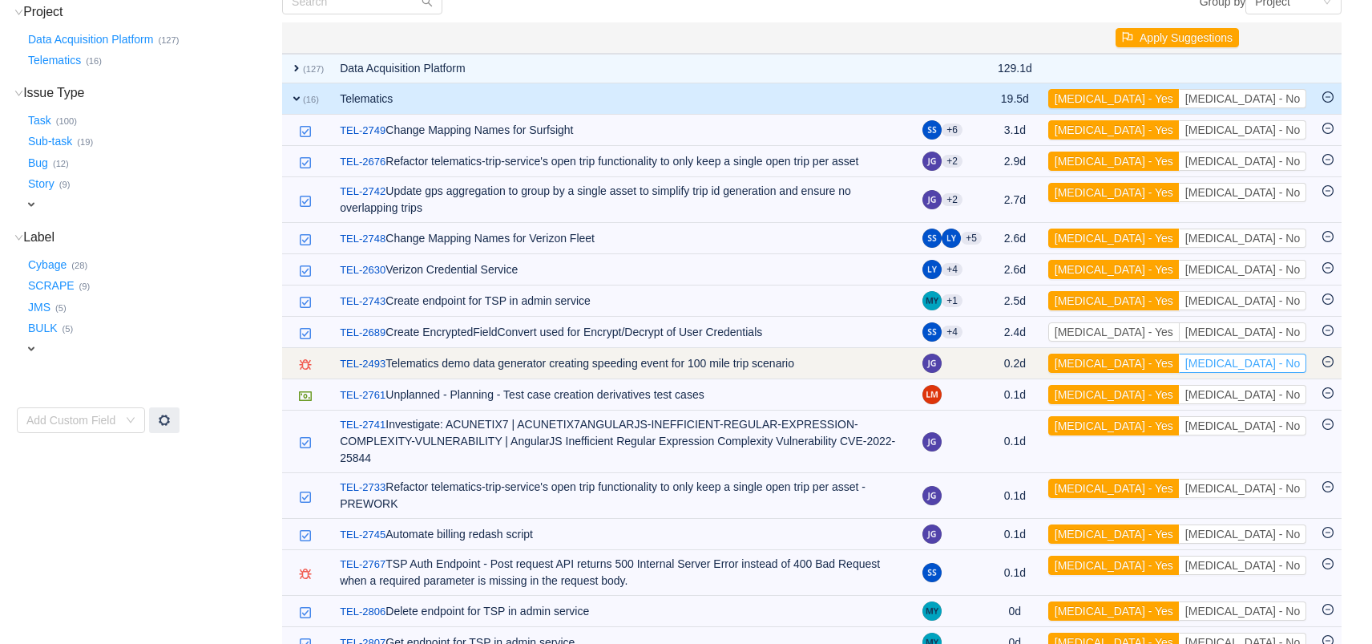
click at [1256, 354] on button "[MEDICAL_DATA] - No" at bounding box center [1242, 363] width 127 height 19
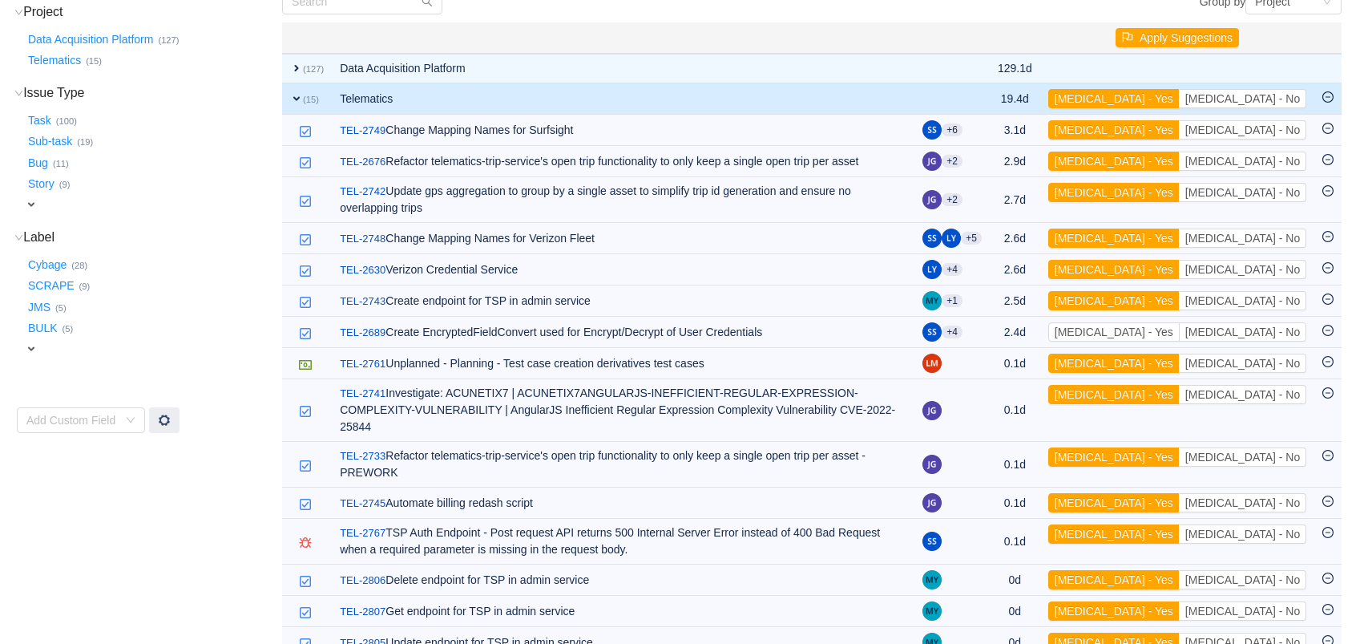
scroll to position [184, 0]
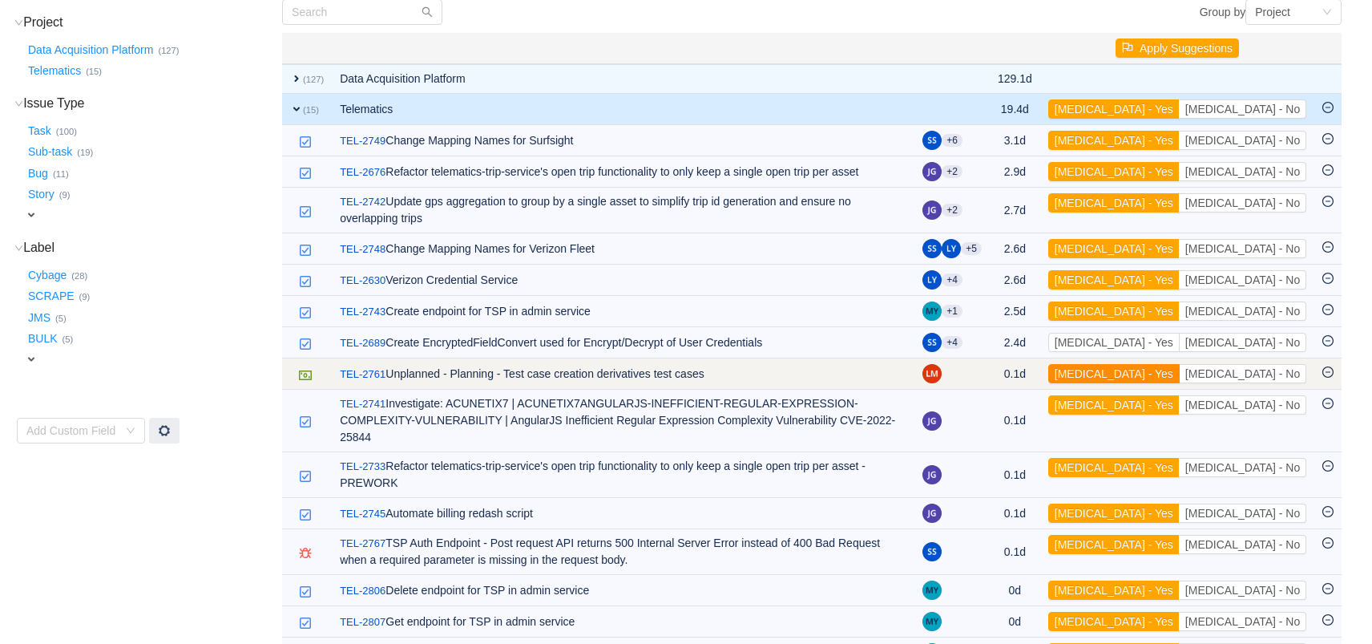
click at [1178, 364] on button "[MEDICAL_DATA] - Yes" at bounding box center [1113, 373] width 131 height 19
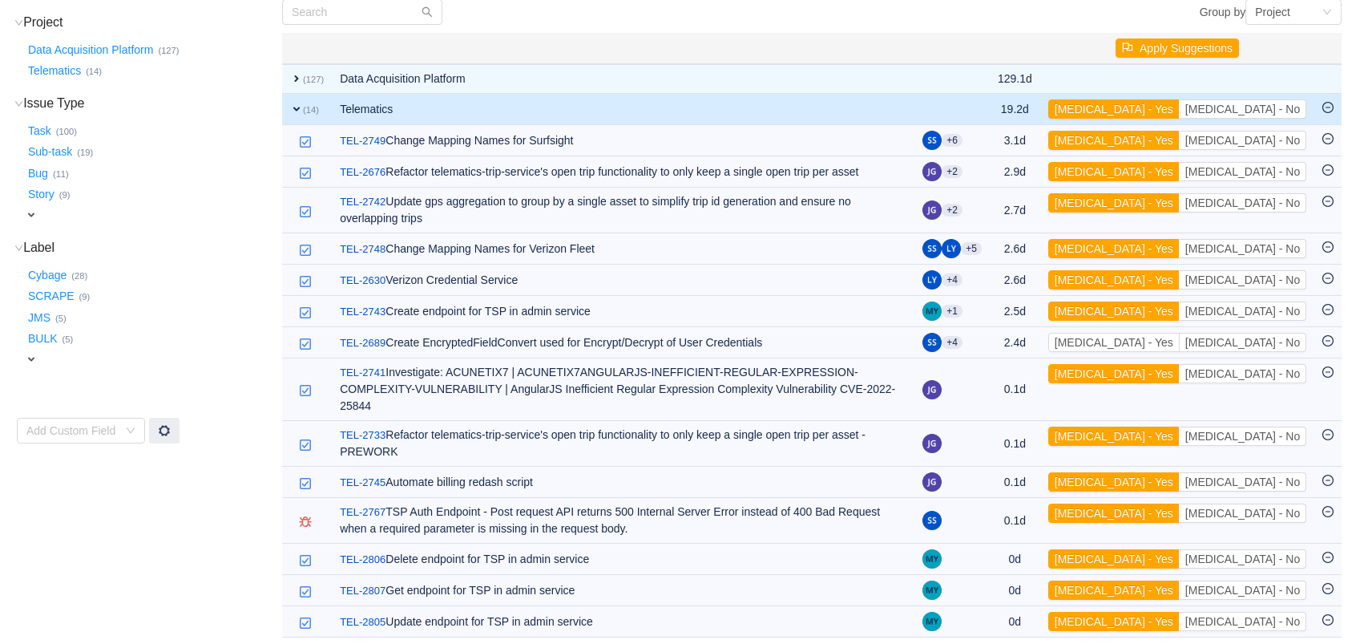
scroll to position [152, 0]
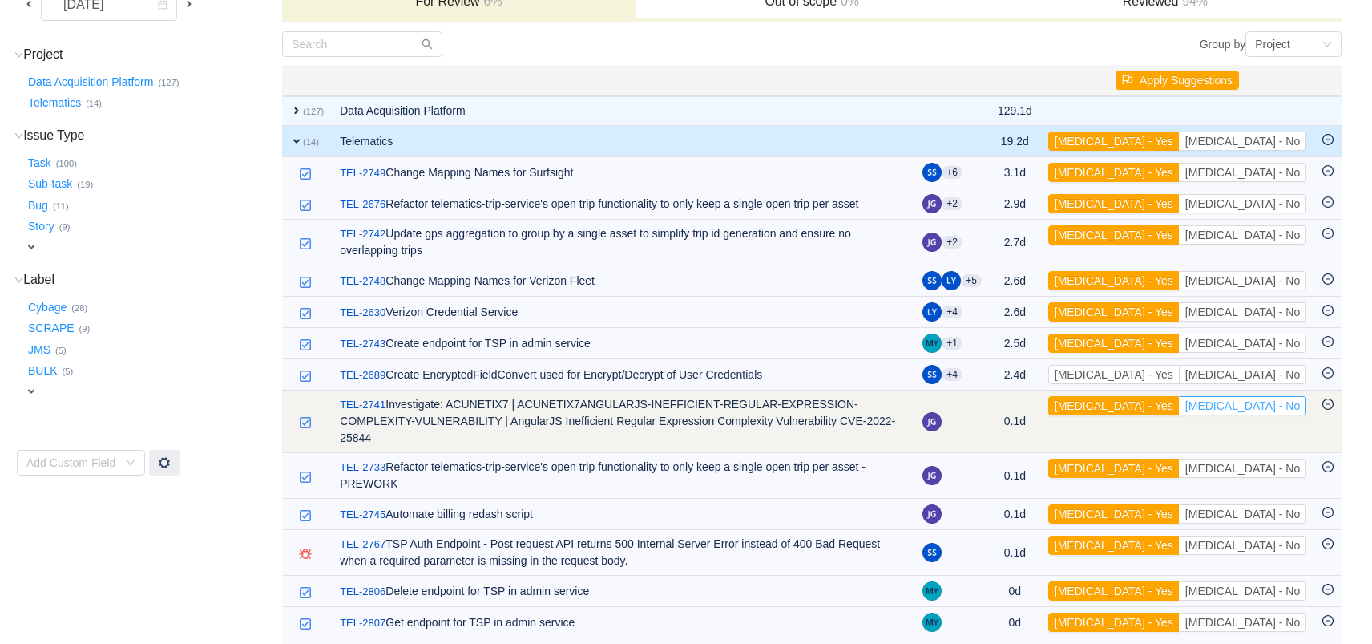
click at [1259, 396] on button "[MEDICAL_DATA] - No" at bounding box center [1242, 405] width 127 height 19
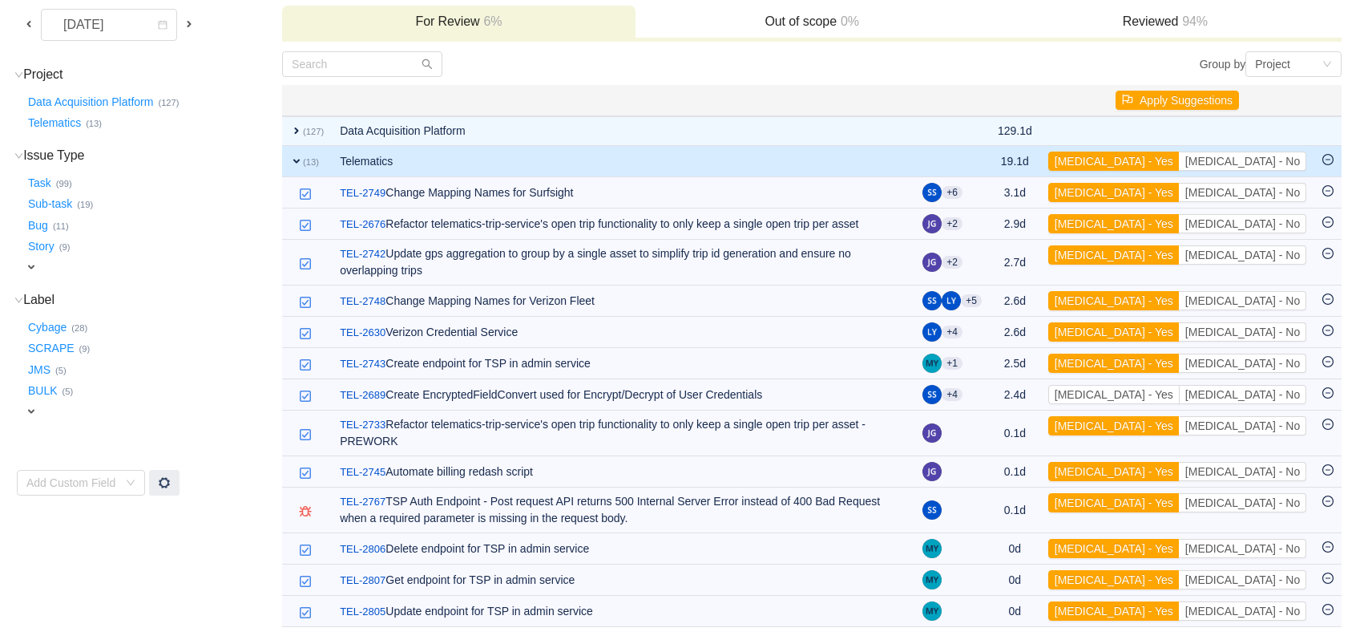
scroll to position [106, 0]
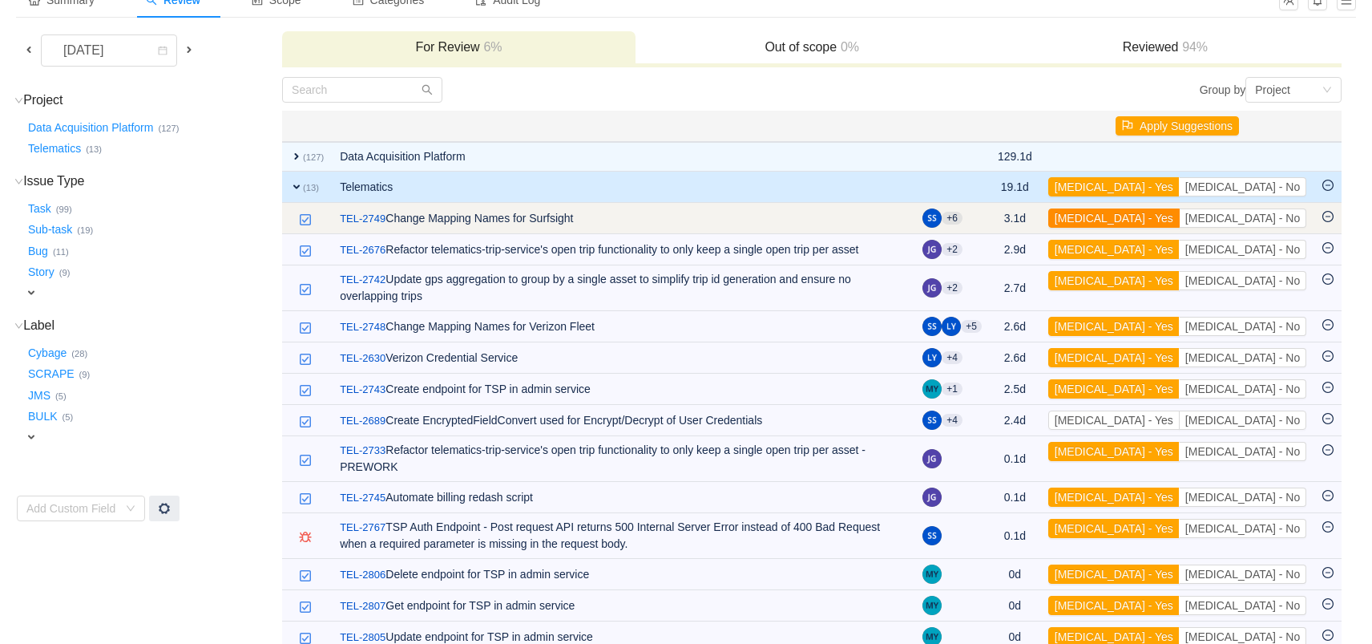
click at [1180, 222] on button "[MEDICAL_DATA] - Yes" at bounding box center [1113, 217] width 131 height 19
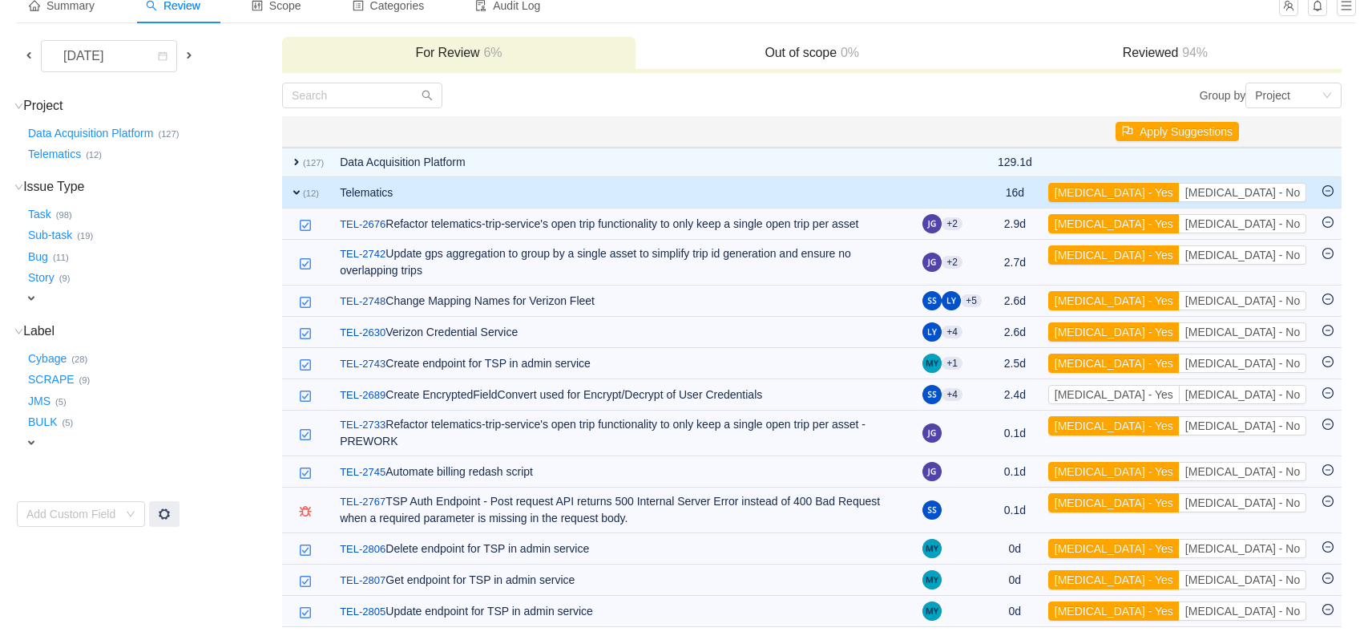
scroll to position [74, 0]
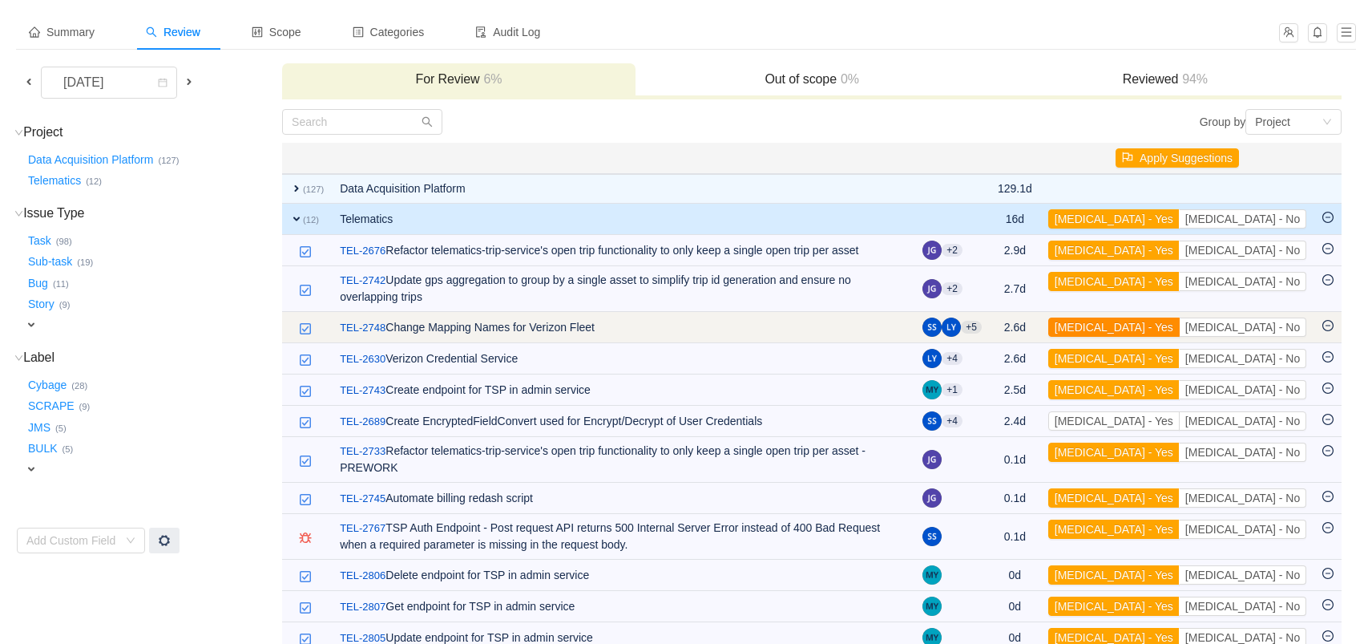
click at [1180, 317] on button "[MEDICAL_DATA] - Yes" at bounding box center [1113, 326] width 131 height 19
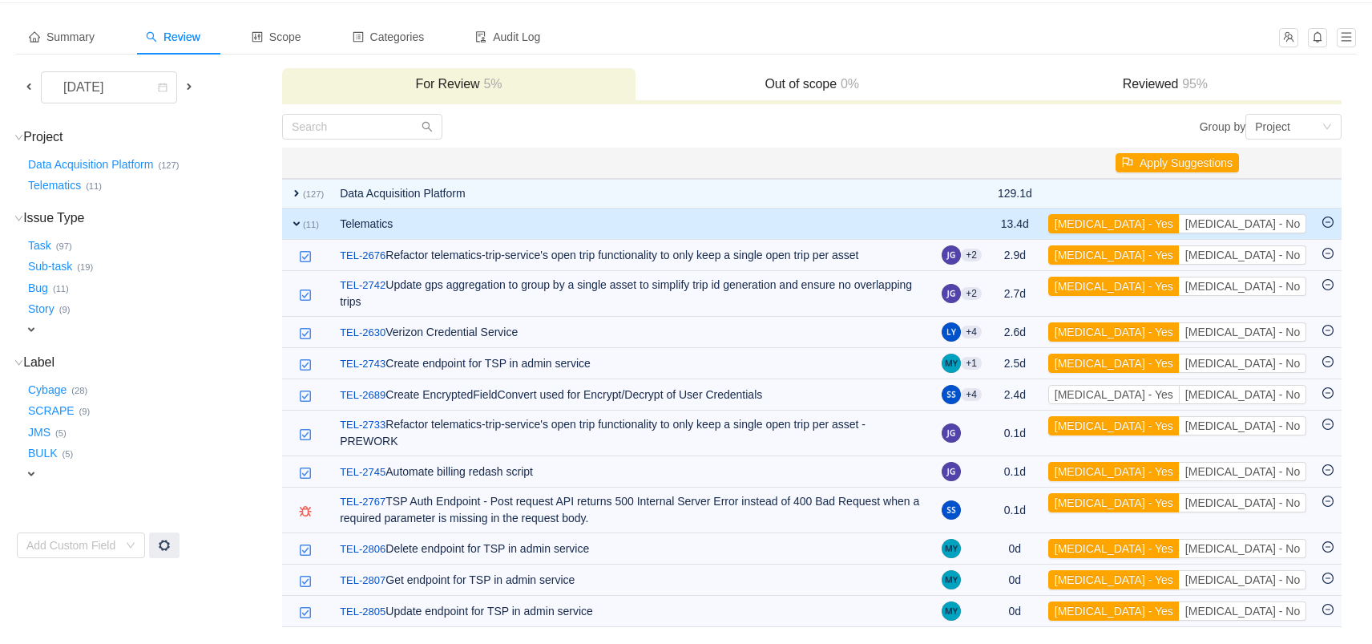
scroll to position [42, 0]
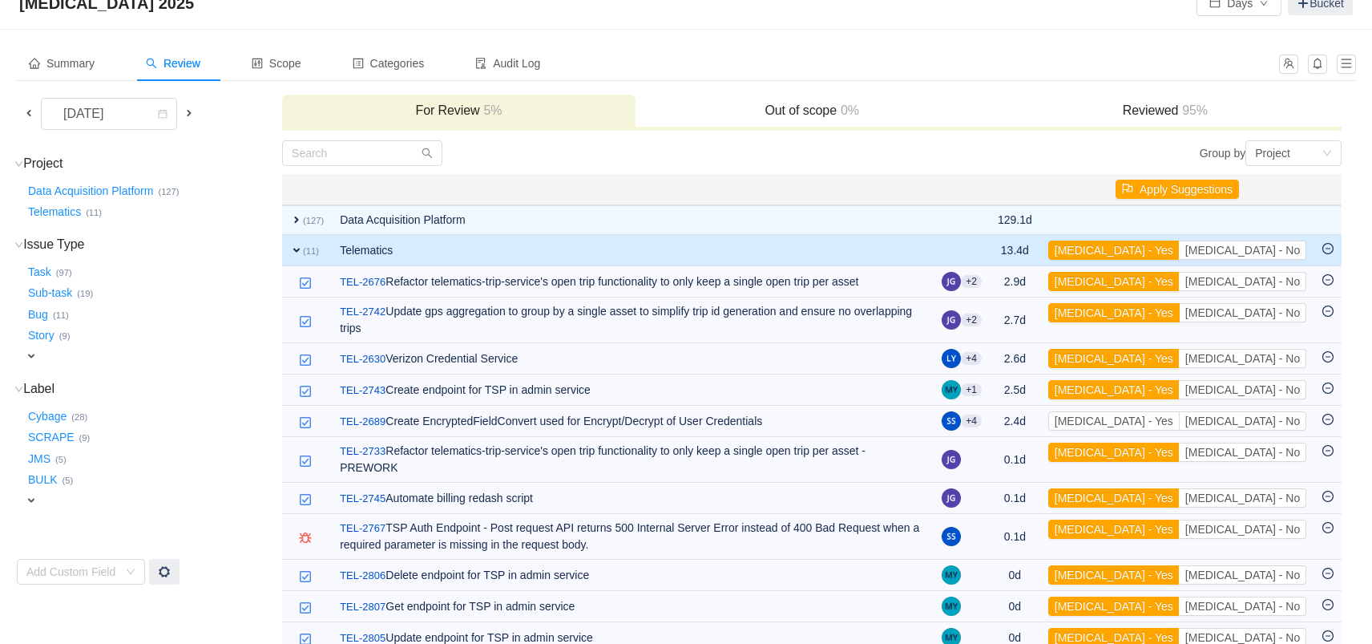
click at [1180, 313] on button "[MEDICAL_DATA] - Yes" at bounding box center [1113, 312] width 131 height 19
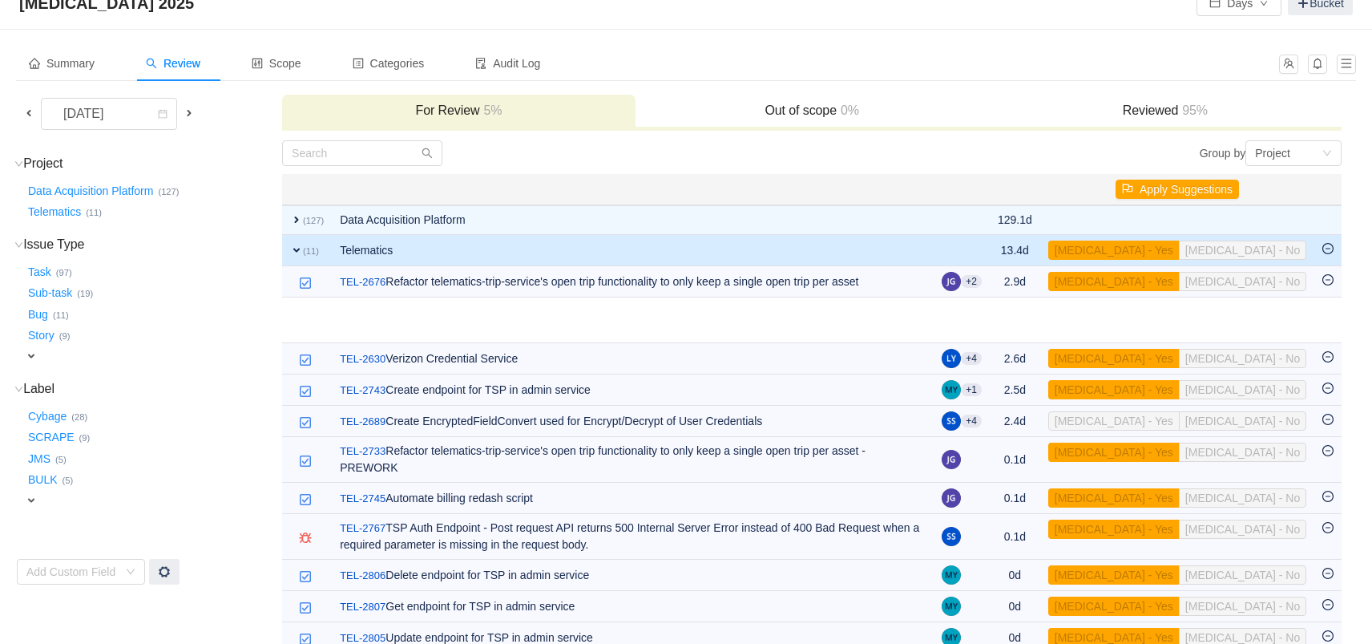
scroll to position [11, 0]
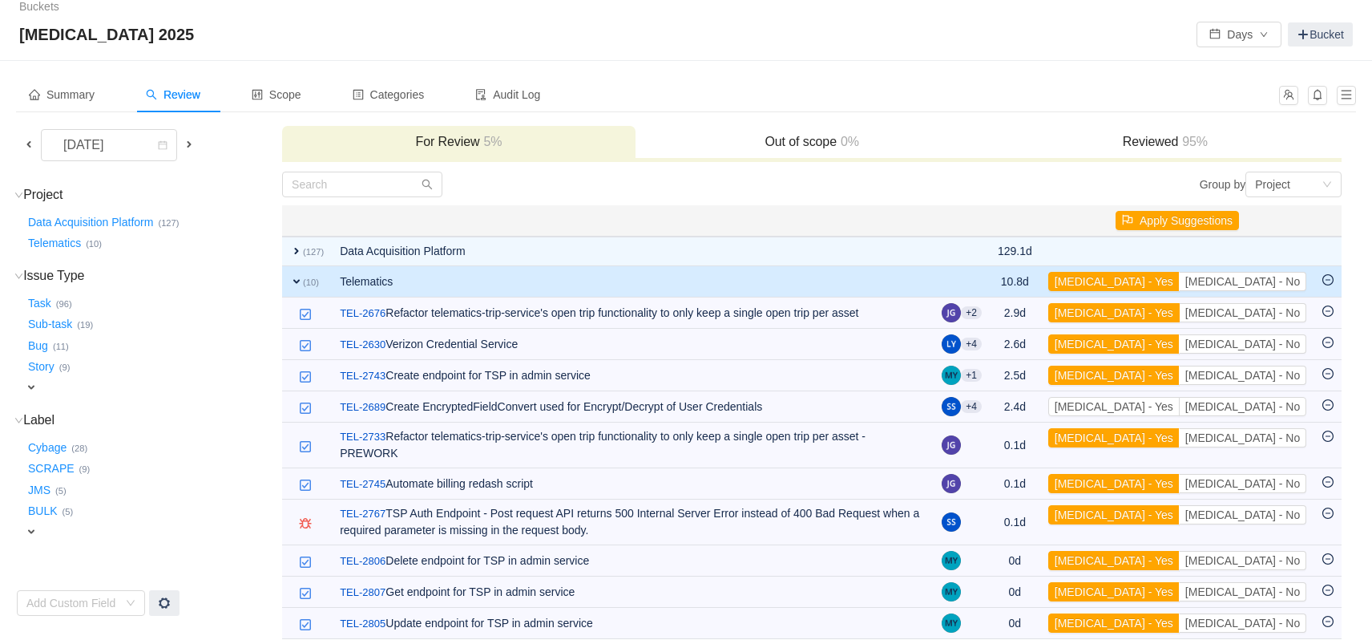
click at [1180, 313] on button "[MEDICAL_DATA] - Yes" at bounding box center [1113, 312] width 131 height 19
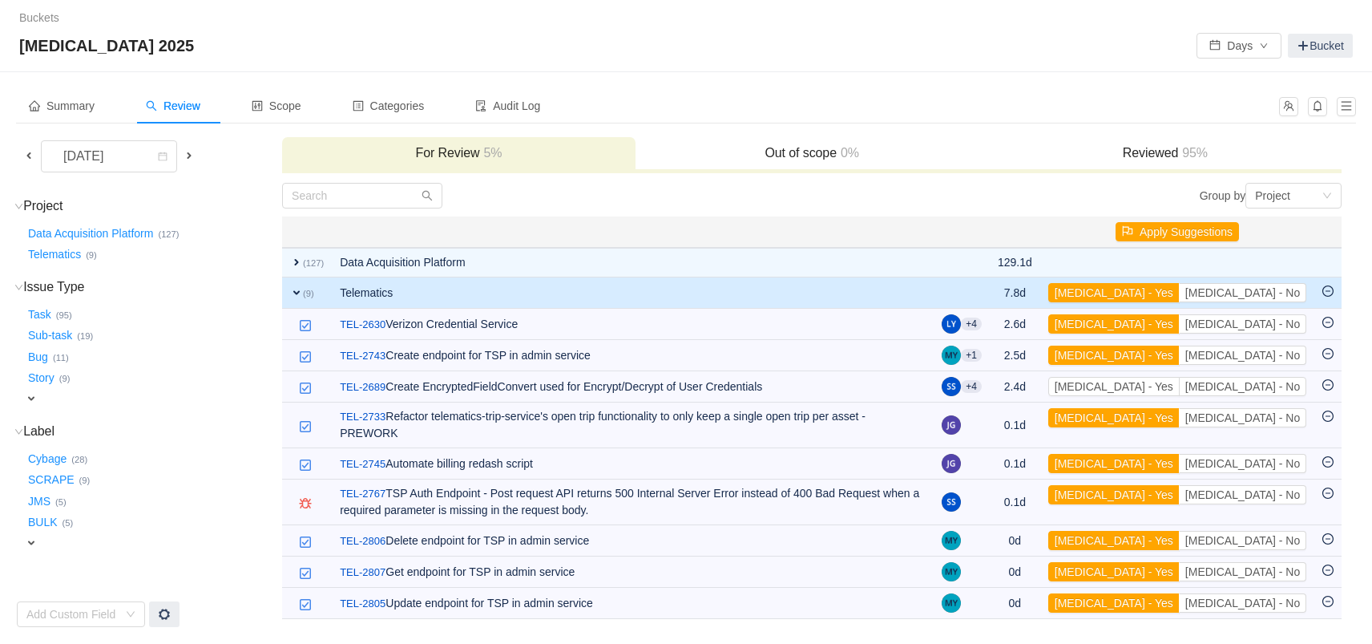
scroll to position [0, 0]
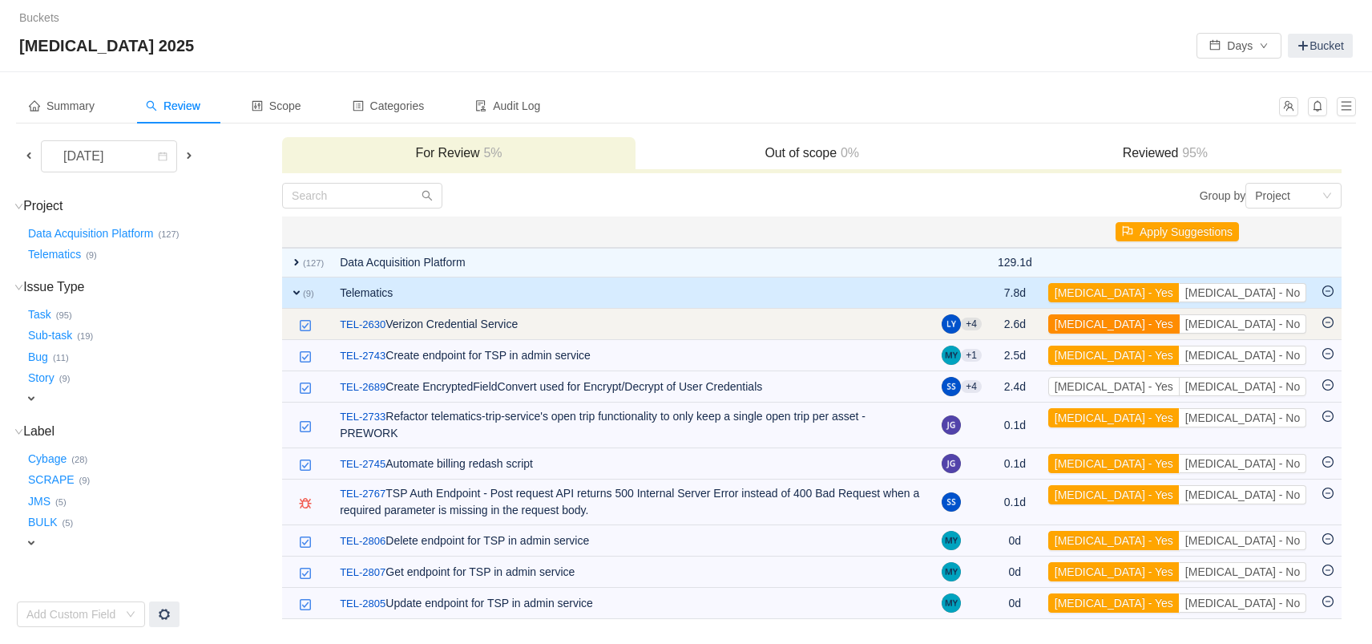
click at [1180, 330] on button "[MEDICAL_DATA] - Yes" at bounding box center [1113, 323] width 131 height 19
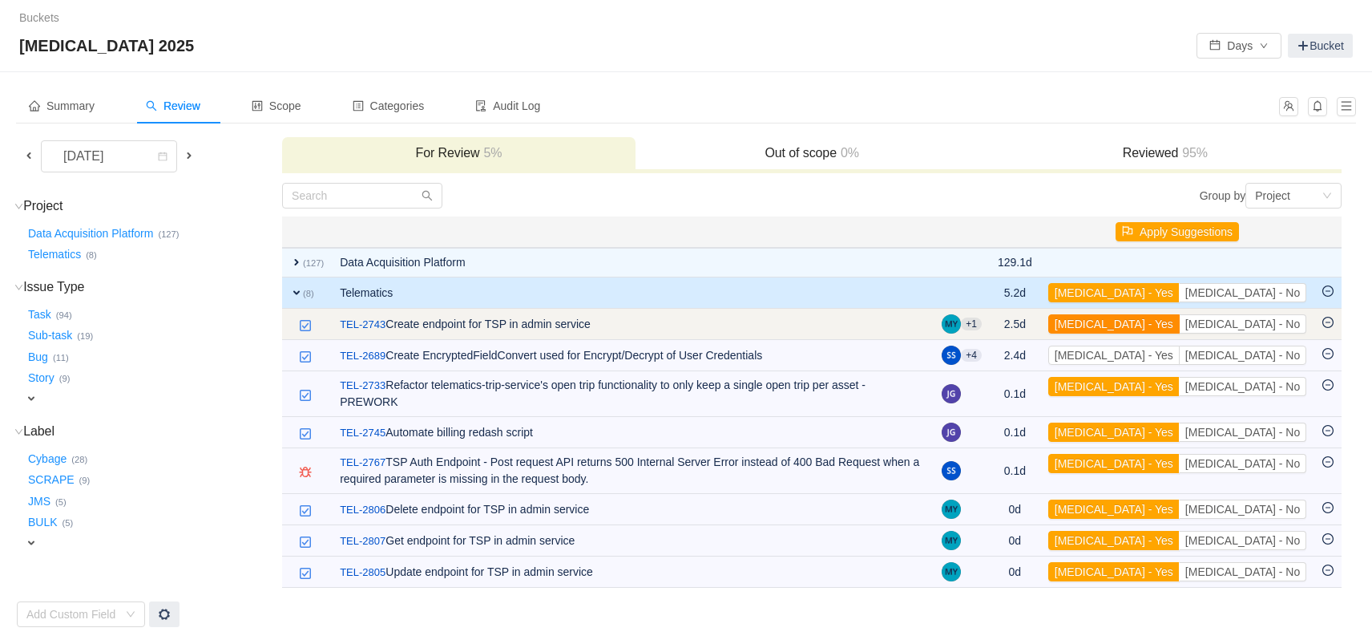
click at [1180, 329] on button "[MEDICAL_DATA] - Yes" at bounding box center [1113, 323] width 131 height 19
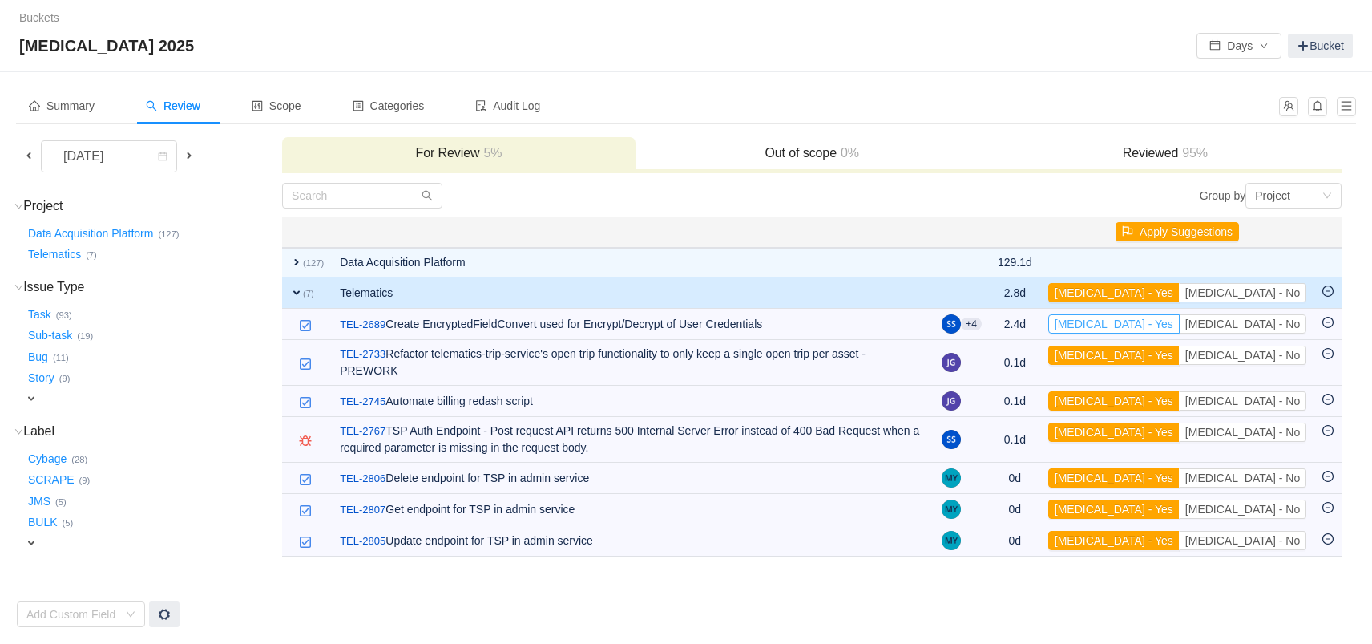
click at [1180, 329] on button "[MEDICAL_DATA] - Yes" at bounding box center [1113, 323] width 131 height 19
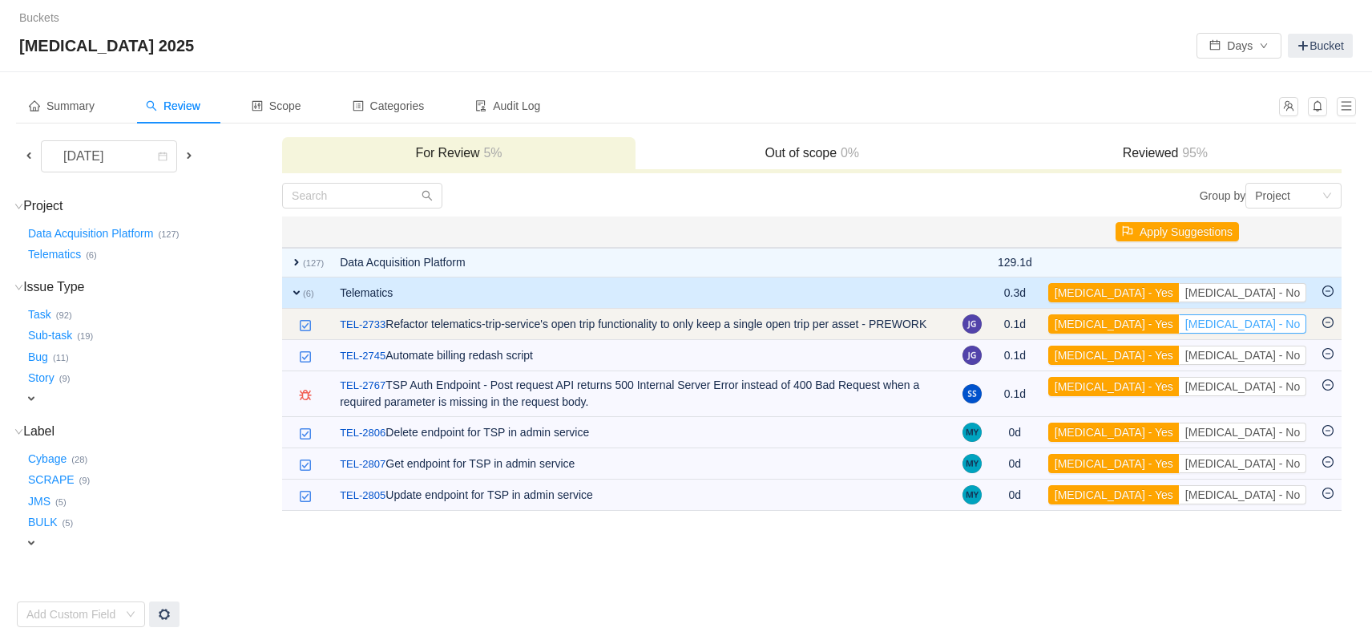
click at [1266, 328] on button "[MEDICAL_DATA] - No" at bounding box center [1242, 323] width 127 height 19
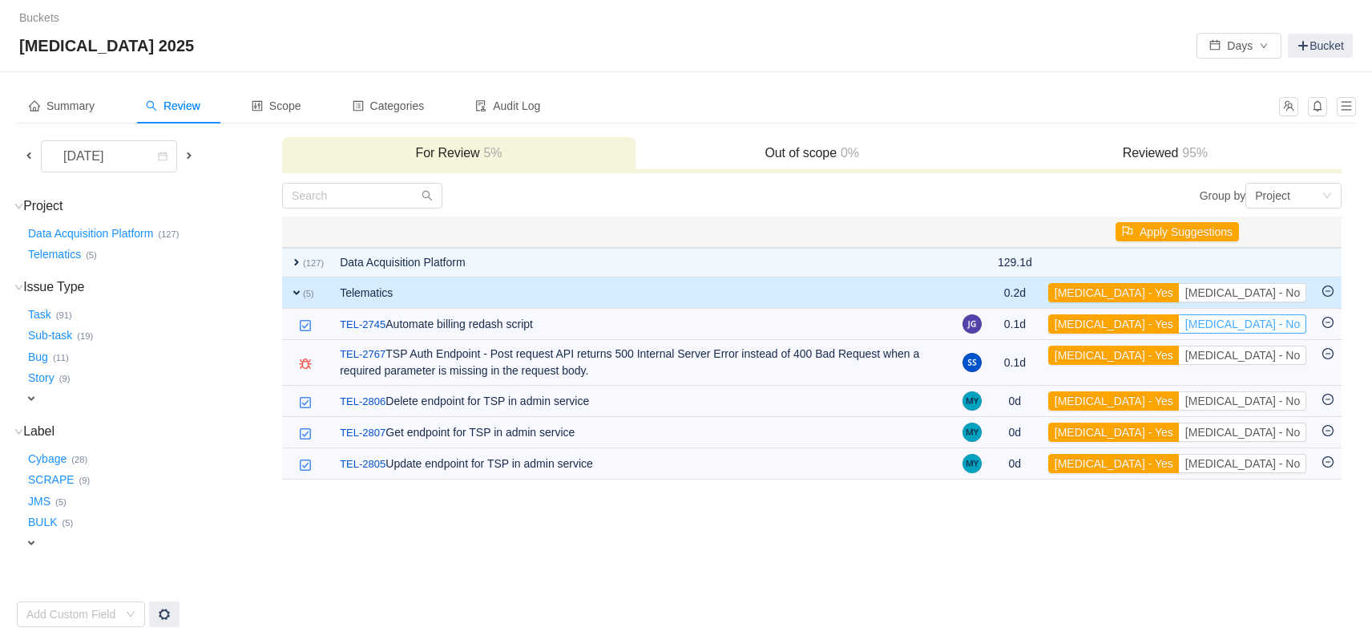
click at [1266, 328] on button "[MEDICAL_DATA] - No" at bounding box center [1242, 323] width 127 height 19
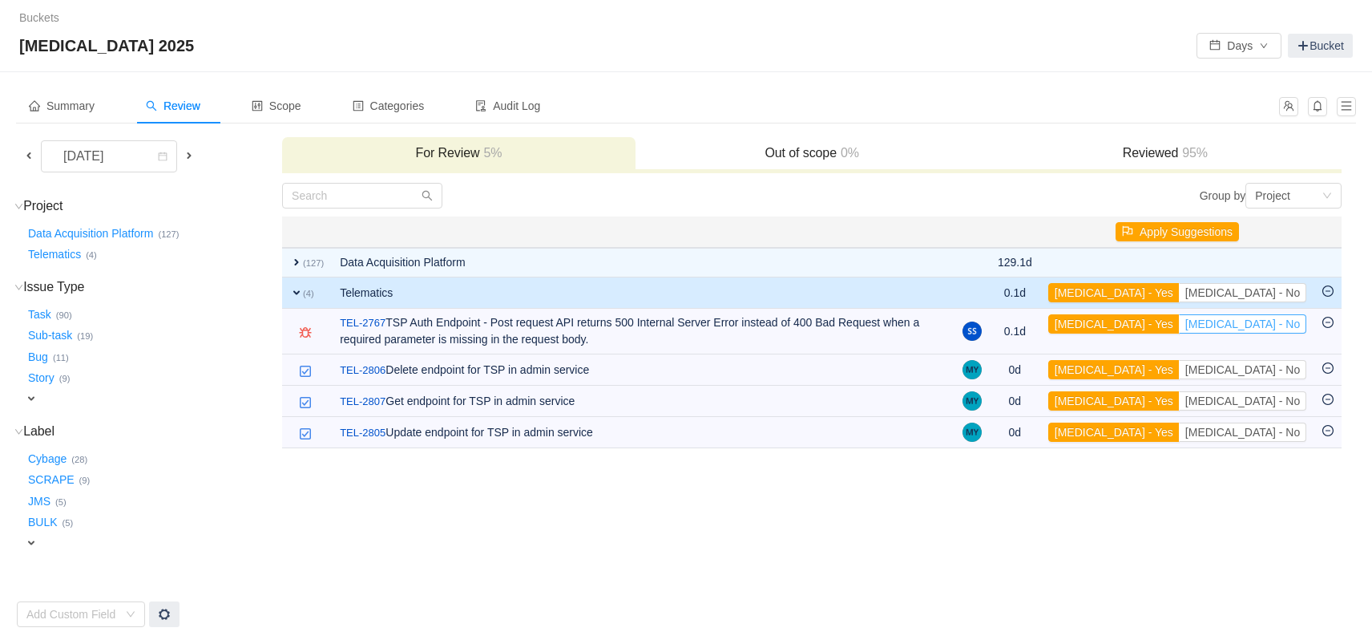
click at [1266, 328] on button "[MEDICAL_DATA] - No" at bounding box center [1242, 323] width 127 height 19
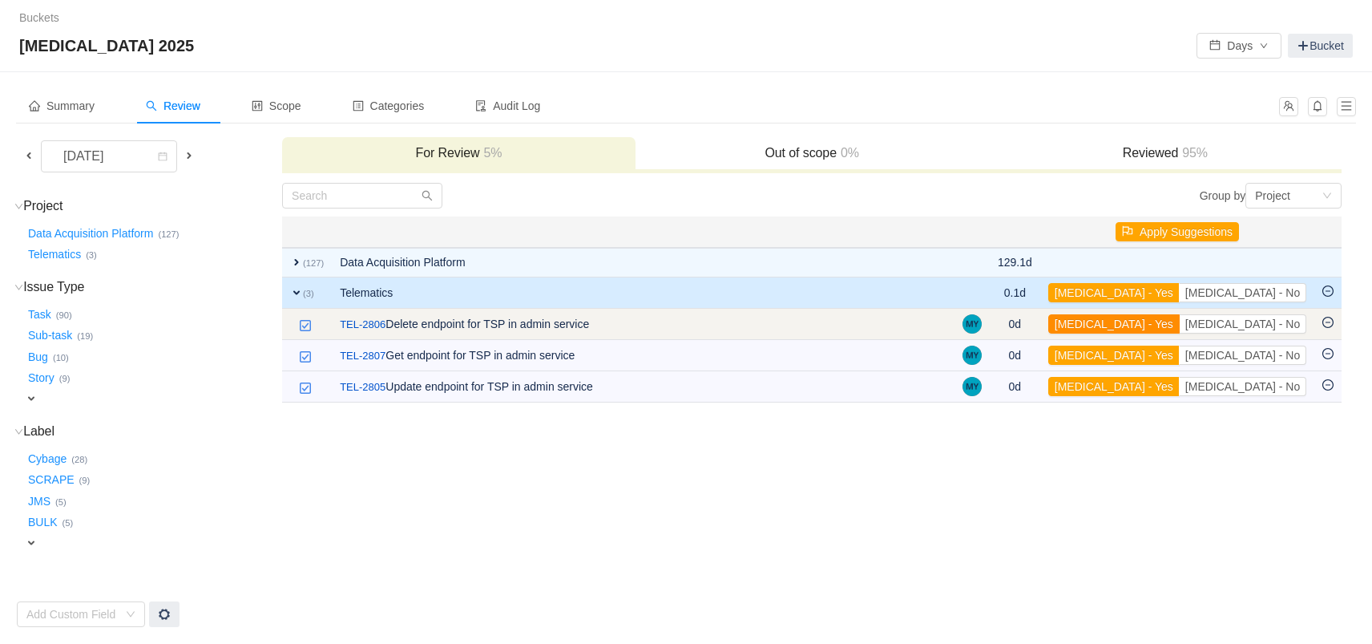
click at [1178, 324] on button "[MEDICAL_DATA] - Yes" at bounding box center [1113, 323] width 131 height 19
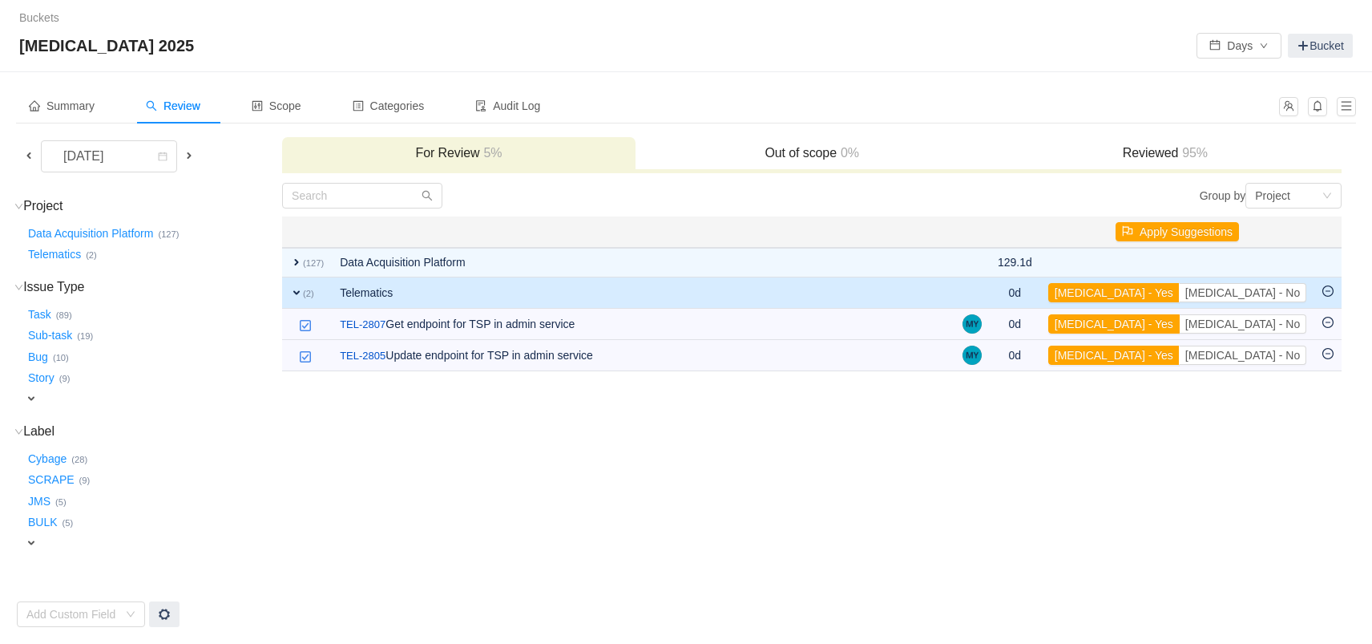
click at [1178, 324] on button "[MEDICAL_DATA] - Yes" at bounding box center [1113, 323] width 131 height 19
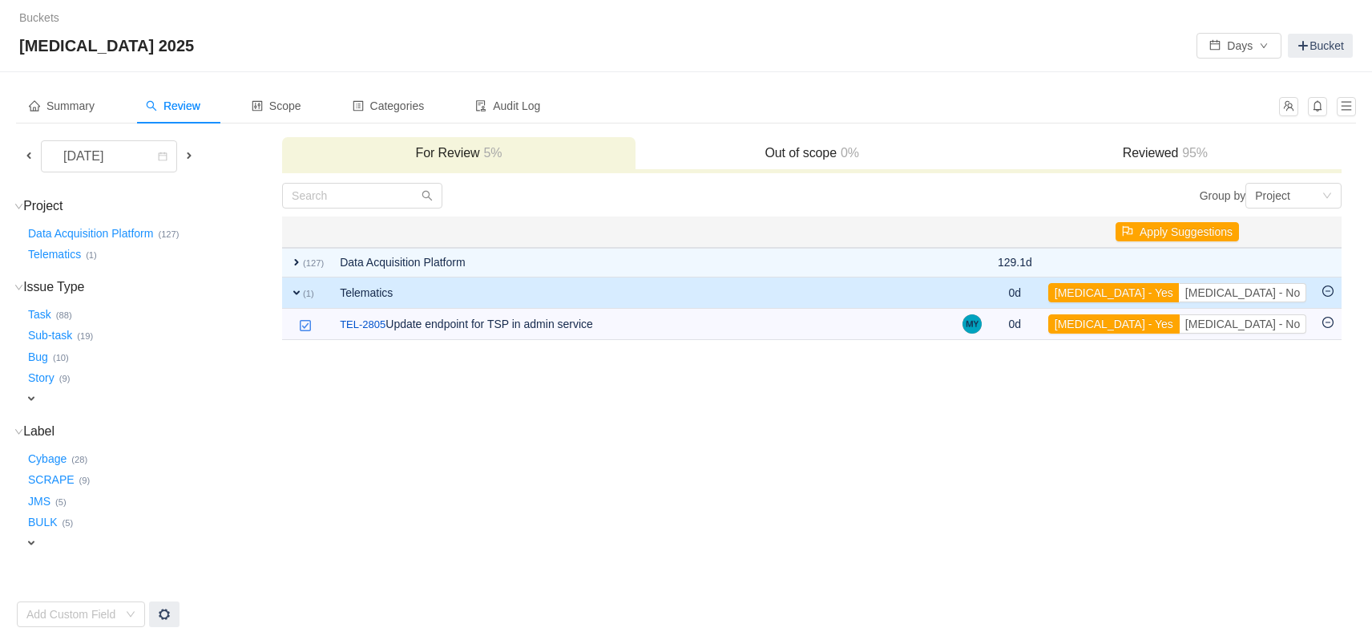
click at [1178, 324] on button "[MEDICAL_DATA] - Yes" at bounding box center [1113, 323] width 131 height 19
